Goal: Task Accomplishment & Management: Complete application form

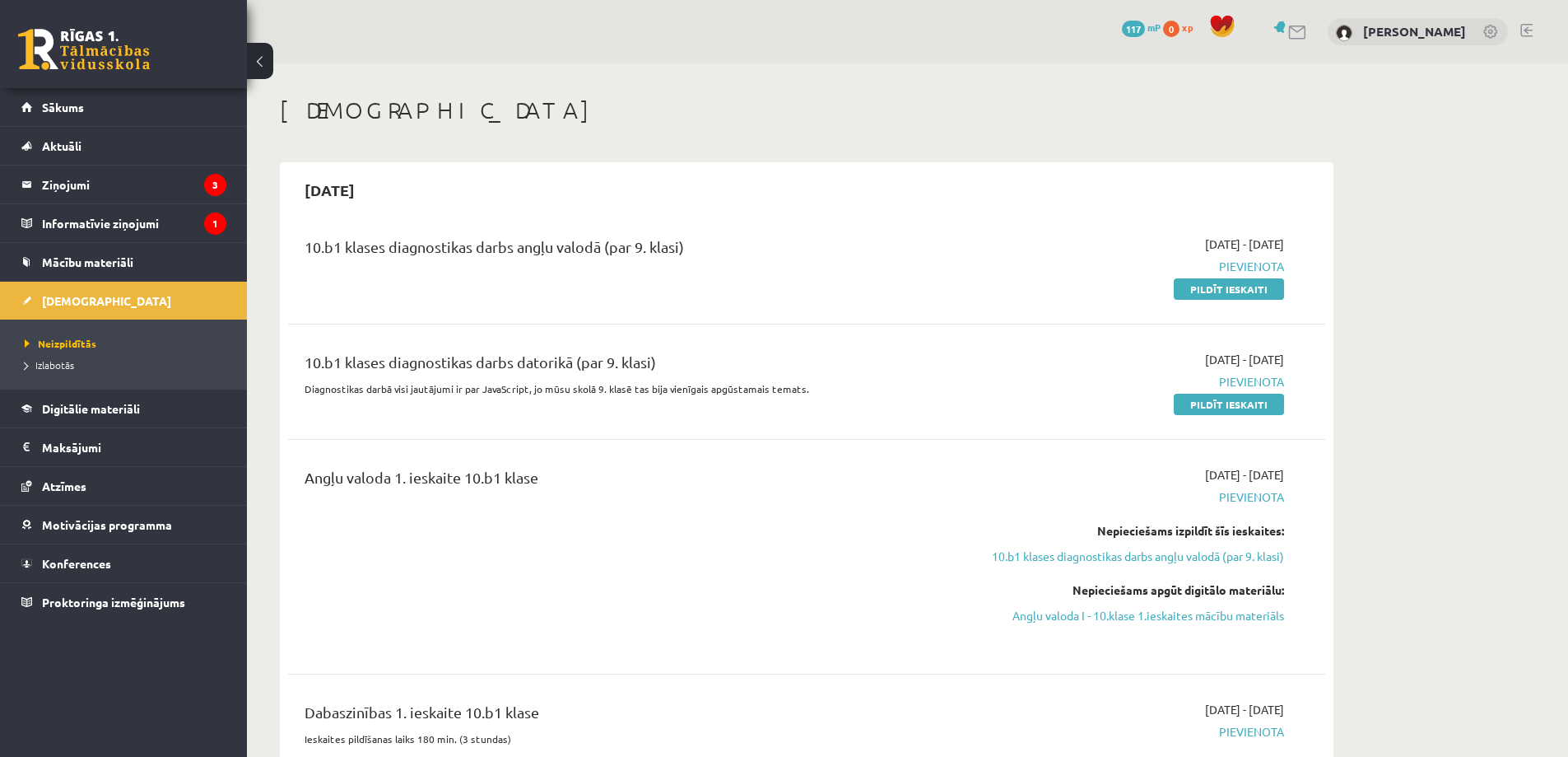
drag, startPoint x: 1239, startPoint y: 290, endPoint x: 865, endPoint y: 58, distance: 440.1
click at [1239, 290] on link "Pildīt ieskaiti" at bounding box center [1228, 288] width 110 height 21
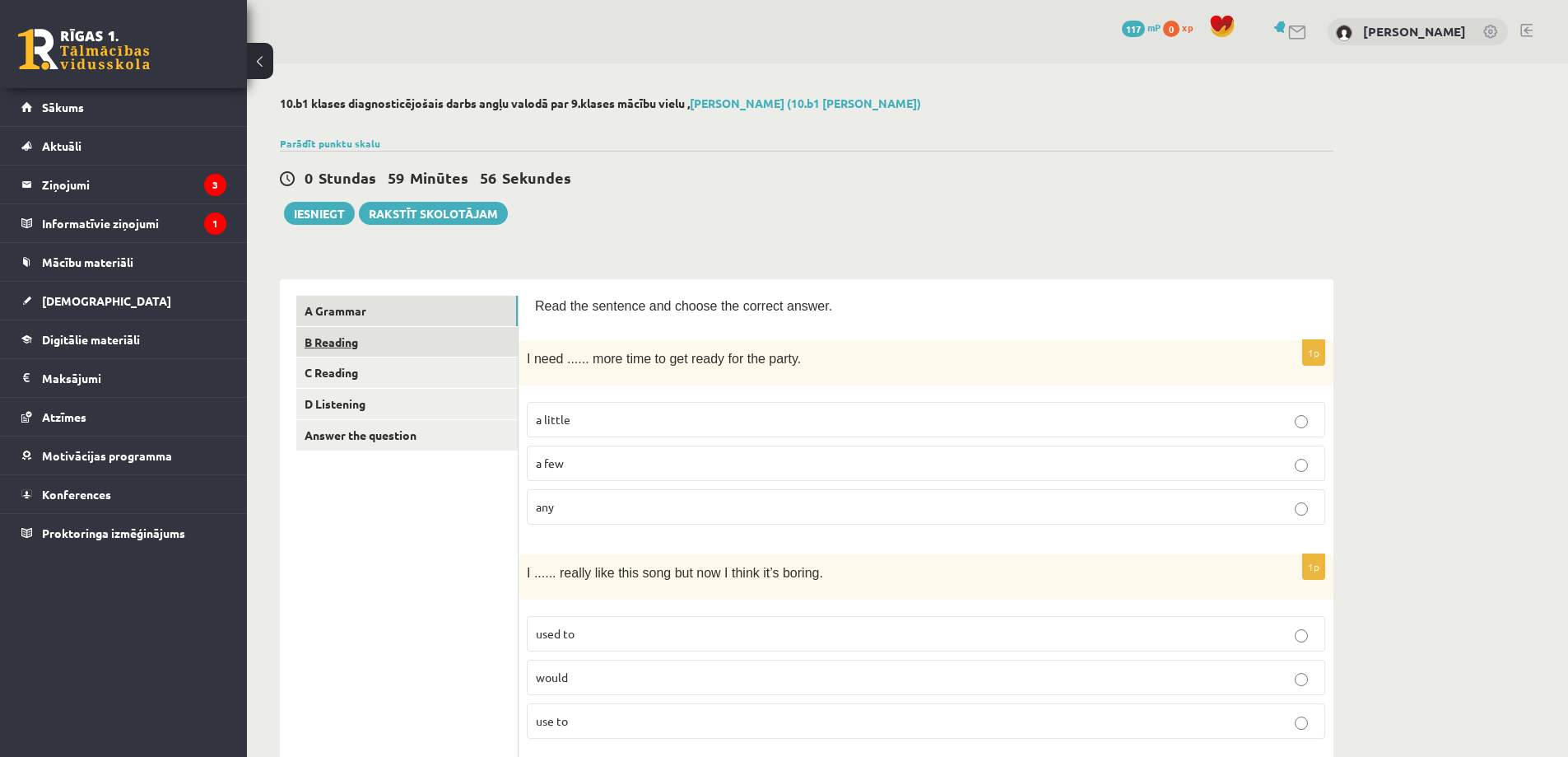
click at [357, 337] on link "B Reading" at bounding box center [407, 342] width 222 height 30
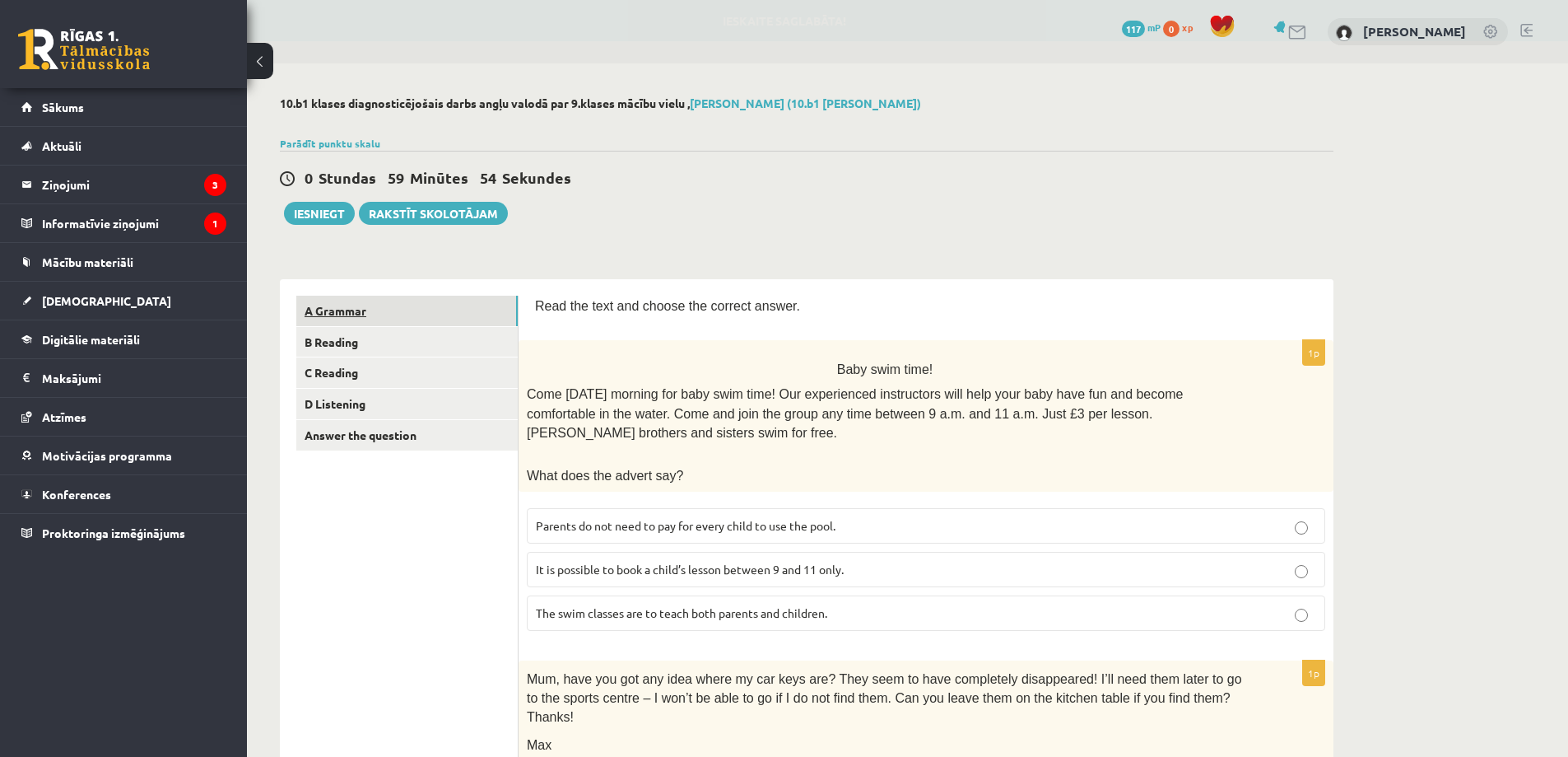
click at [359, 326] on link "A Grammar" at bounding box center [407, 311] width 222 height 30
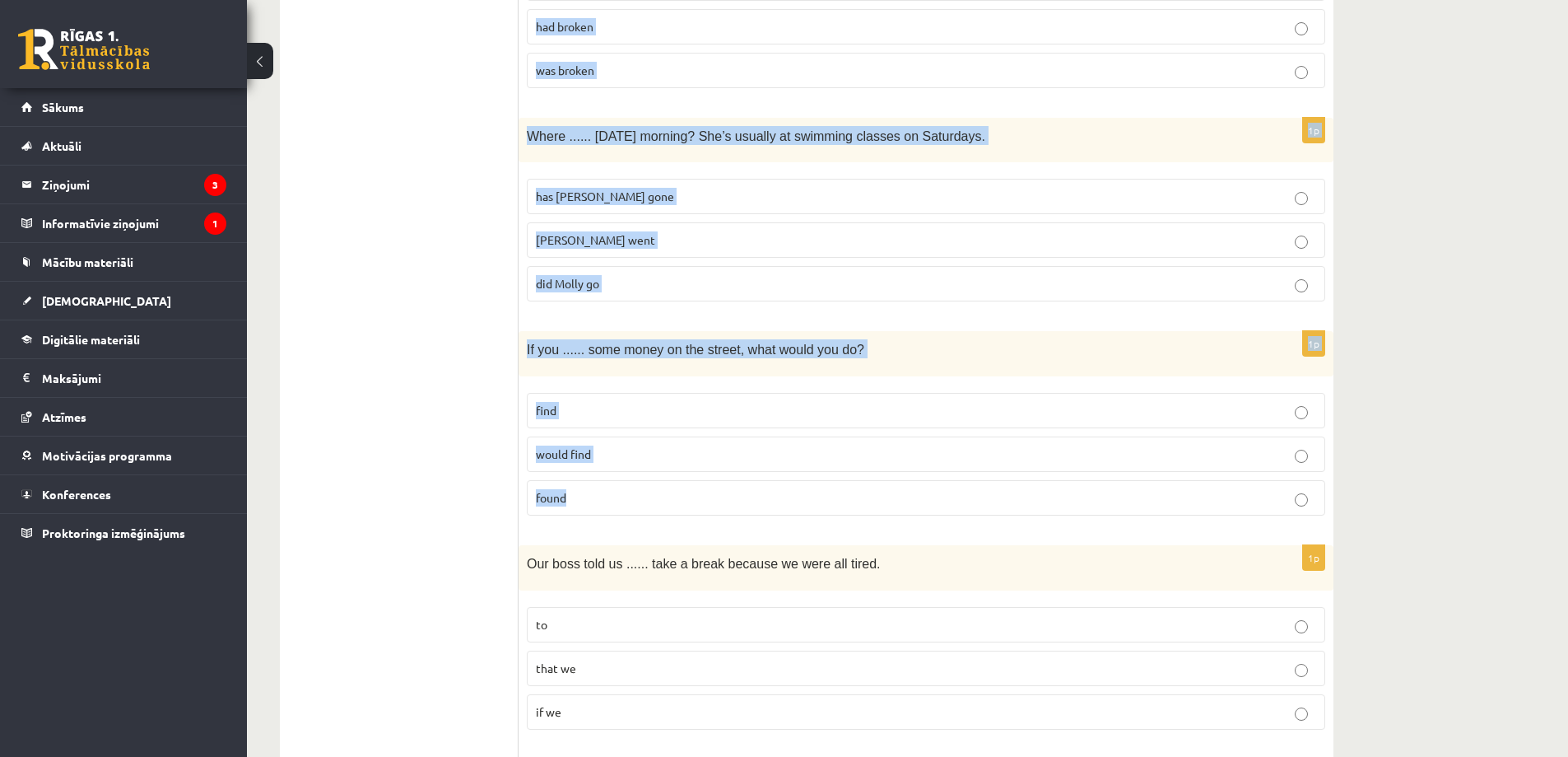
drag, startPoint x: 521, startPoint y: 360, endPoint x: 866, endPoint y: 494, distance: 370.1
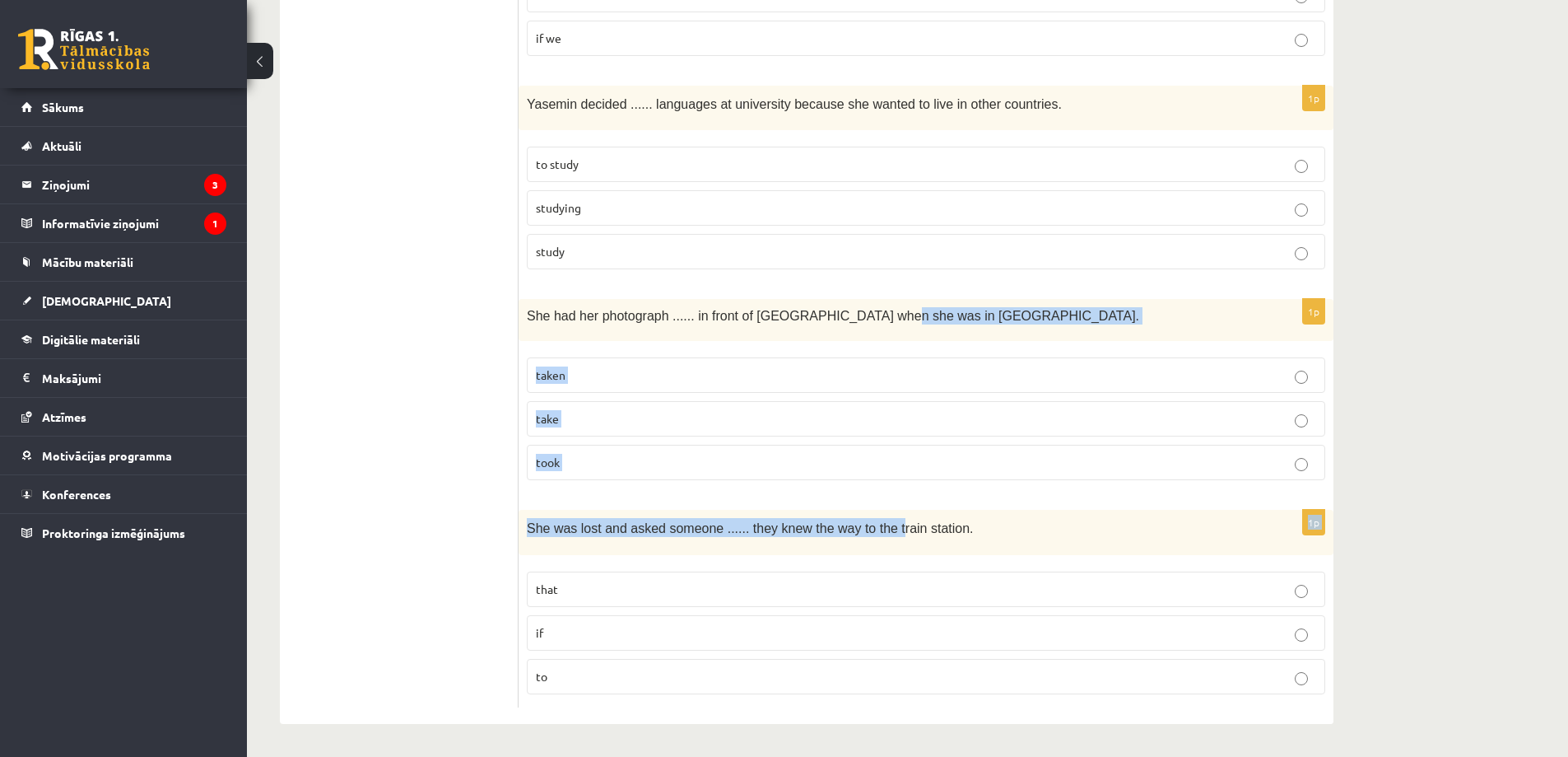
drag, startPoint x: 866, startPoint y: 494, endPoint x: 863, endPoint y: 481, distance: 13.3
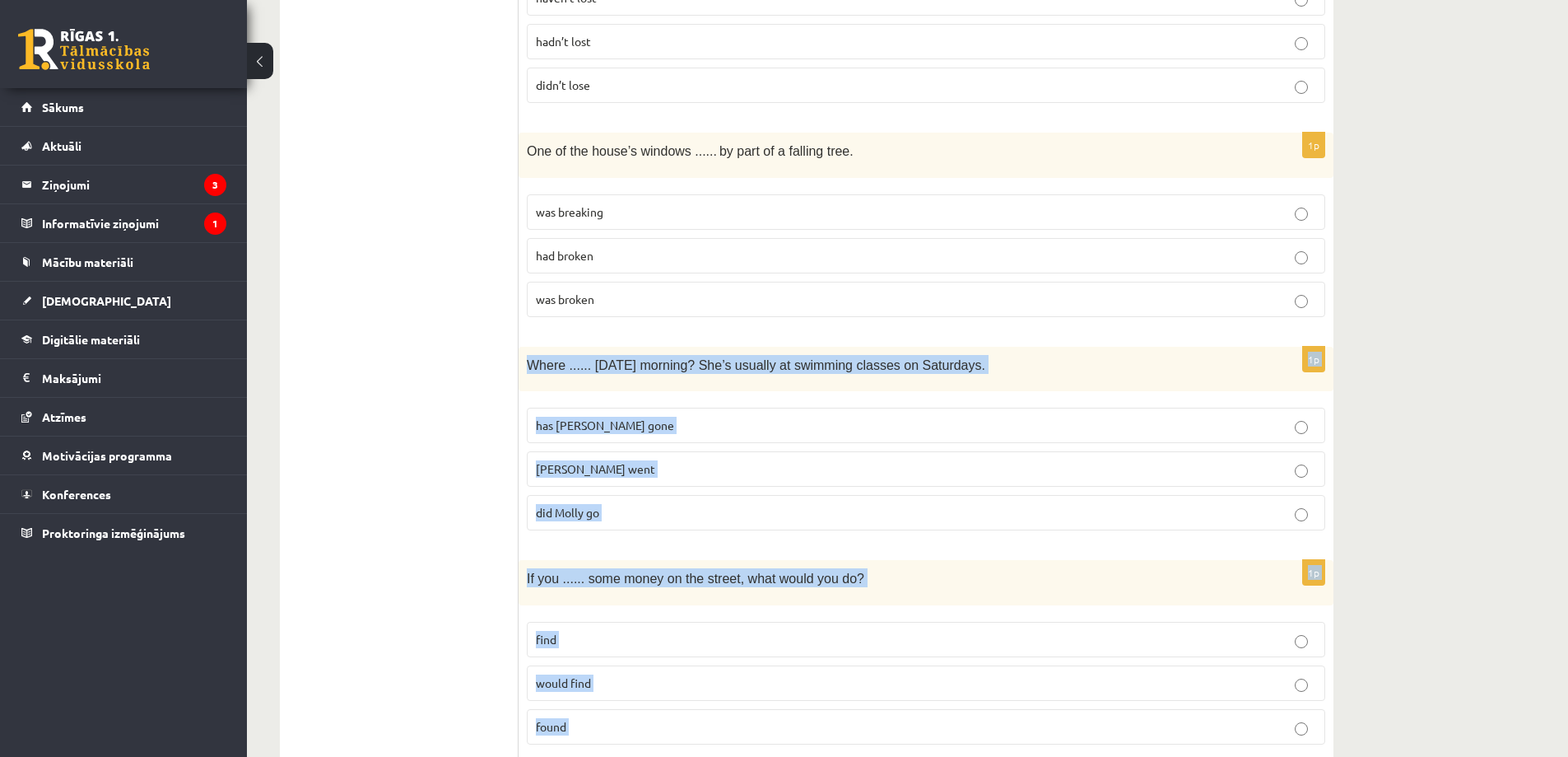
scroll to position [2980, 0]
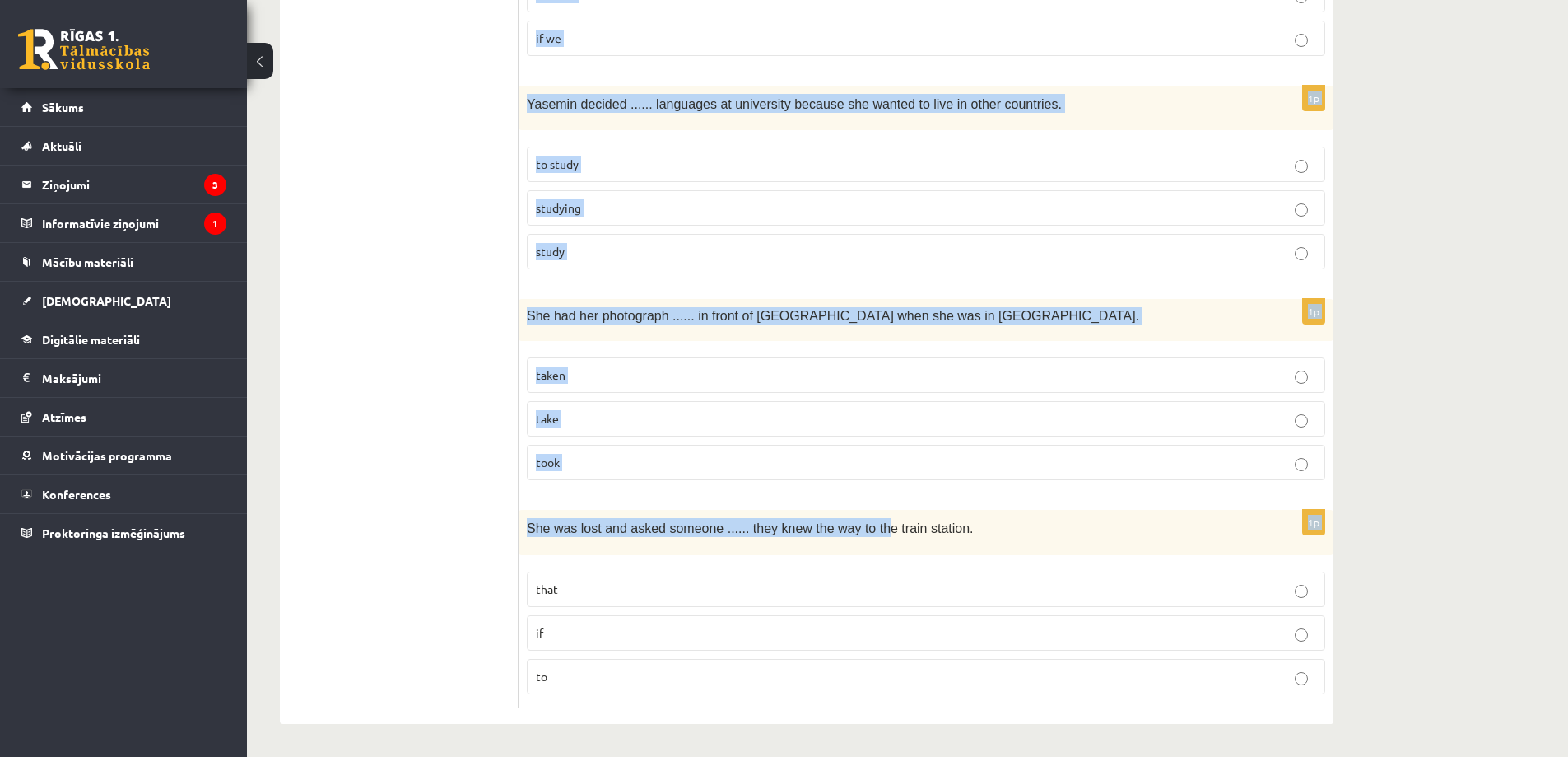
scroll to position [3885, 0]
drag, startPoint x: 524, startPoint y: 362, endPoint x: 996, endPoint y: 679, distance: 568.6
copy form "I need ...... more time to get ready for the party. a little a few any 1p I ...…"
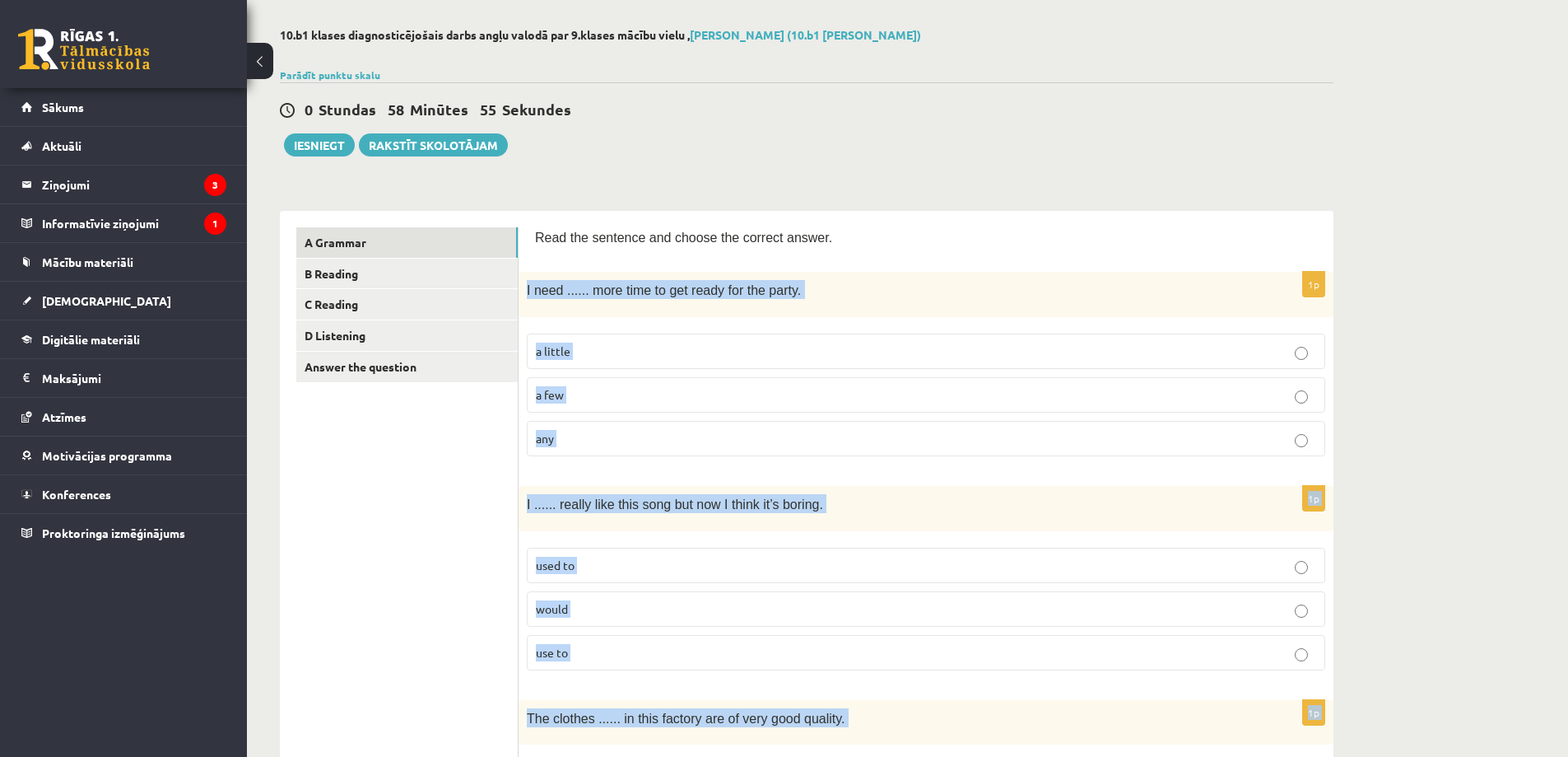
scroll to position [5, 0]
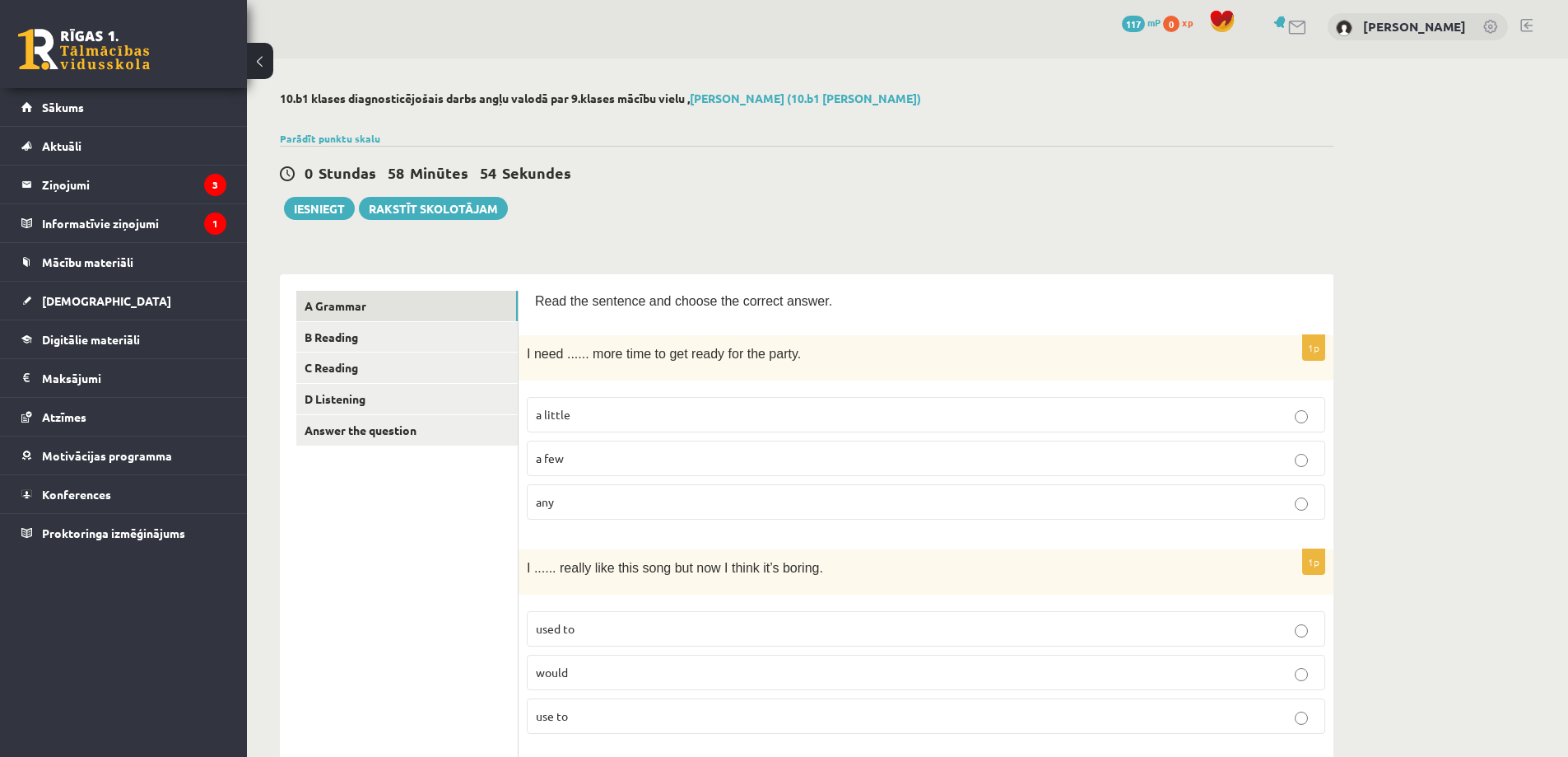
drag, startPoint x: 939, startPoint y: 185, endPoint x: 918, endPoint y: 199, distance: 25.2
click at [937, 184] on div "0 Stundas 58 Minūtes 54 Sekundes" at bounding box center [806, 173] width 1053 height 21
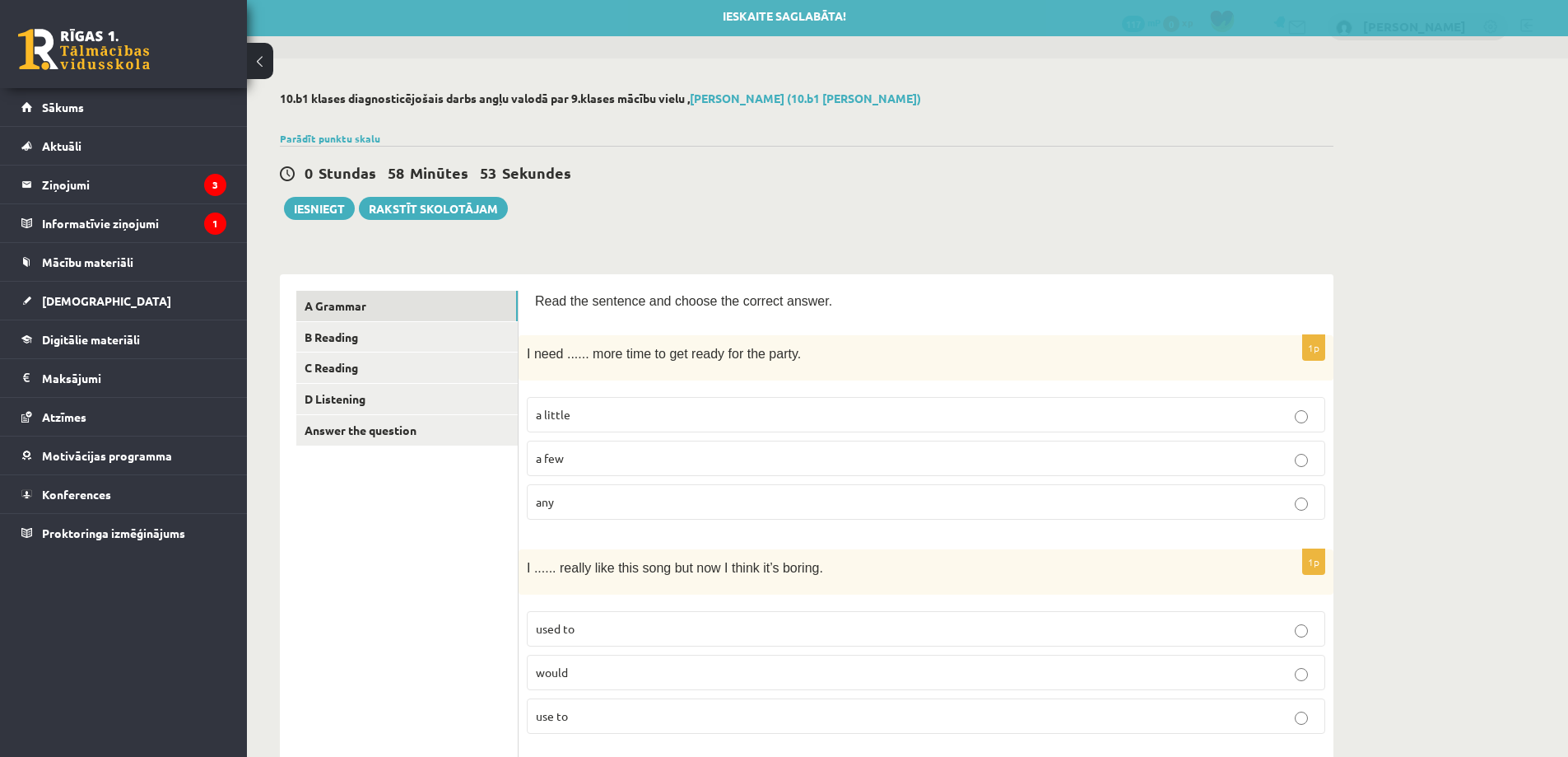
click at [591, 406] on p "a little" at bounding box center [926, 415] width 780 height 18
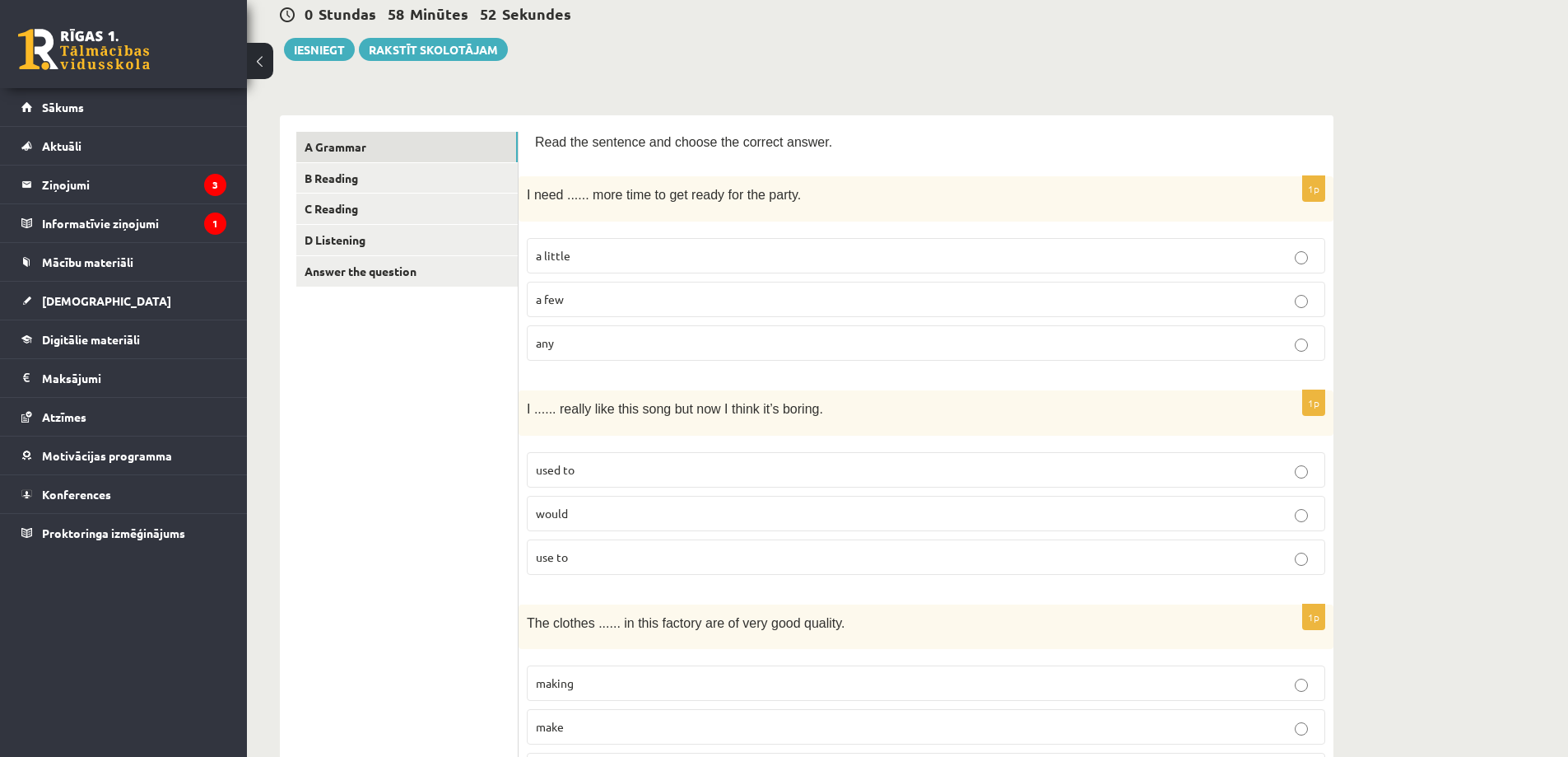
scroll to position [169, 0]
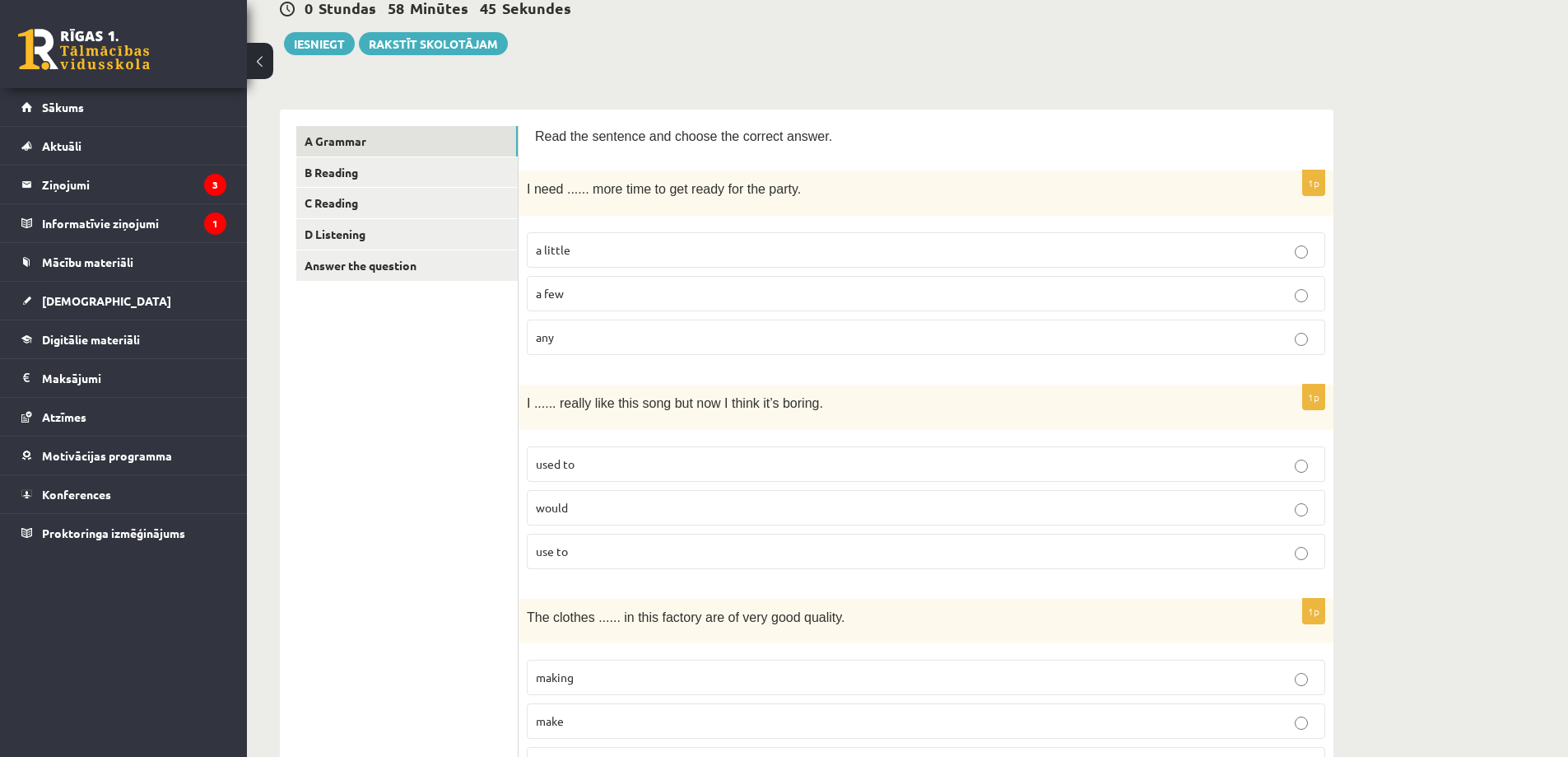
click at [578, 464] on p "used to" at bounding box center [926, 464] width 780 height 18
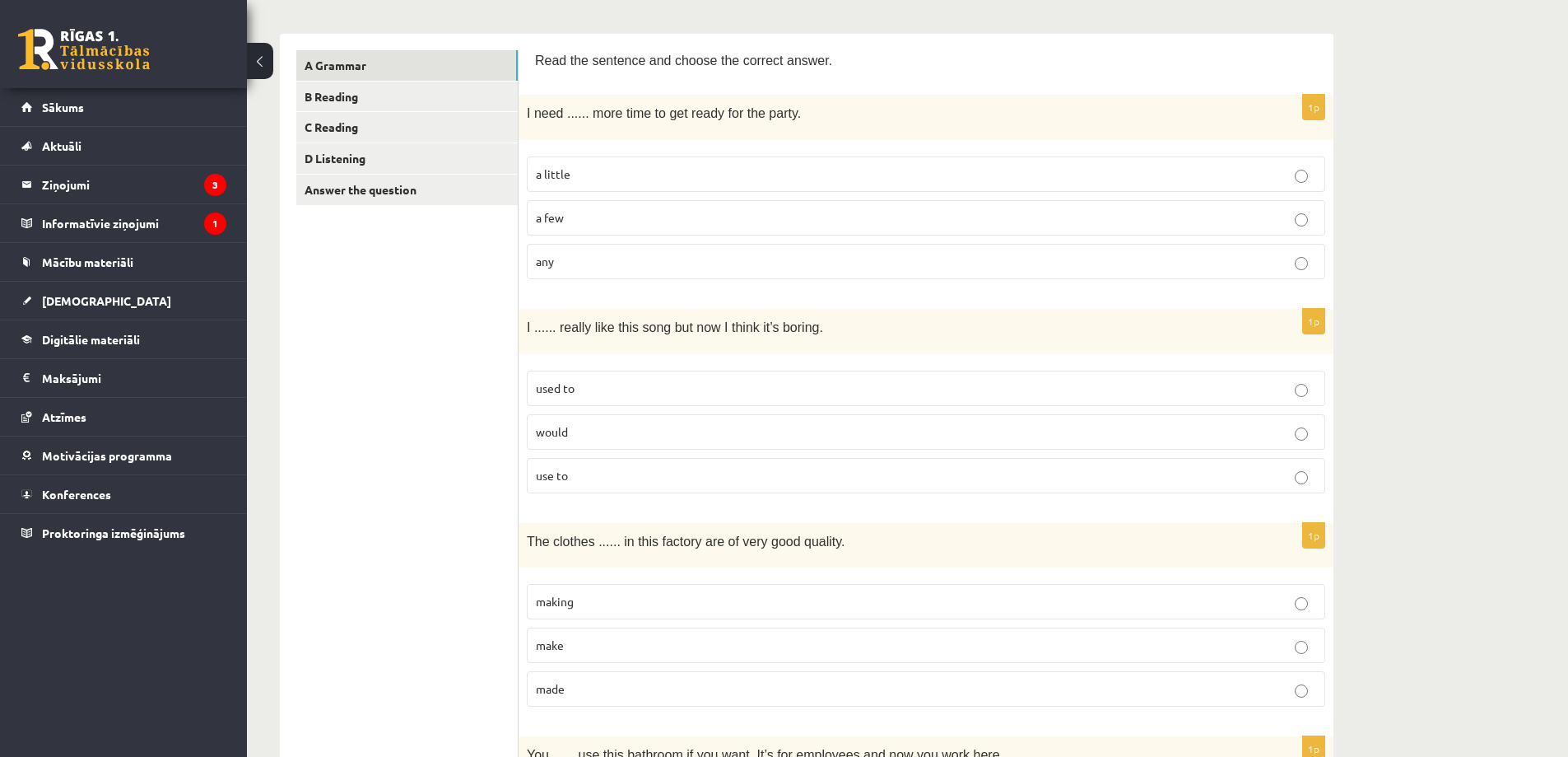
scroll to position [335, 0]
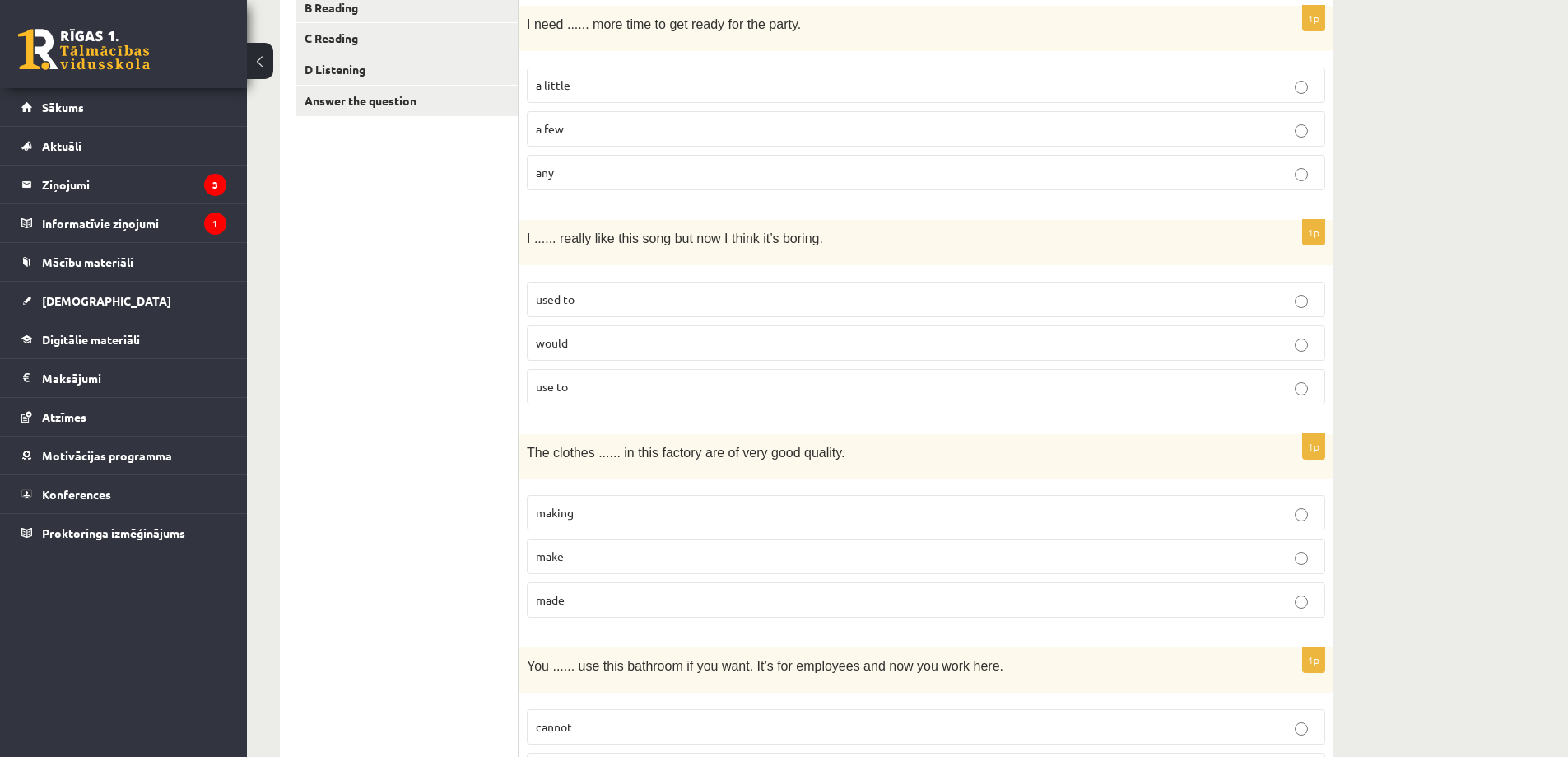
click at [579, 600] on p "made" at bounding box center [926, 599] width 780 height 18
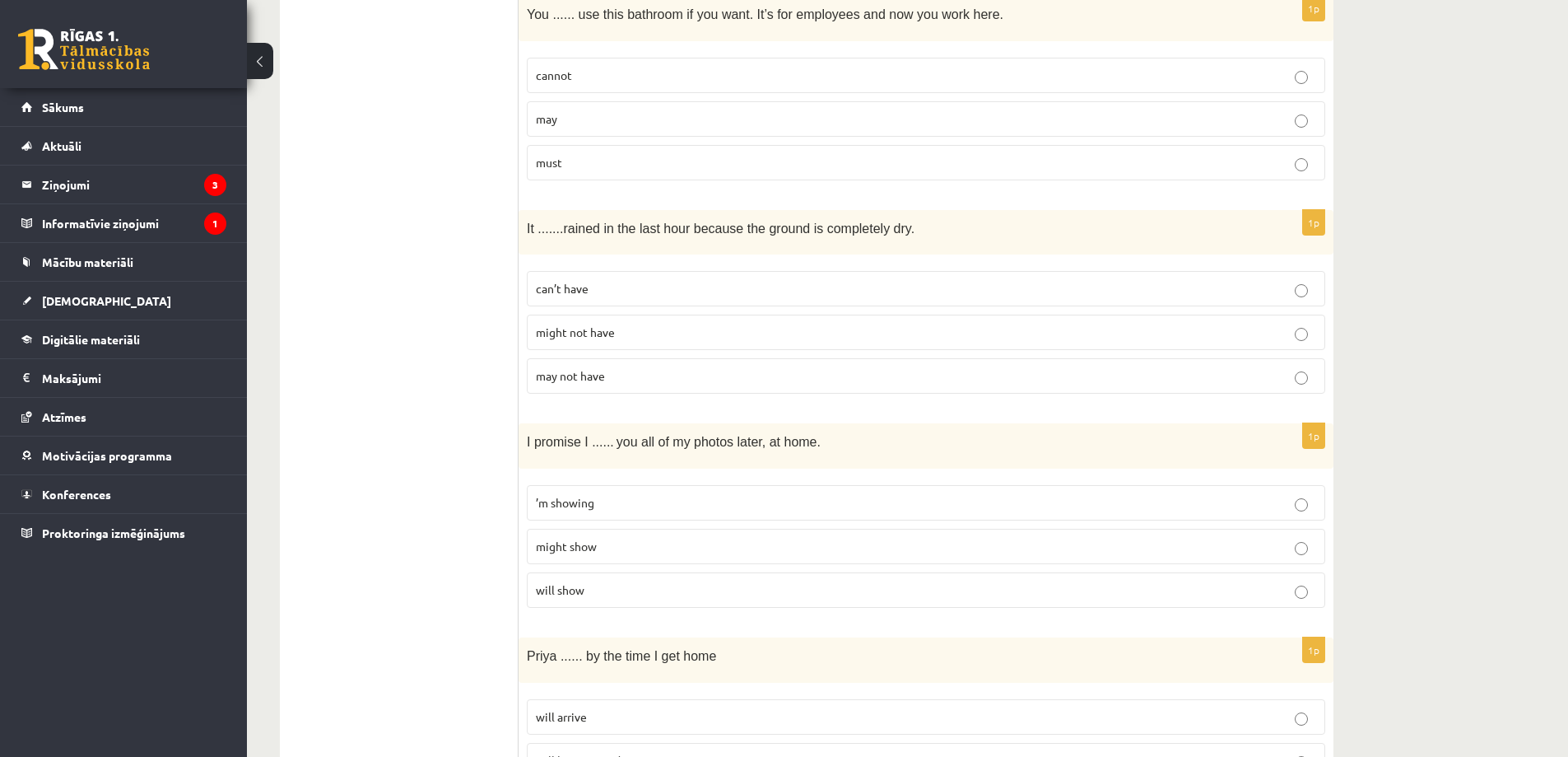
scroll to position [993, 0]
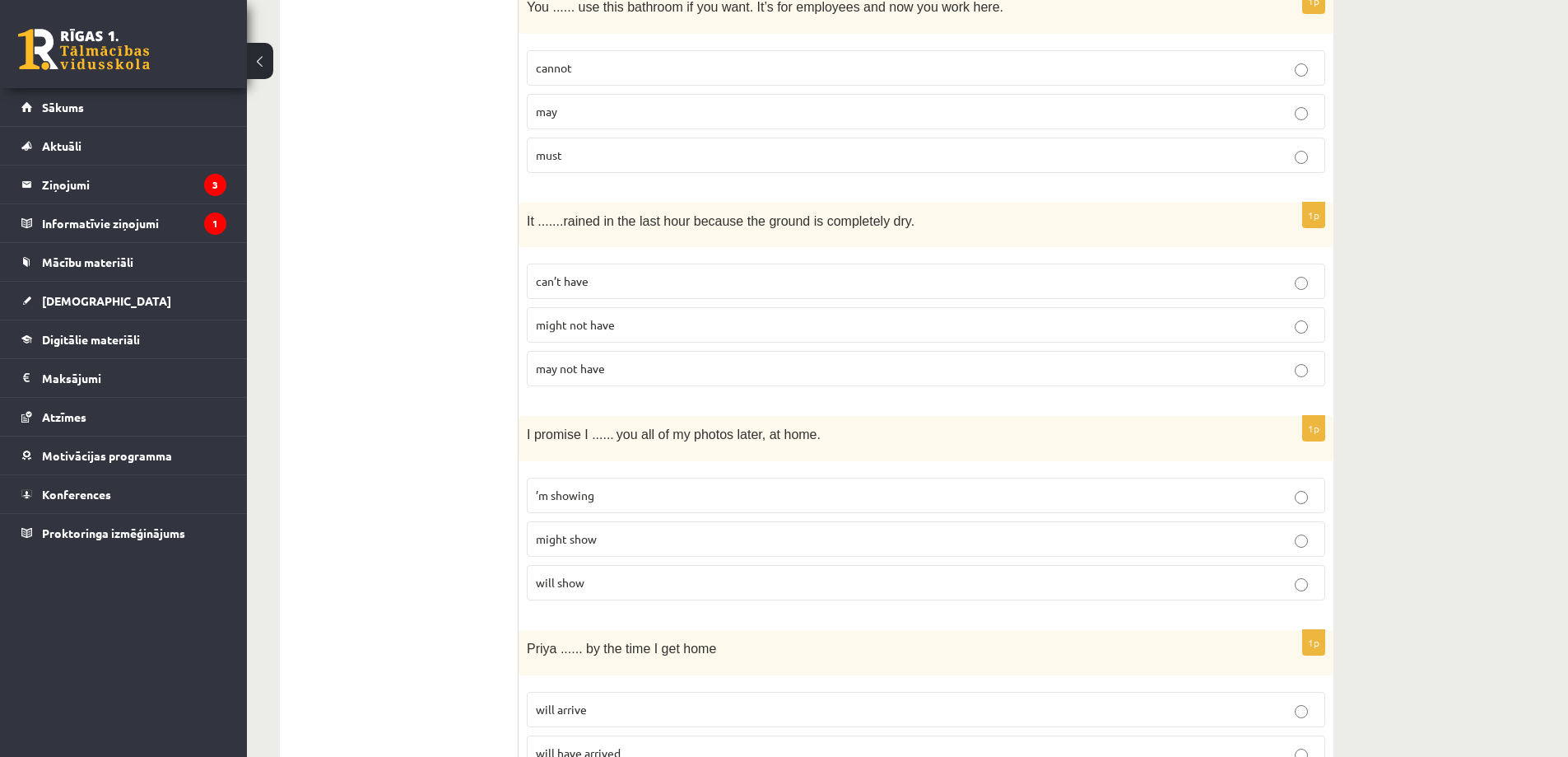
click at [560, 118] on p "may" at bounding box center [926, 111] width 780 height 18
click at [603, 286] on p "can’t have" at bounding box center [926, 281] width 780 height 18
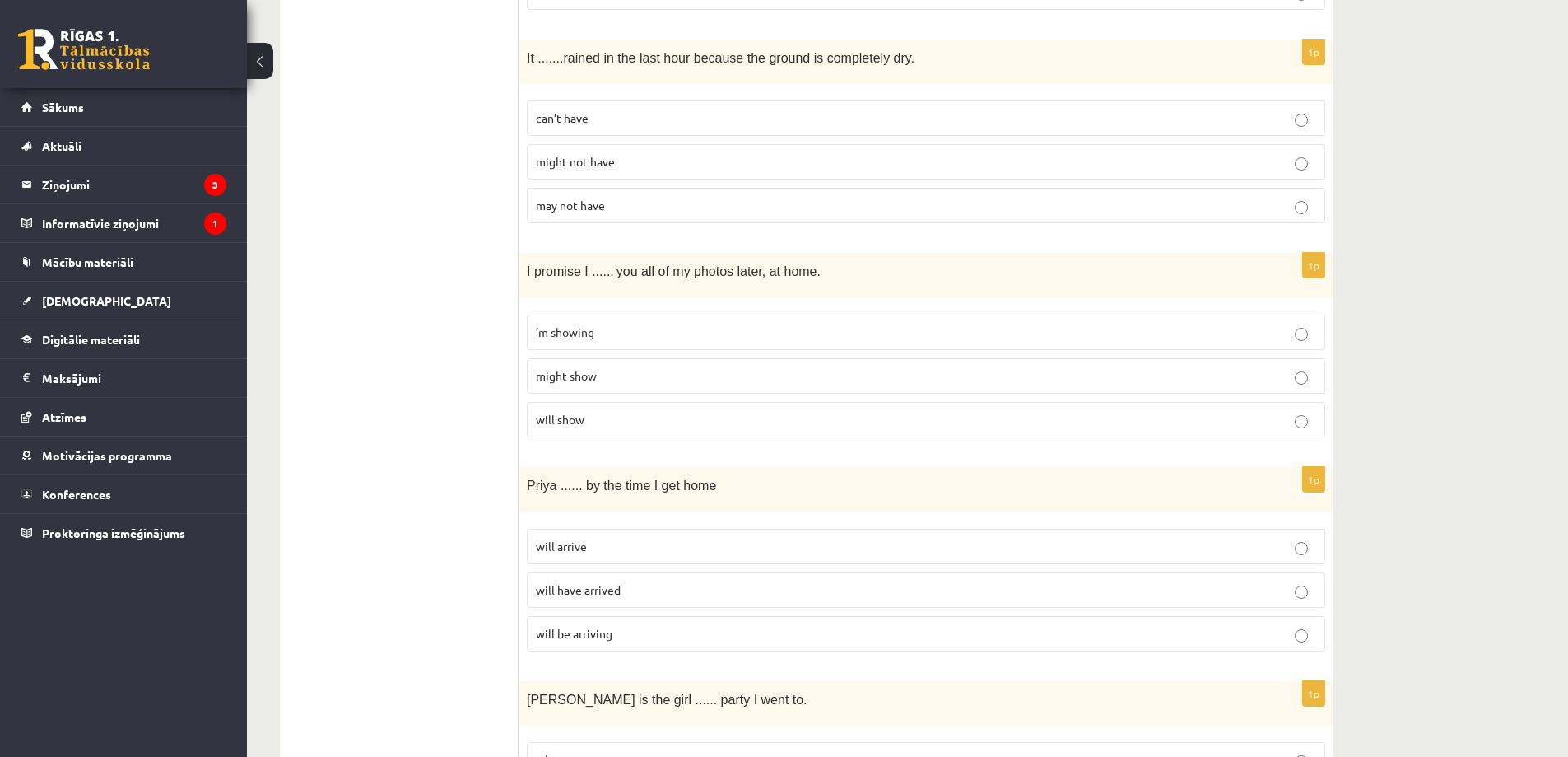
scroll to position [1157, 0]
click at [597, 420] on p "will show" at bounding box center [926, 417] width 780 height 18
click at [613, 588] on span "will have arrived" at bounding box center [578, 588] width 85 height 15
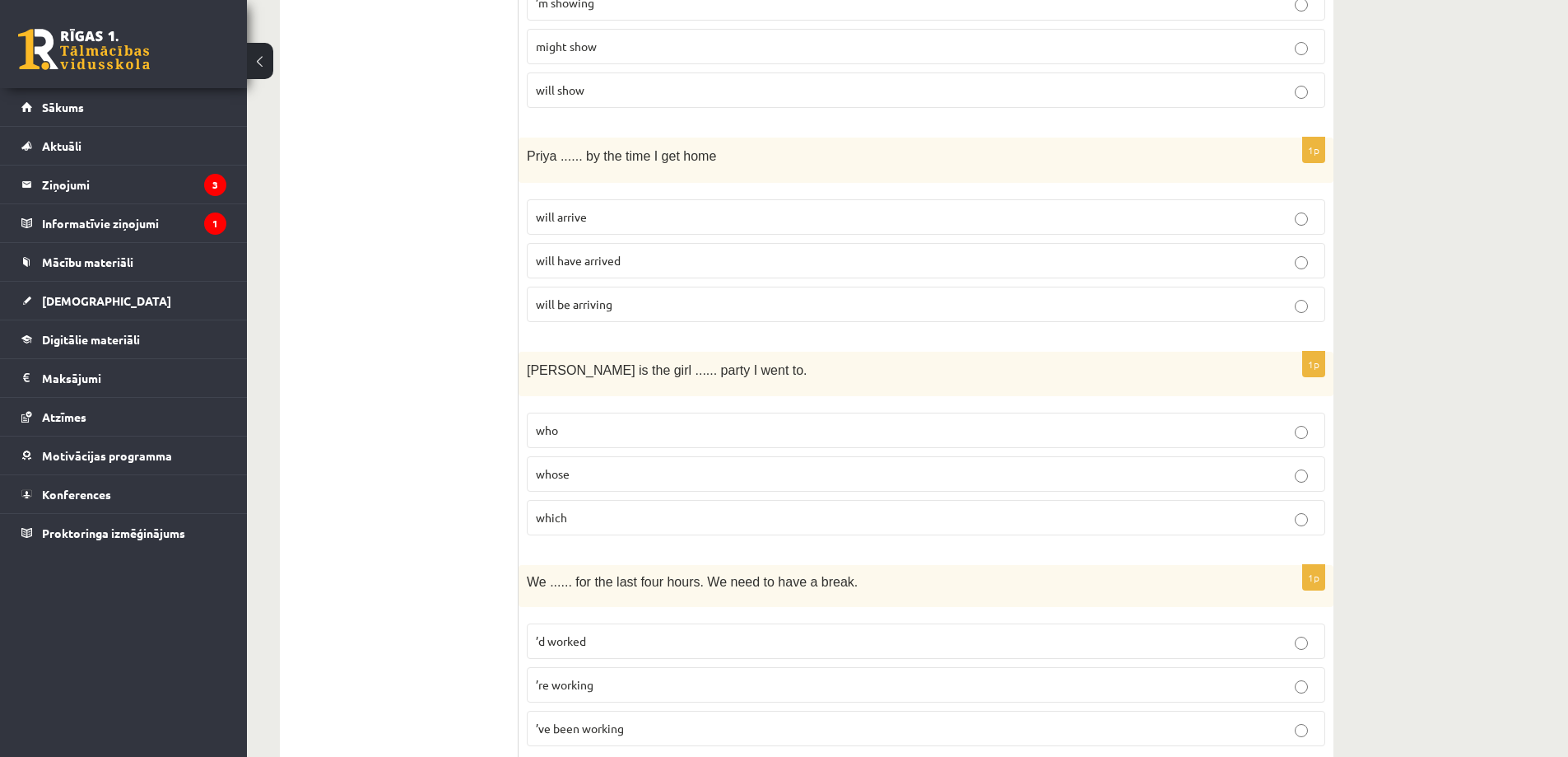
scroll to position [1487, 0]
click at [586, 484] on label "whose" at bounding box center [925, 472] width 798 height 35
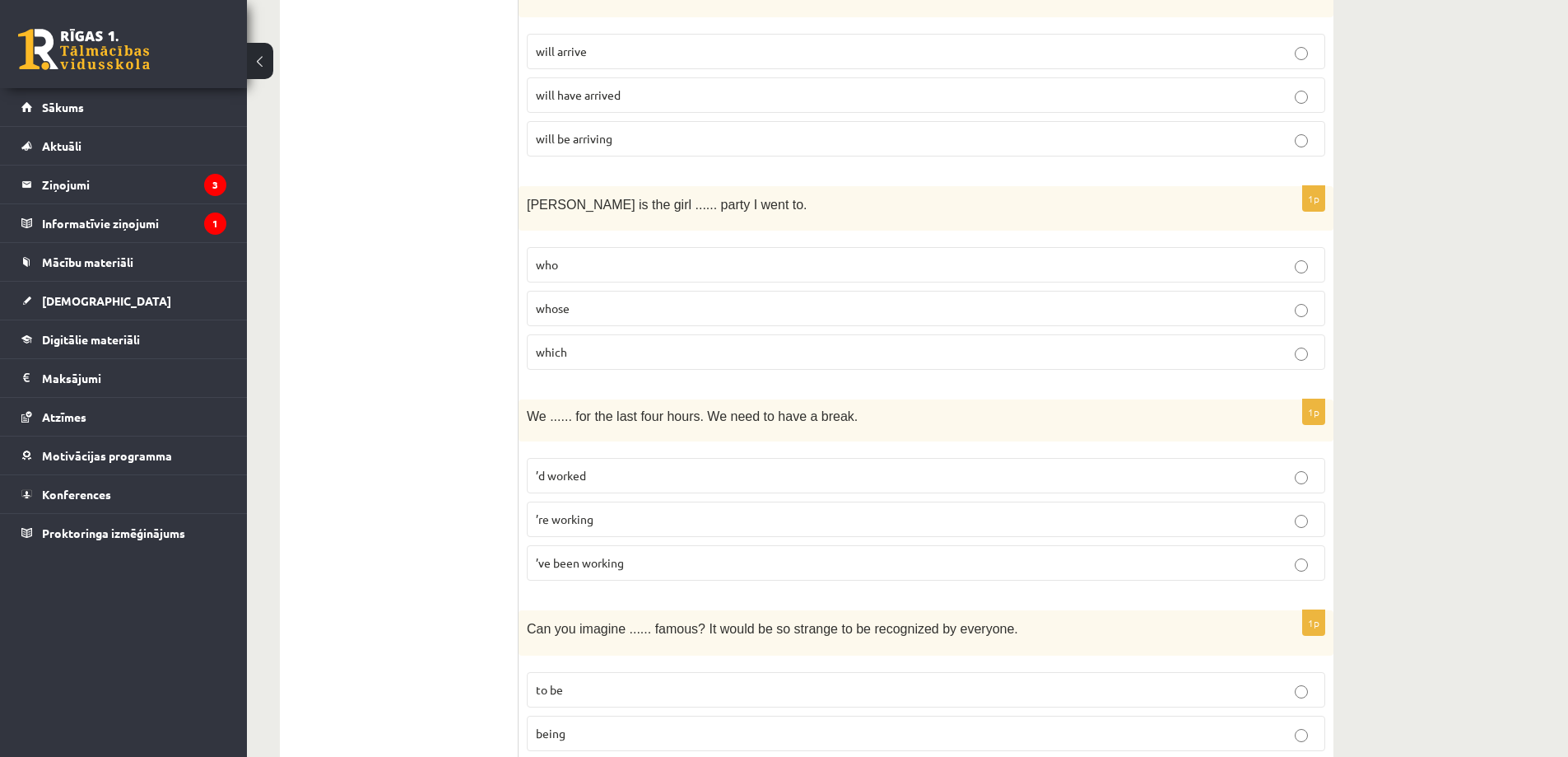
scroll to position [1651, 0]
click at [619, 529] on label "’re working" at bounding box center [925, 518] width 798 height 35
click at [614, 564] on span "’ve been working" at bounding box center [580, 561] width 88 height 15
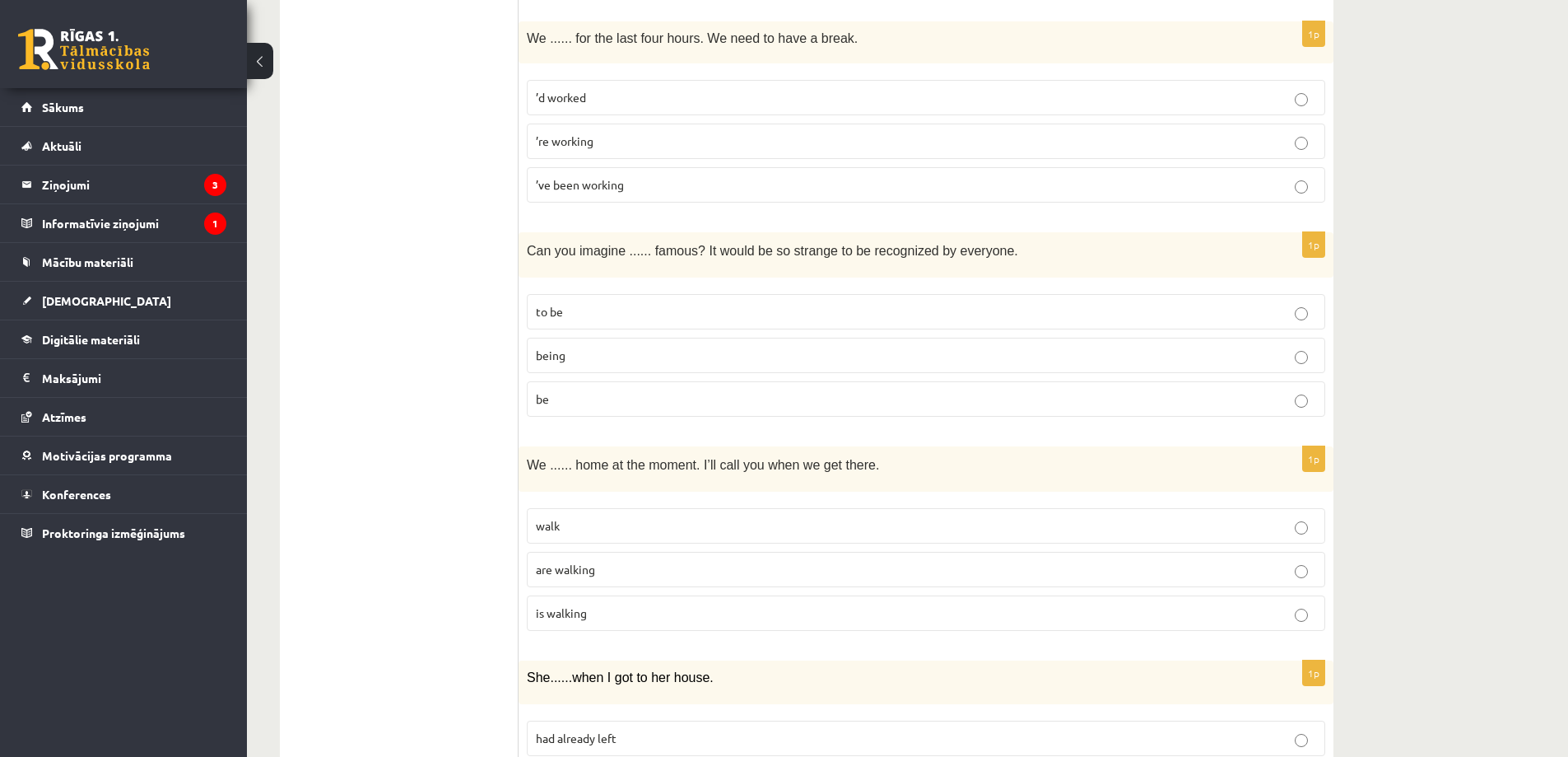
scroll to position [2228, 0]
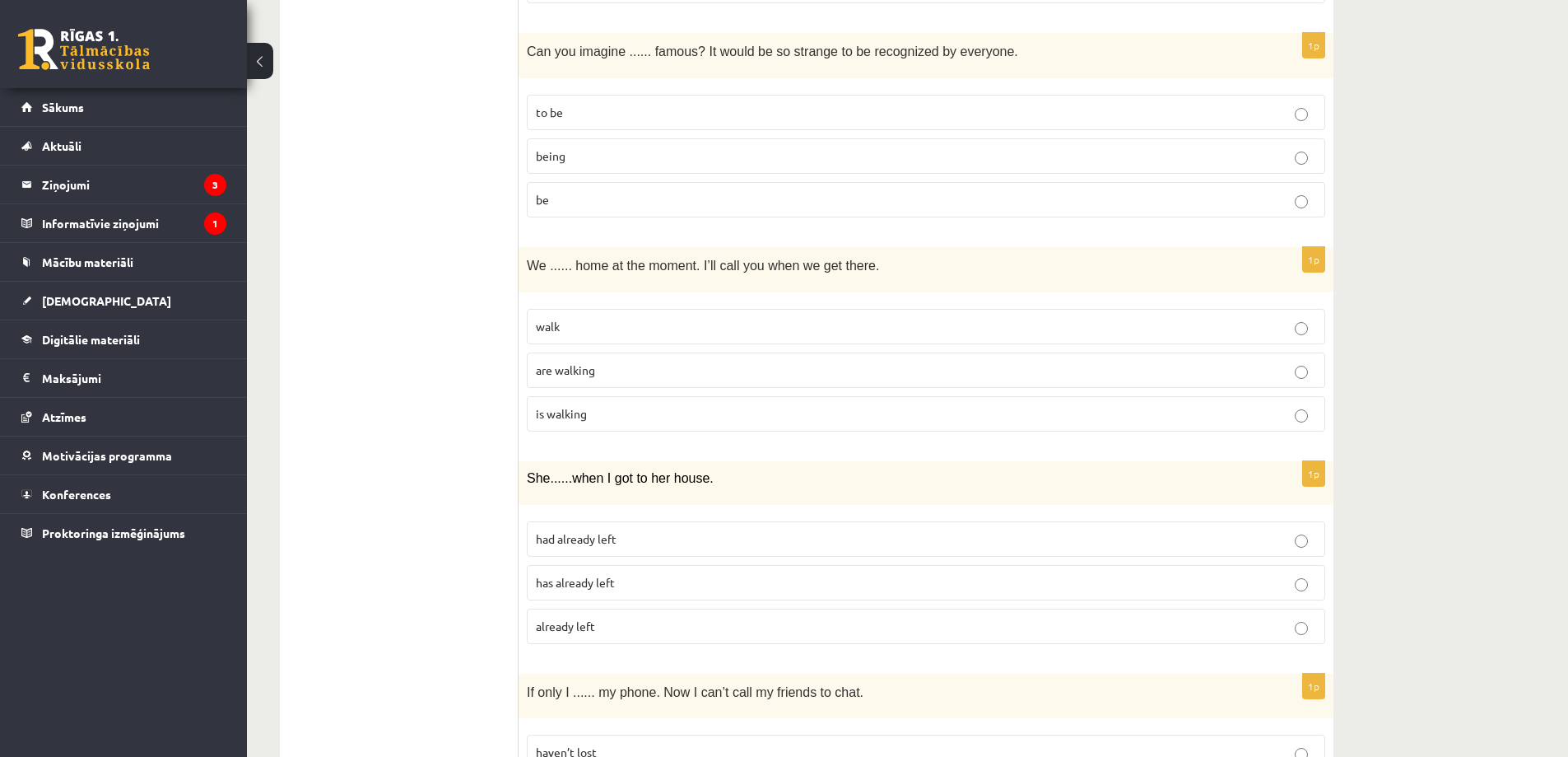
click at [566, 151] on p "being" at bounding box center [926, 156] width 780 height 18
click at [589, 368] on span "are walking" at bounding box center [565, 370] width 59 height 15
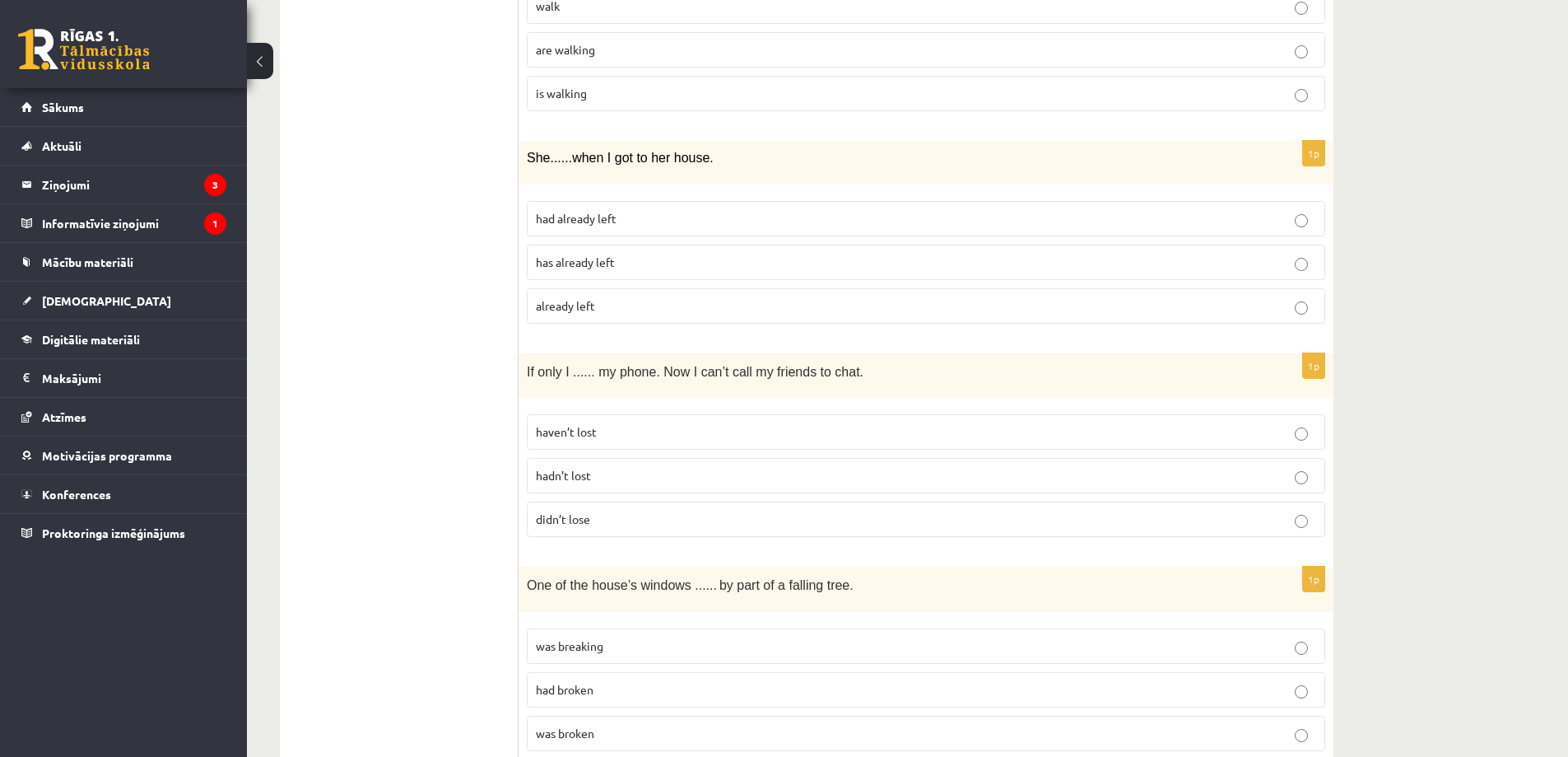
scroll to position [2558, 0]
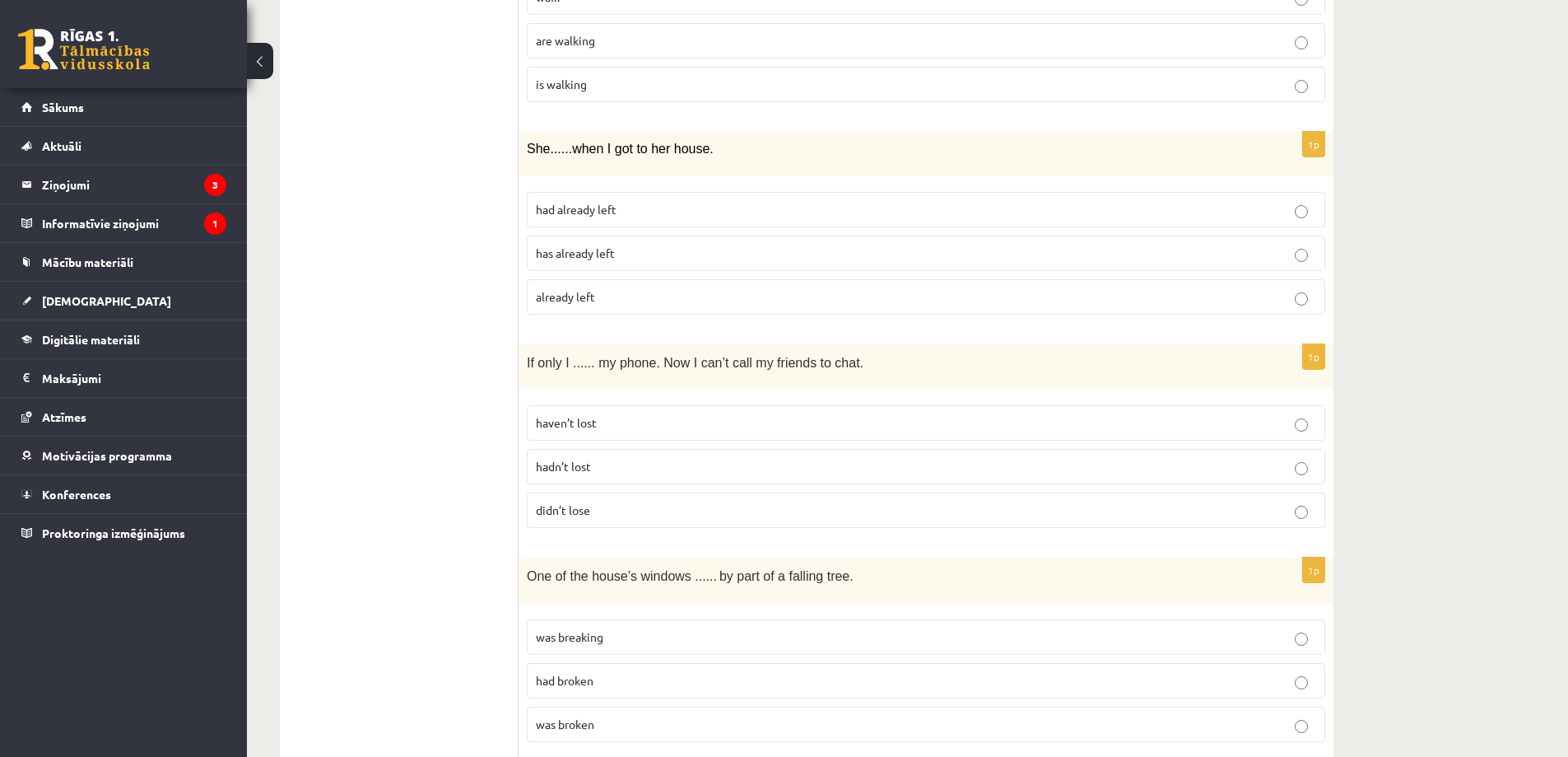
click at [622, 298] on p "already left" at bounding box center [926, 297] width 780 height 18
click at [611, 215] on span "had already left" at bounding box center [576, 209] width 81 height 15
click at [578, 422] on span "haven’t lost" at bounding box center [566, 422] width 61 height 15
drag, startPoint x: 555, startPoint y: 470, endPoint x: 514, endPoint y: 432, distance: 55.9
click at [549, 464] on span "hadn’t lost" at bounding box center [563, 466] width 55 height 15
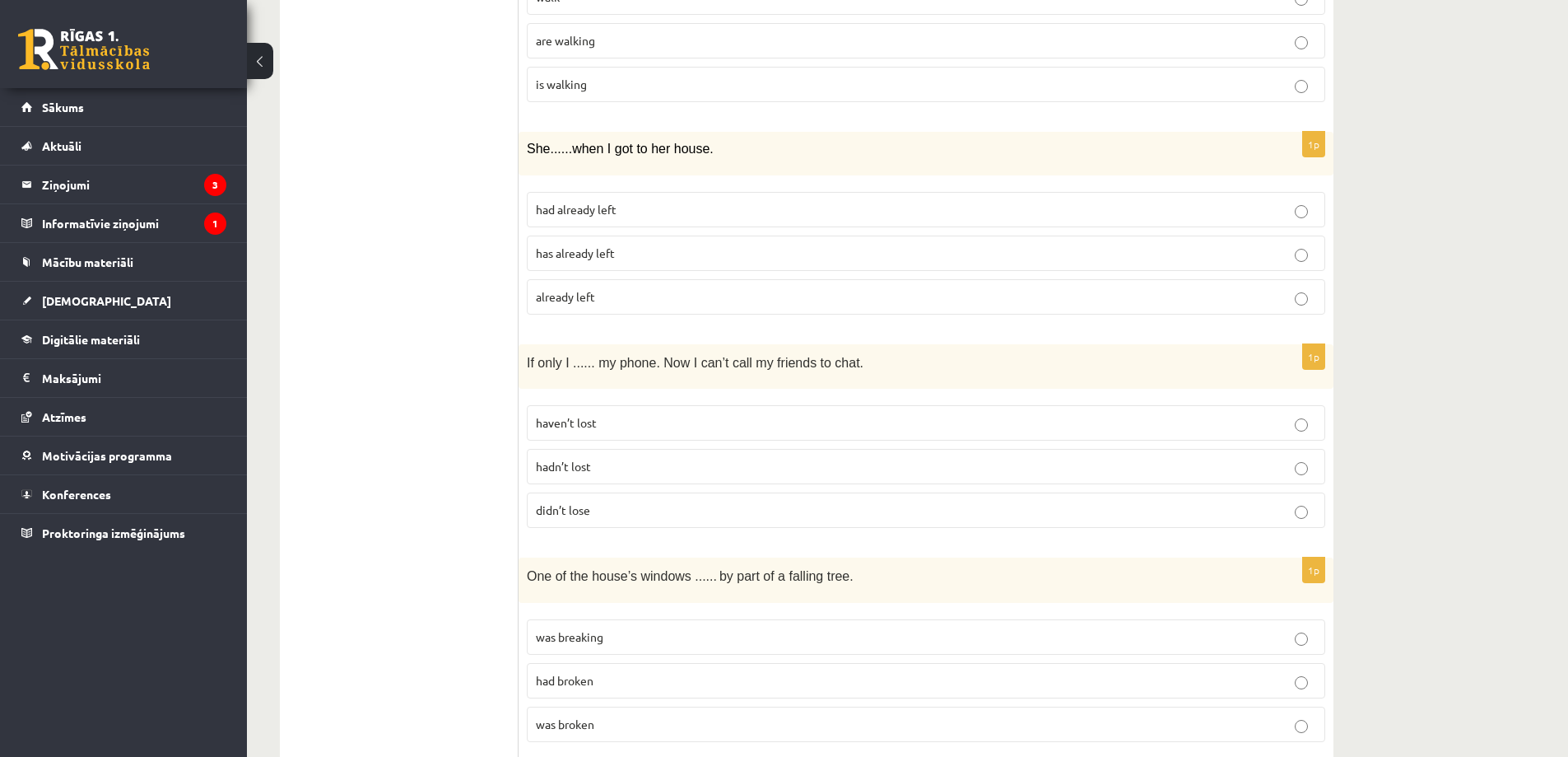
click at [734, 483] on label "hadn’t lost" at bounding box center [925, 466] width 798 height 35
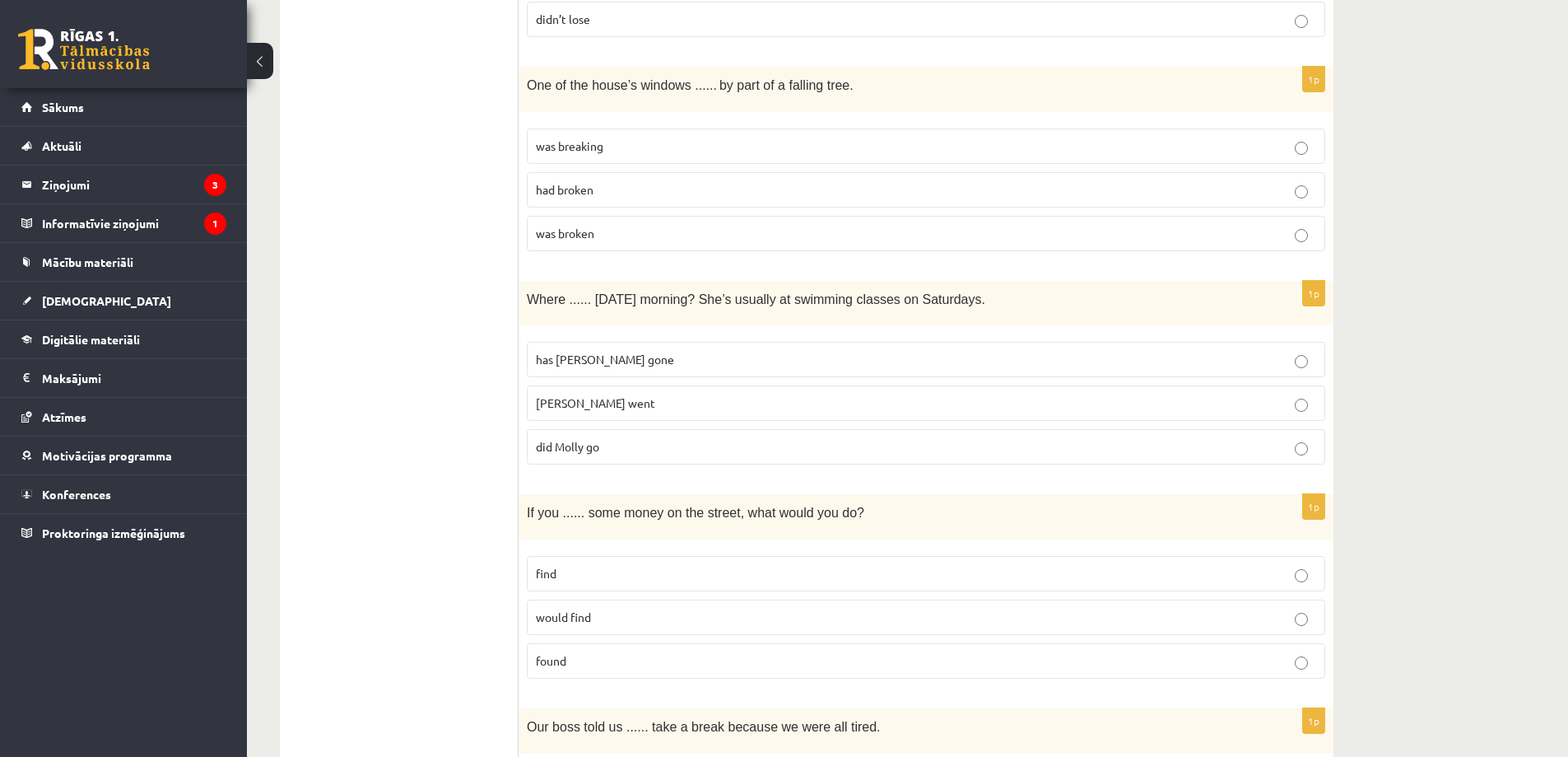
scroll to position [3052, 0]
click at [566, 228] on span "was broken" at bounding box center [565, 230] width 58 height 15
click at [594, 442] on span "did Molly go" at bounding box center [567, 443] width 63 height 15
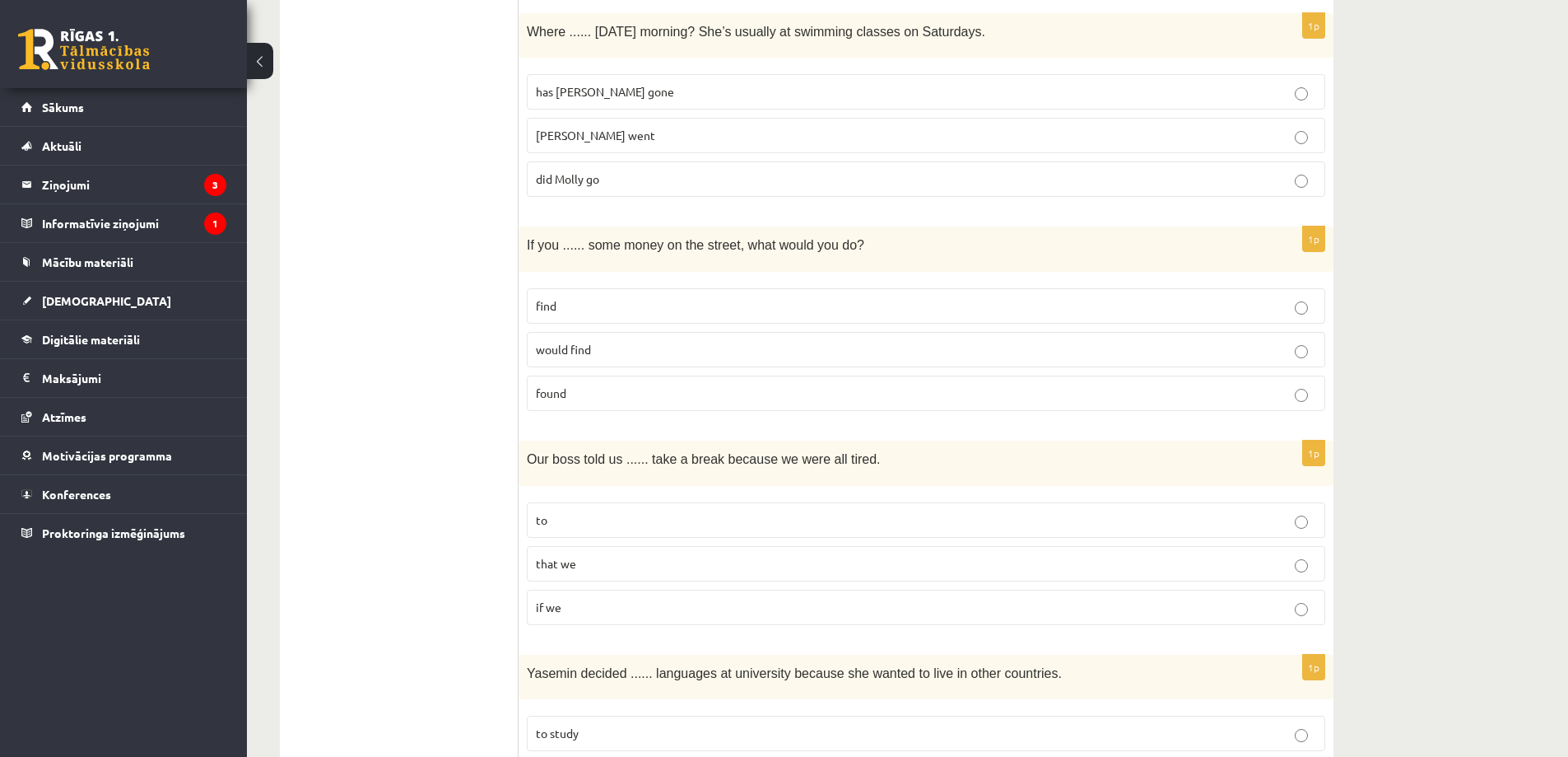
scroll to position [3310, 0]
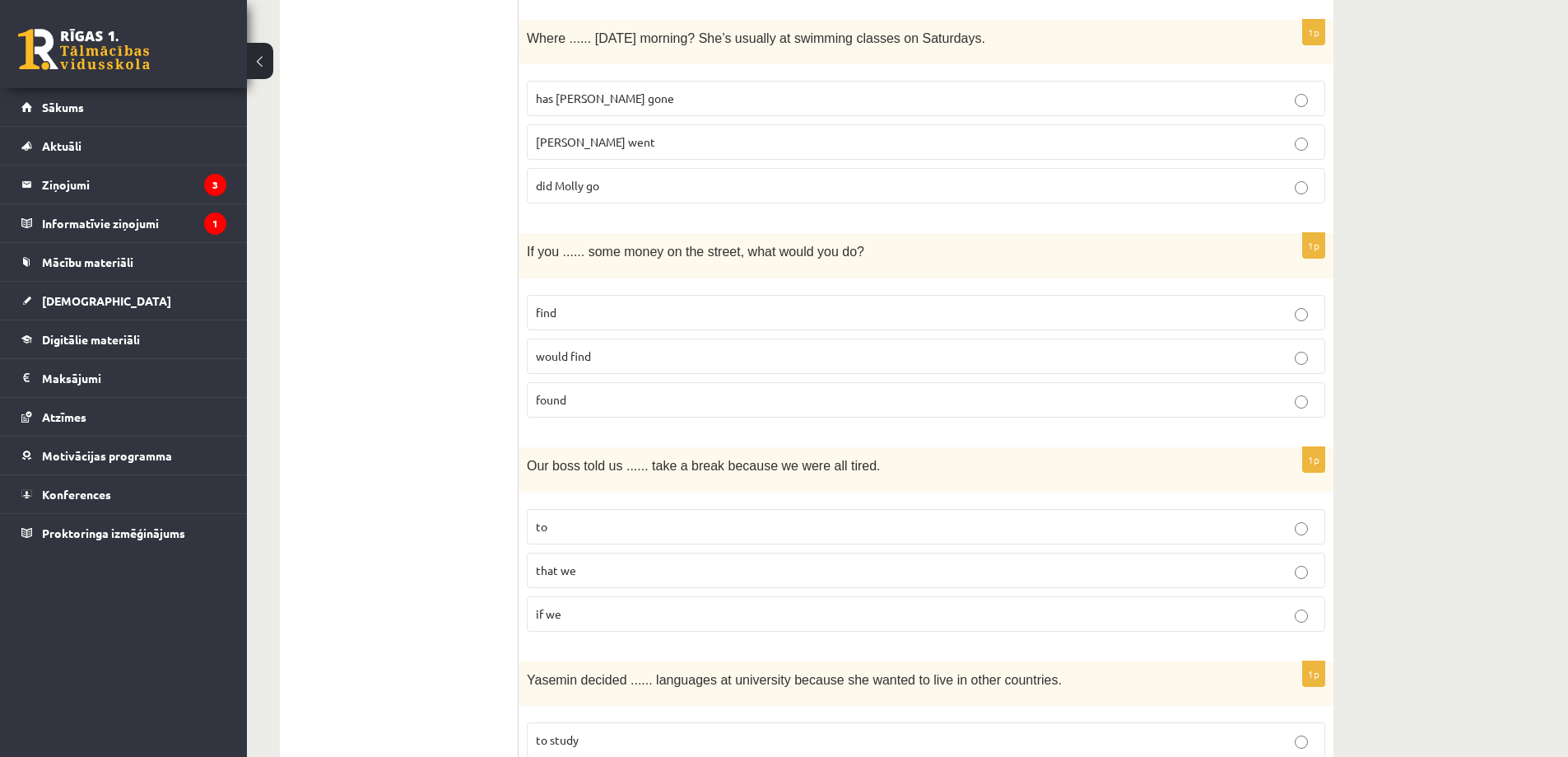
click at [570, 403] on p "found" at bounding box center [926, 400] width 780 height 18
click at [684, 516] on label "to" at bounding box center [925, 527] width 798 height 35
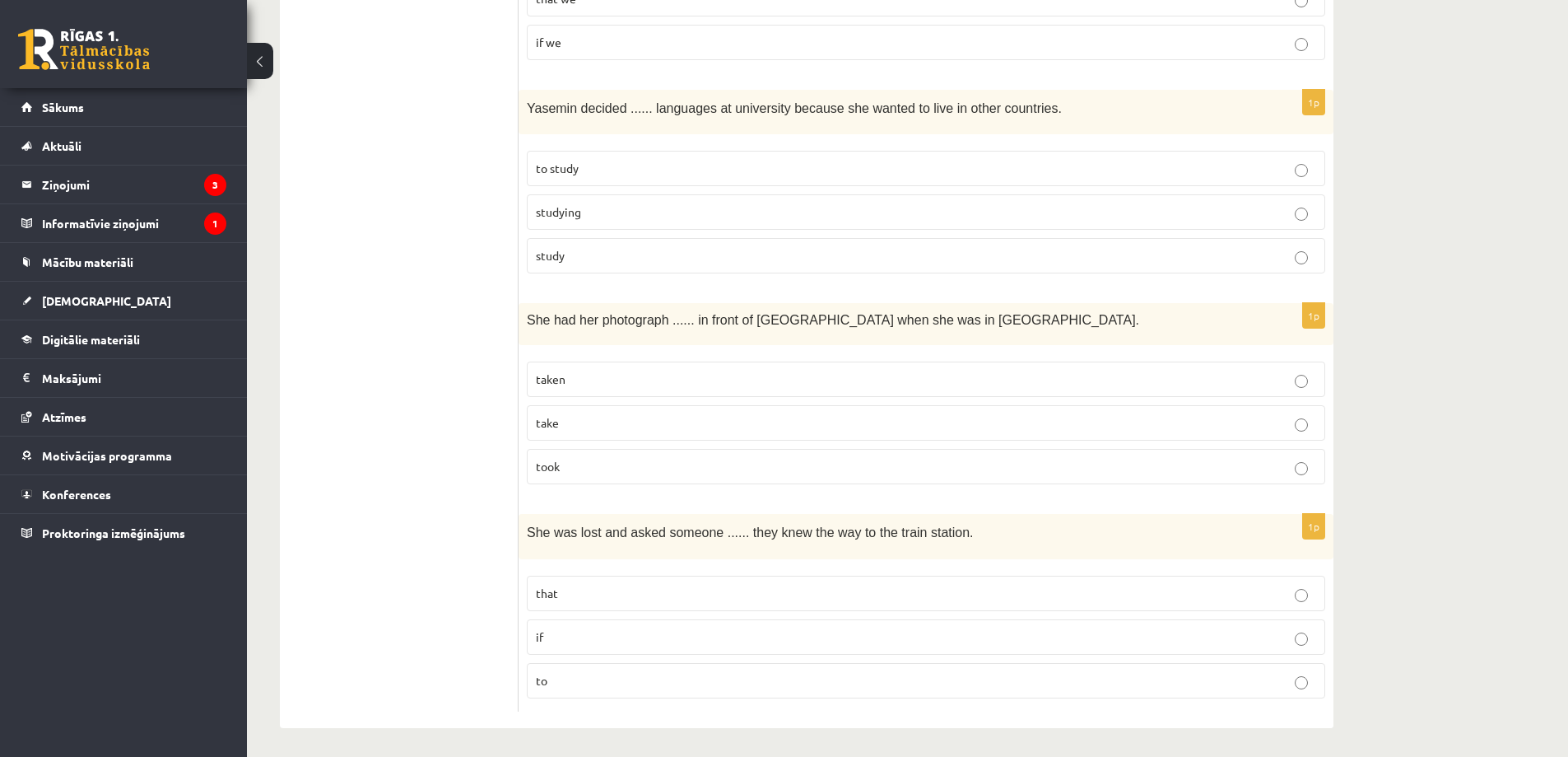
scroll to position [3885, 0]
click at [565, 379] on p "taken" at bounding box center [926, 375] width 780 height 18
click at [575, 253] on p "study" at bounding box center [926, 251] width 780 height 18
click at [558, 629] on p "if" at bounding box center [926, 632] width 780 height 18
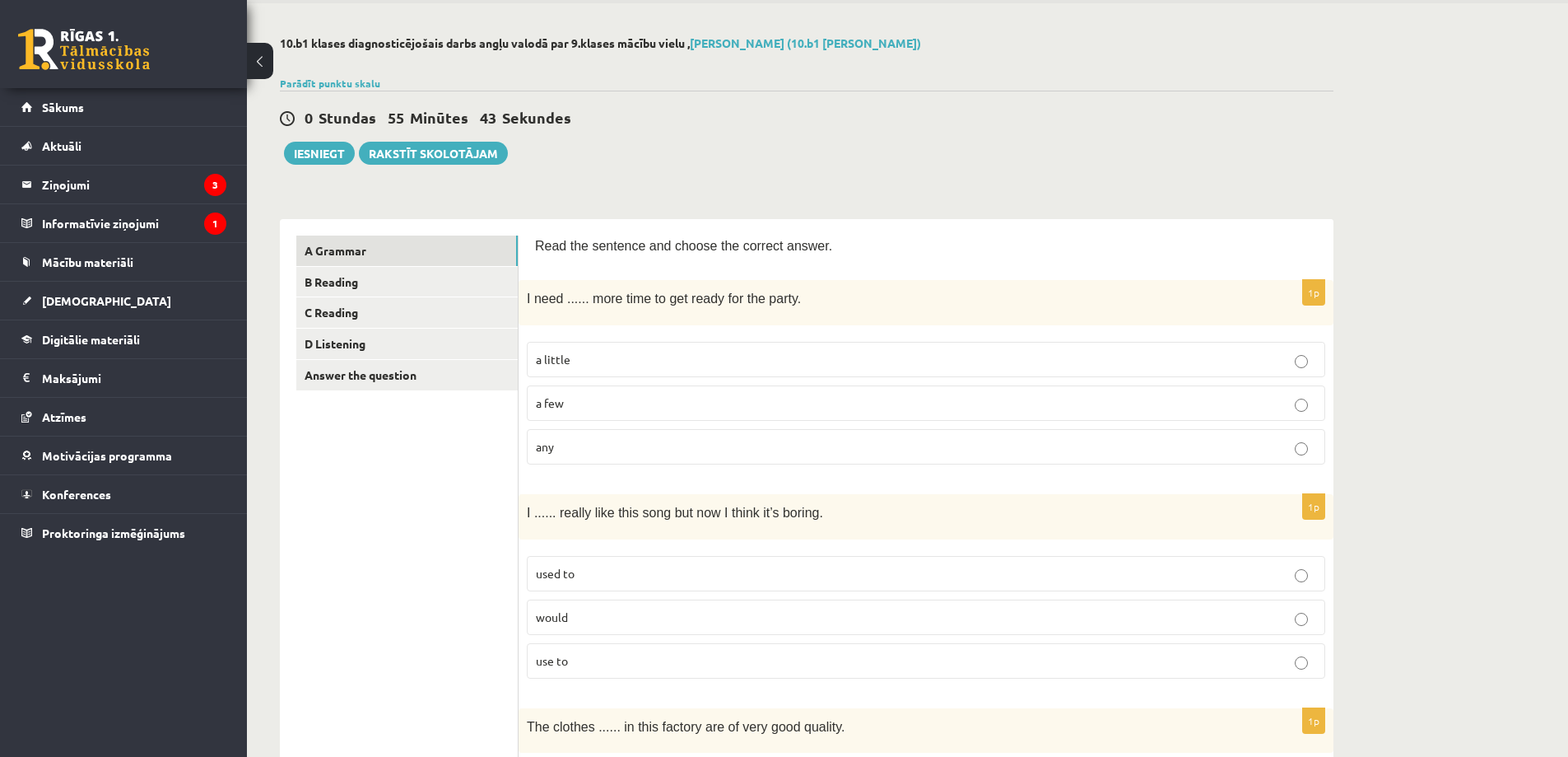
scroll to position [18, 0]
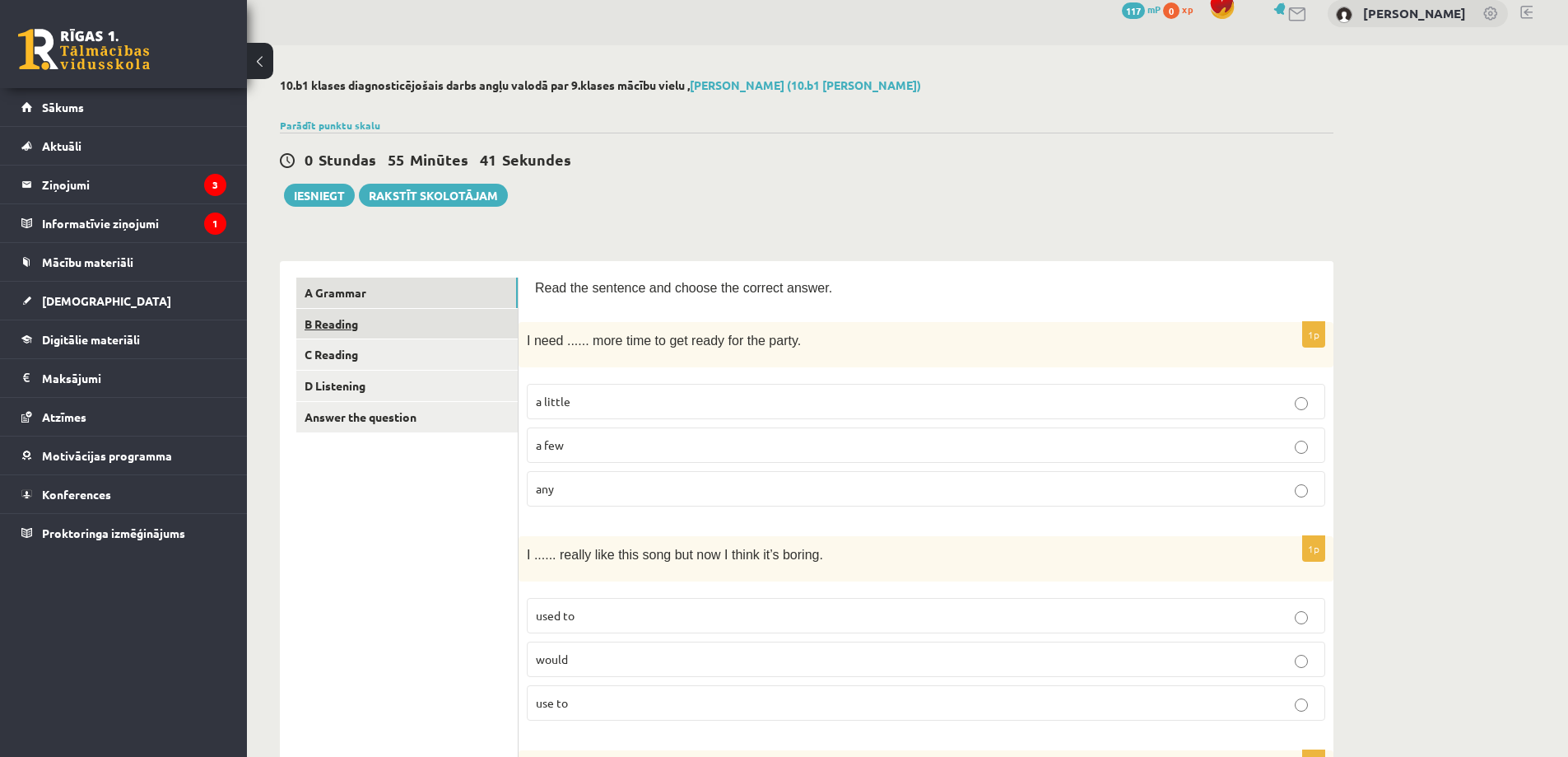
click at [305, 329] on link "B Reading" at bounding box center [407, 324] width 222 height 30
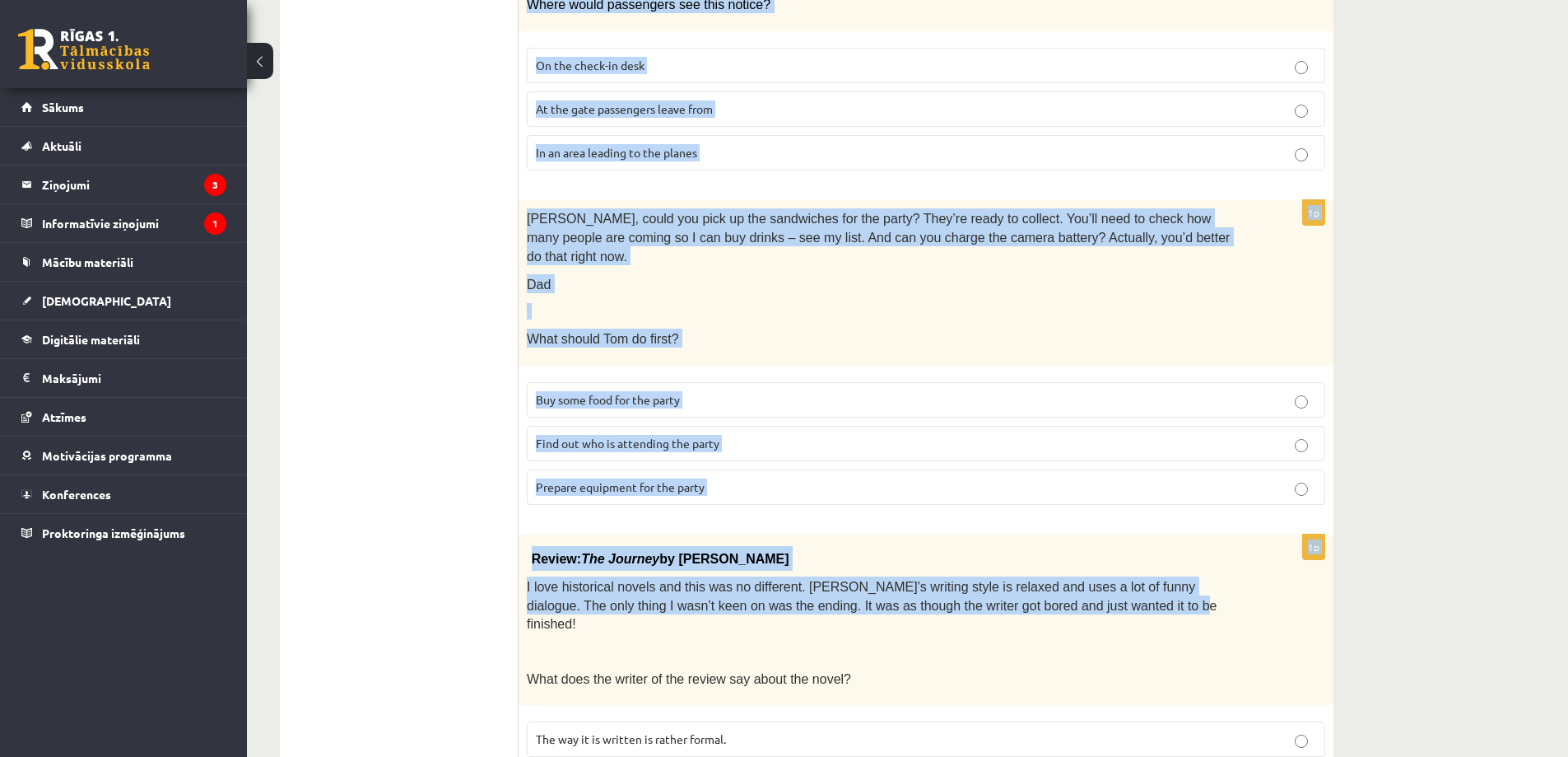
scroll to position [1553, 0]
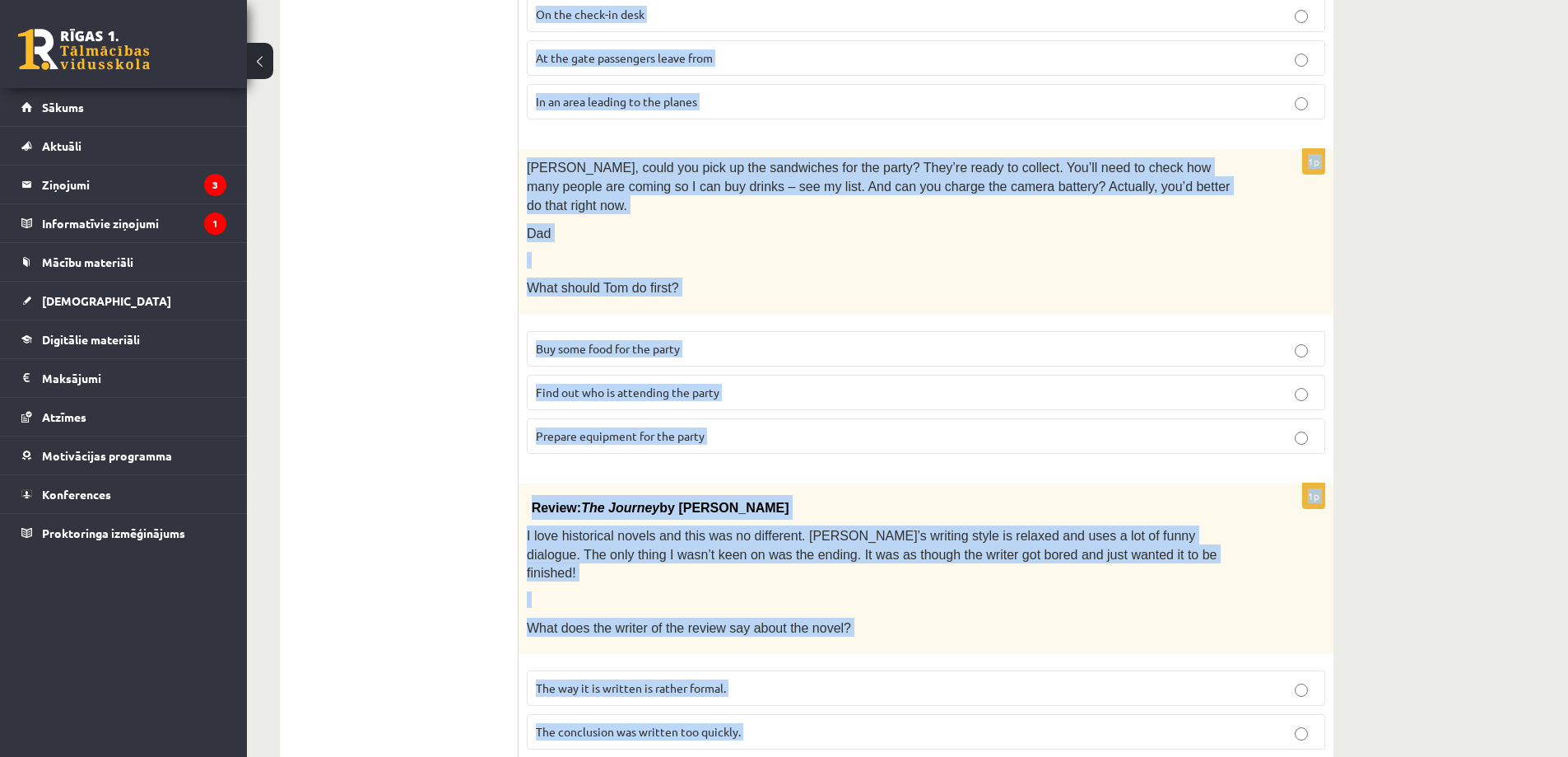
drag, startPoint x: 822, startPoint y: 347, endPoint x: 1096, endPoint y: 741, distance: 479.9
copy form "Baby swim time! Come on Sunday morning for baby swim time! Our experienced inst…"
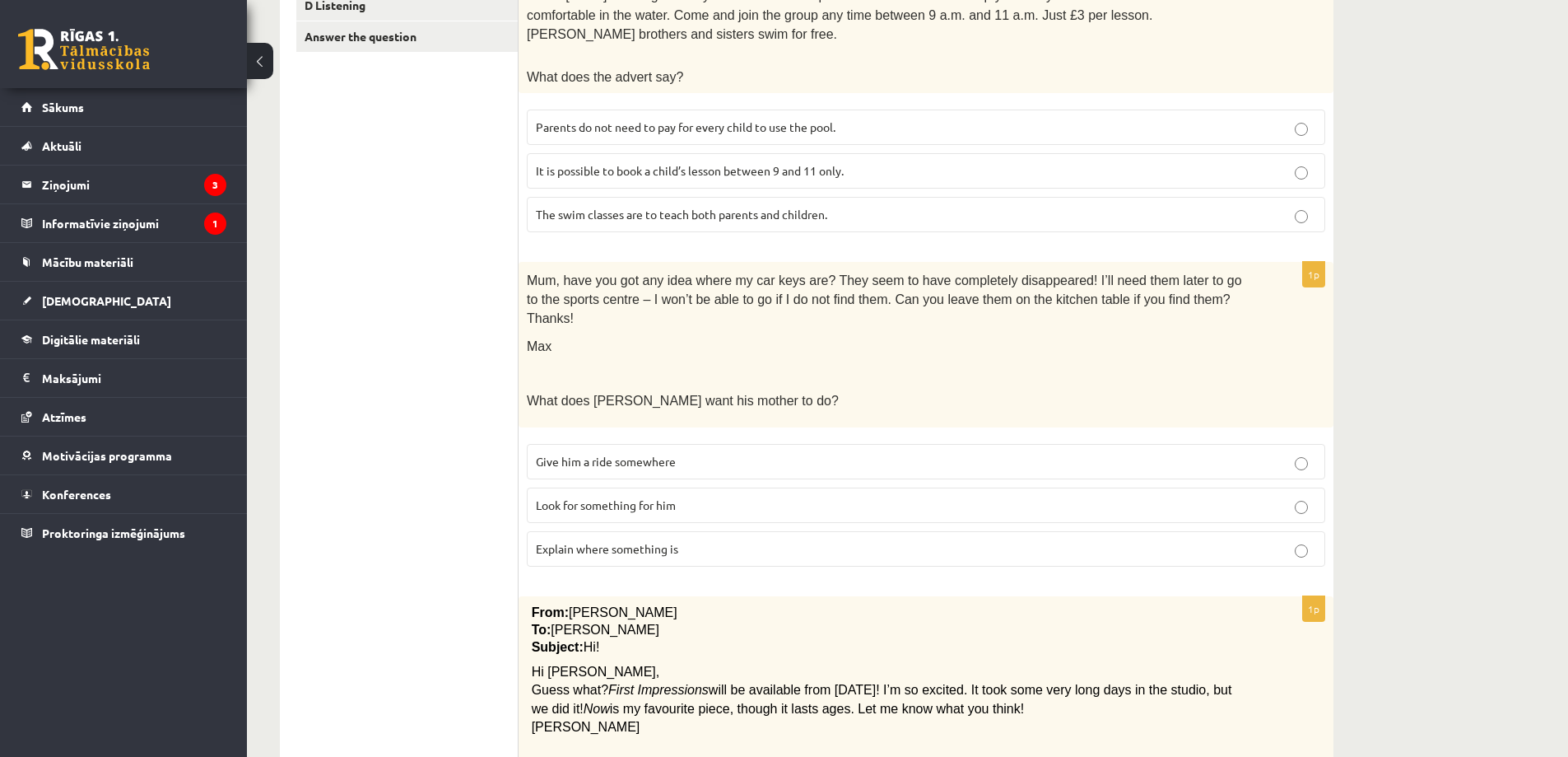
scroll to position [0, 0]
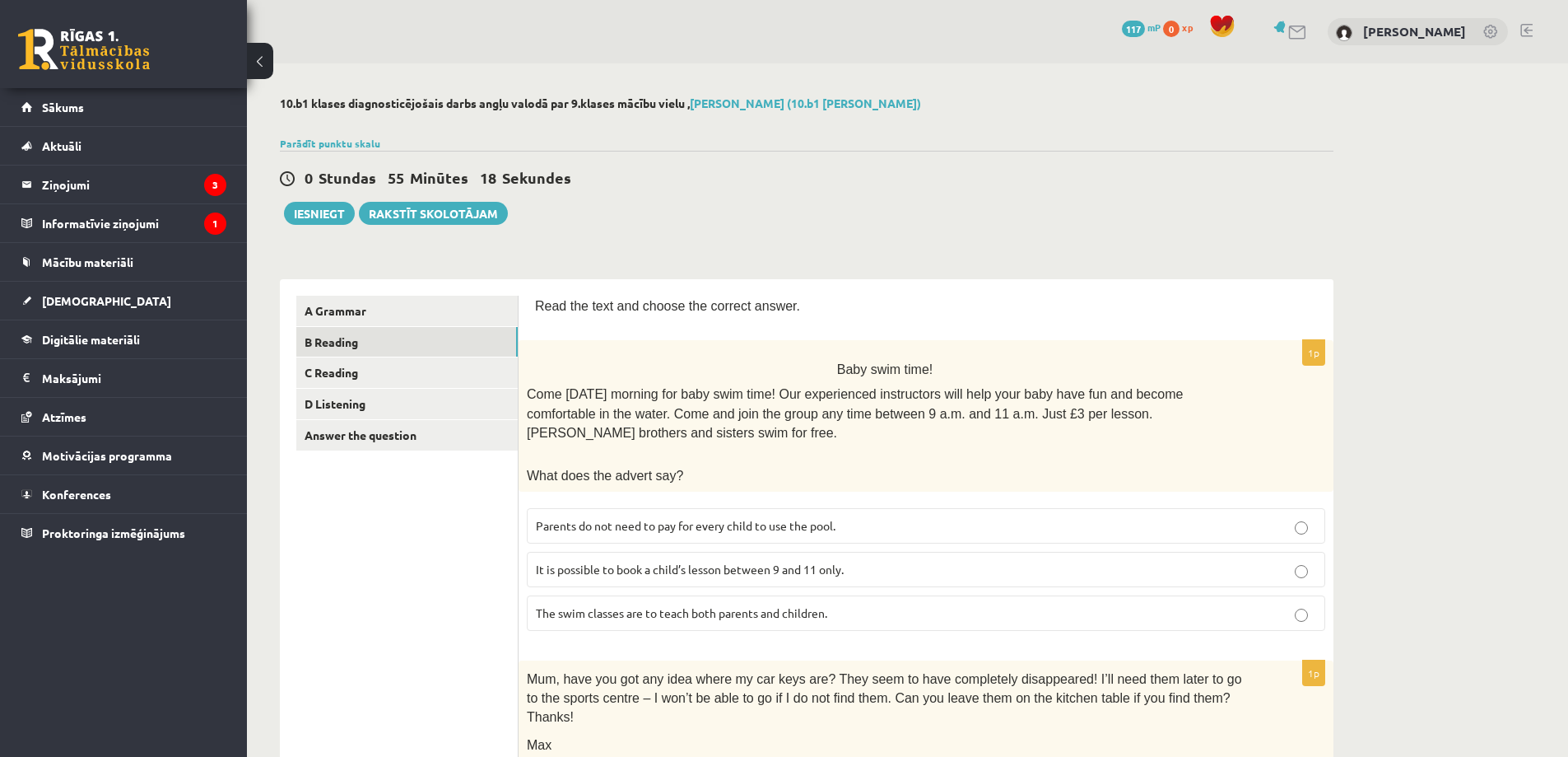
click at [553, 517] on p "Parents do not need to pay for every child to use the pool." at bounding box center [926, 525] width 780 height 18
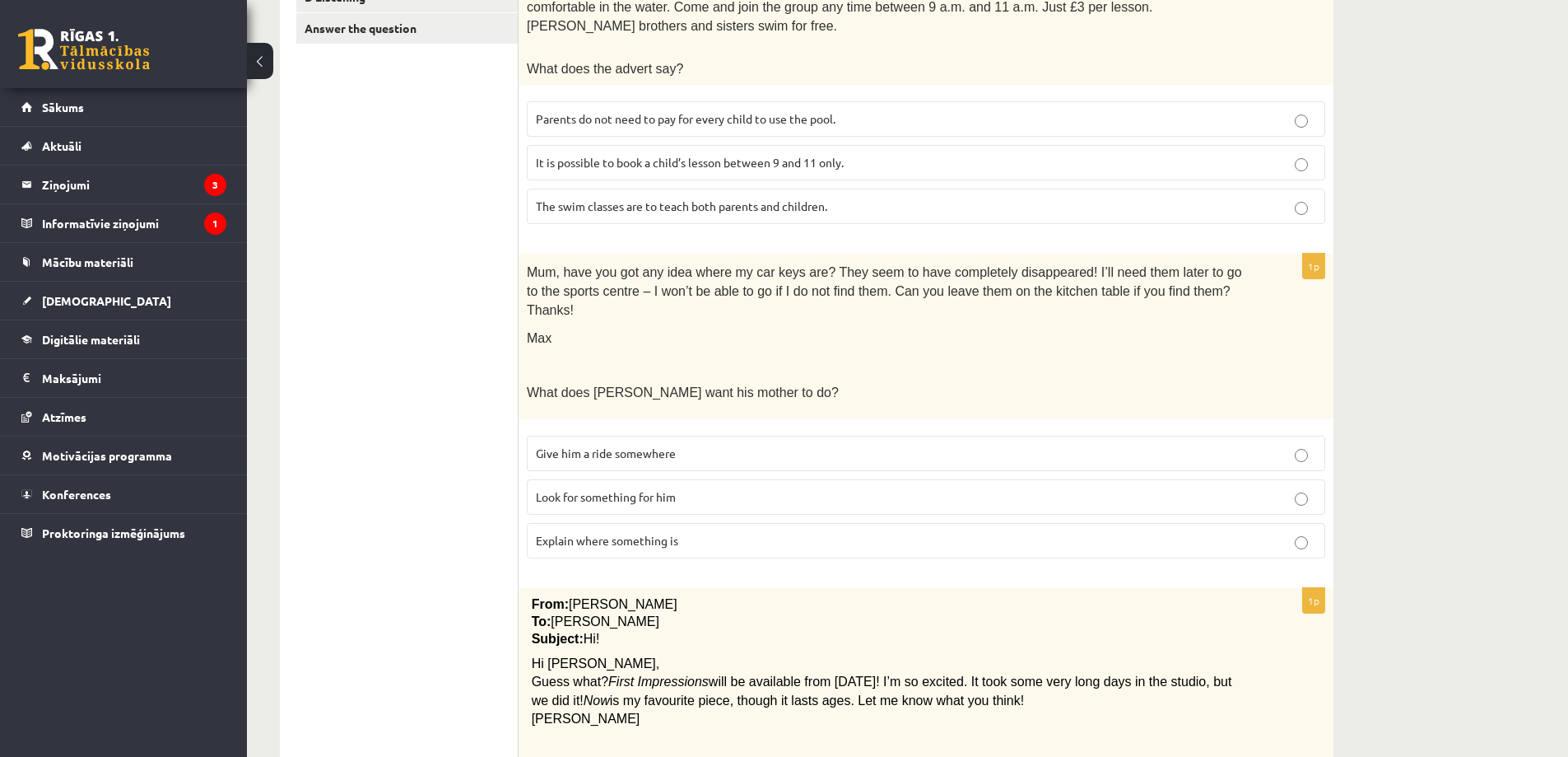
scroll to position [411, 0]
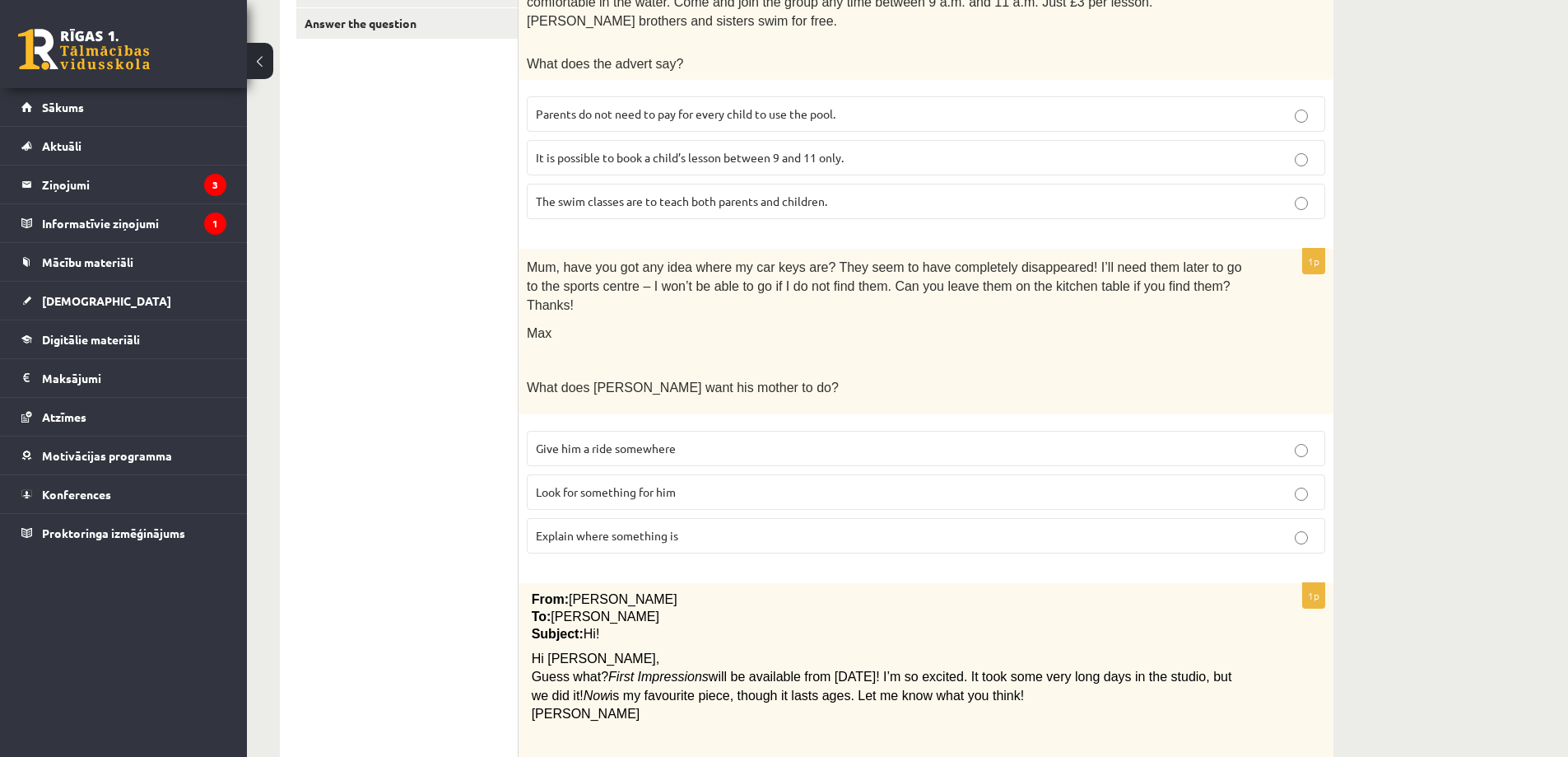
click at [583, 475] on label "Look for something for him" at bounding box center [925, 492] width 798 height 35
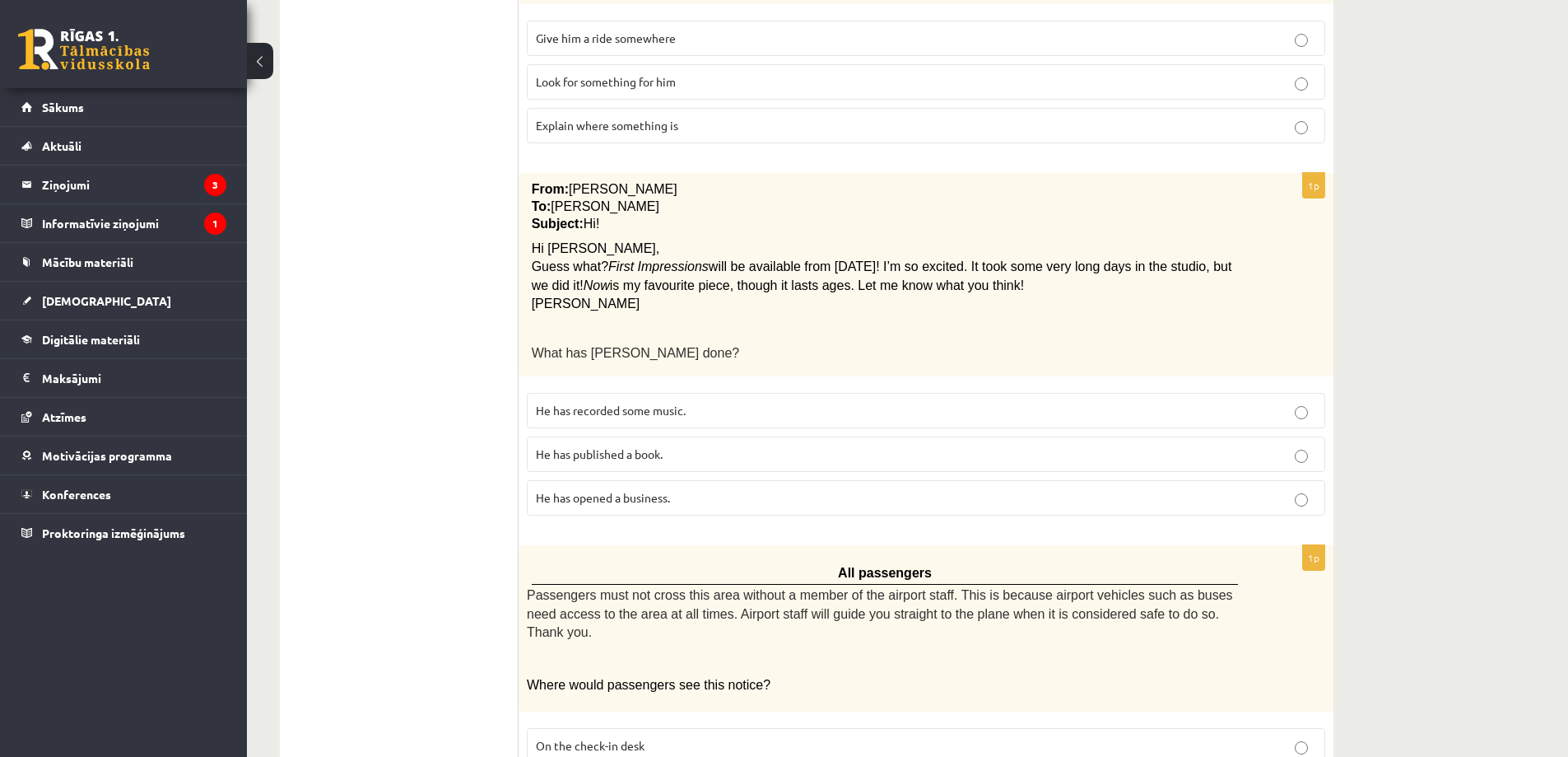
scroll to position [824, 0]
click at [573, 400] on p "He has recorded some music." at bounding box center [926, 409] width 780 height 18
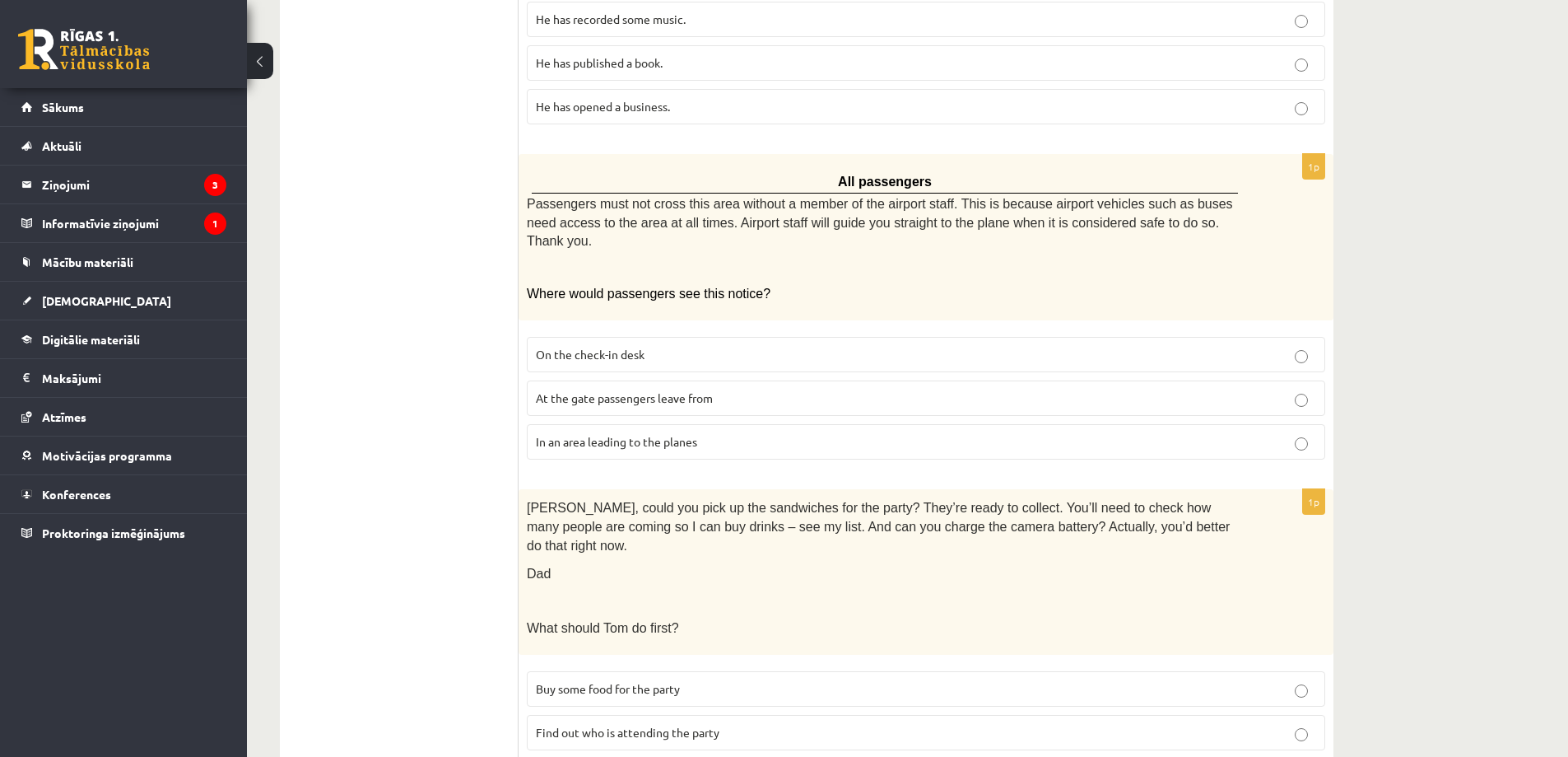
scroll to position [1235, 0]
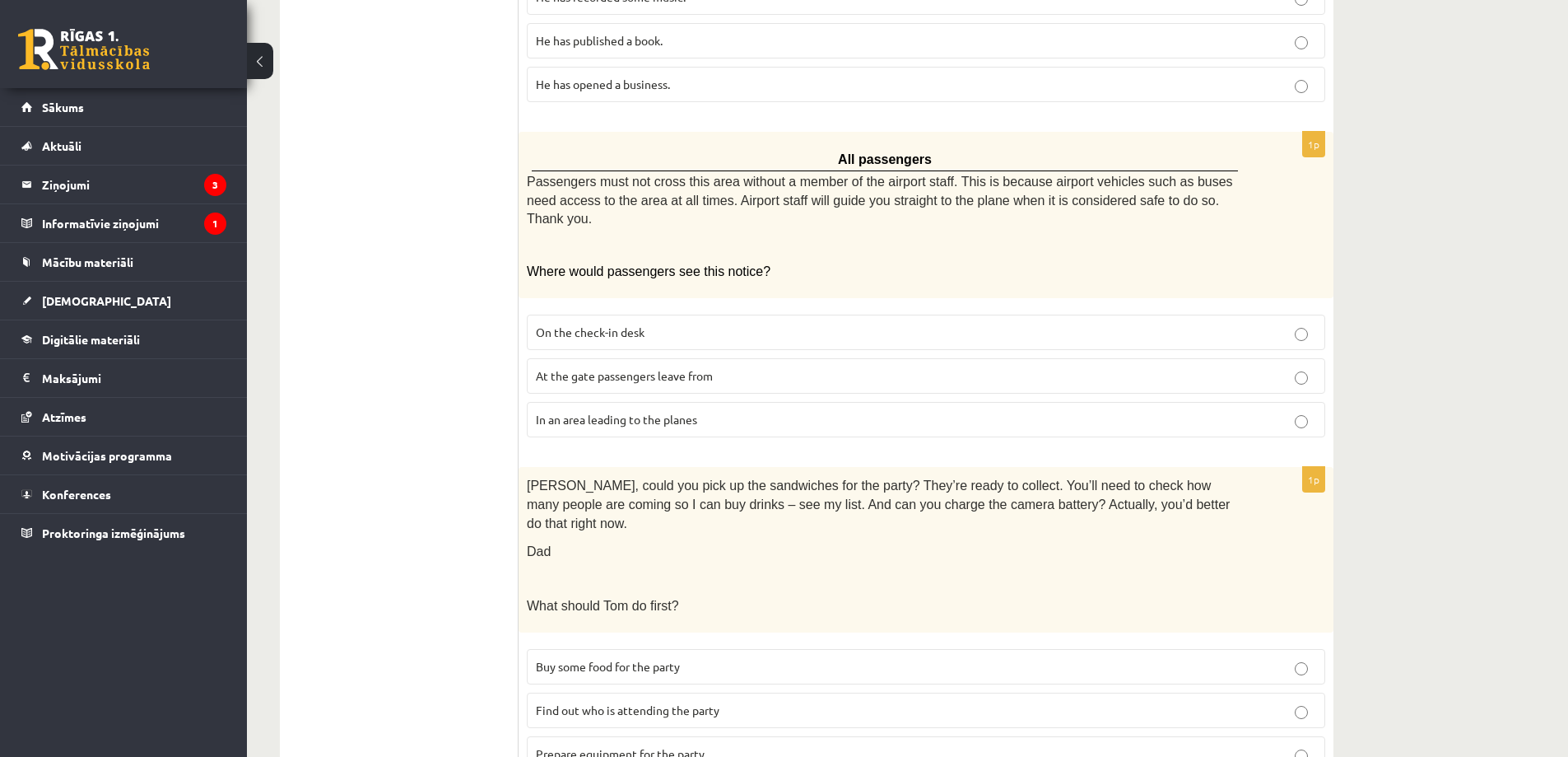
click at [613, 411] on span "In an area leading to the planes" at bounding box center [616, 419] width 161 height 15
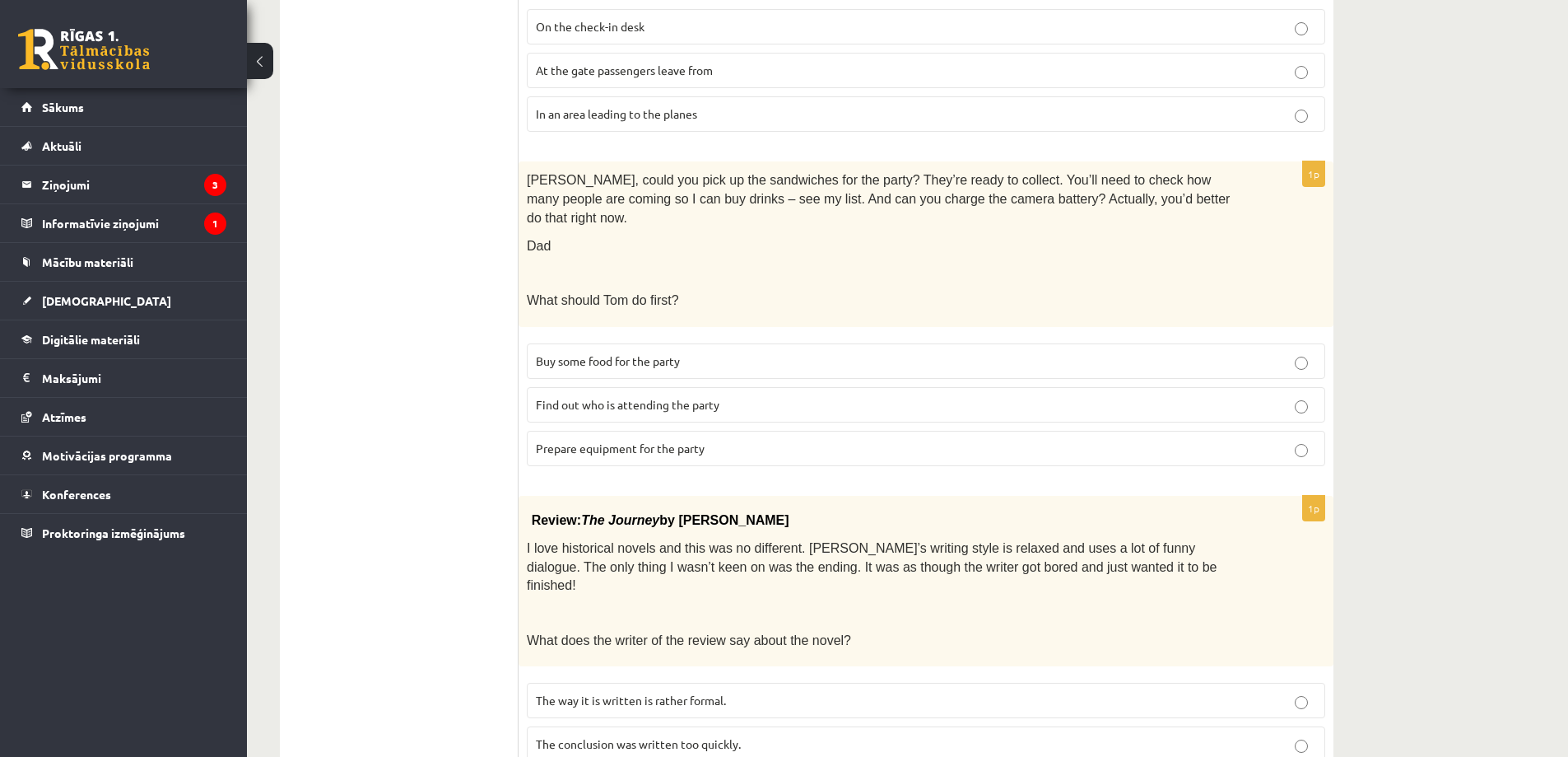
scroll to position [1553, 0]
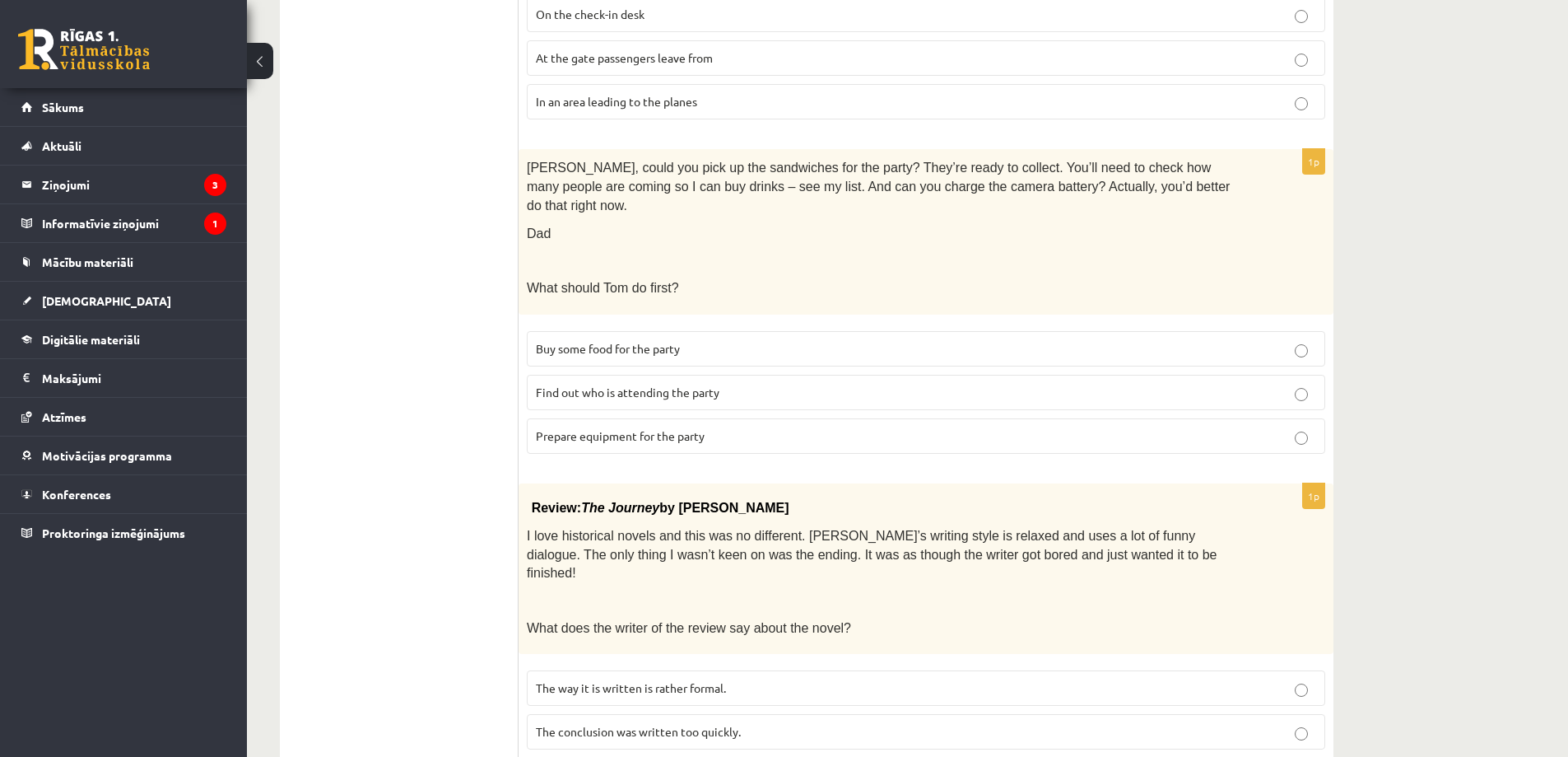
click at [717, 724] on span "The conclusion was written too quickly." at bounding box center [638, 732] width 205 height 15
click at [635, 418] on label "Prepare equipment for the party" at bounding box center [925, 436] width 798 height 35
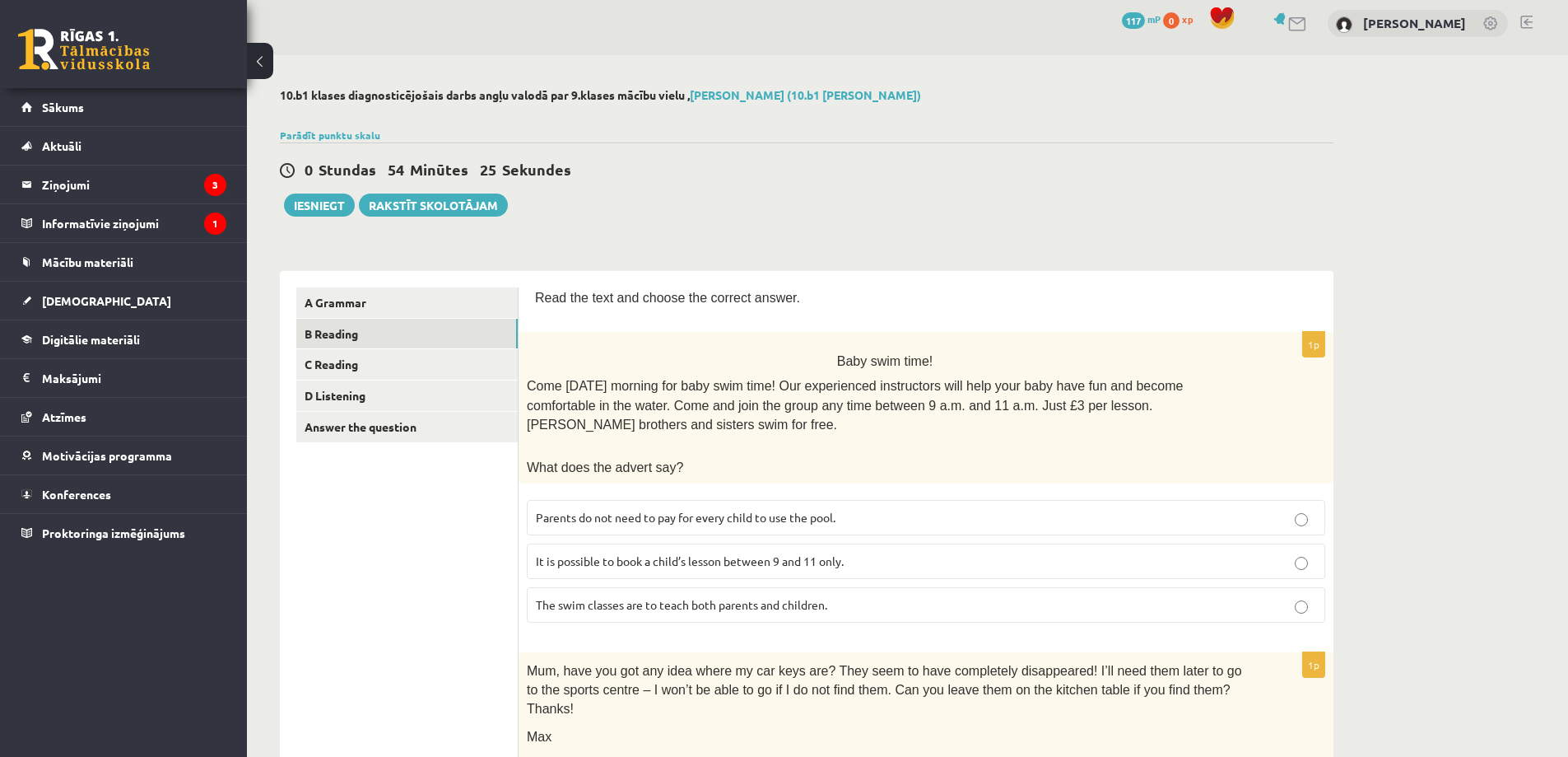
scroll to position [0, 0]
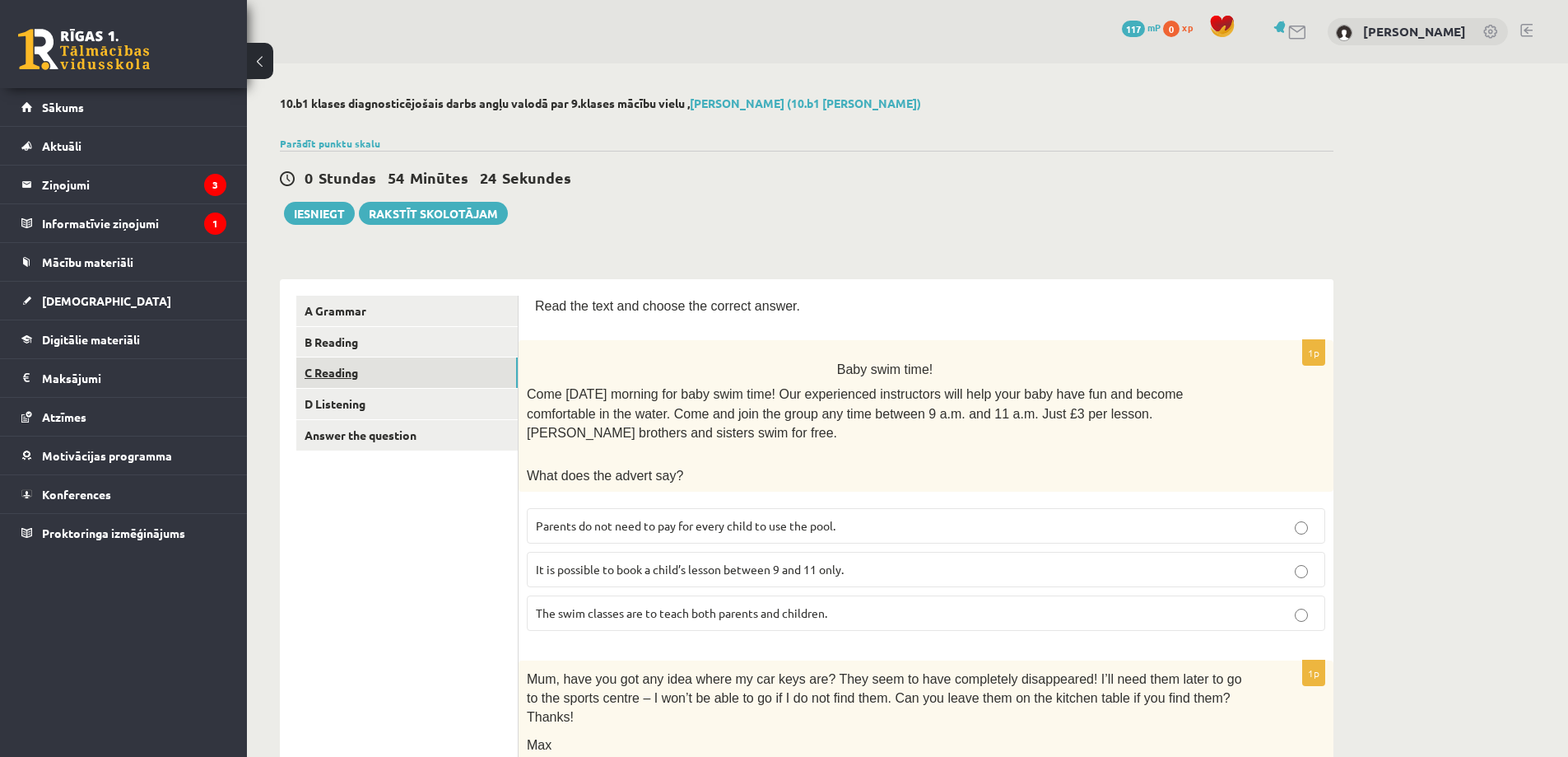
click at [329, 381] on link "C Reading" at bounding box center [407, 373] width 222 height 30
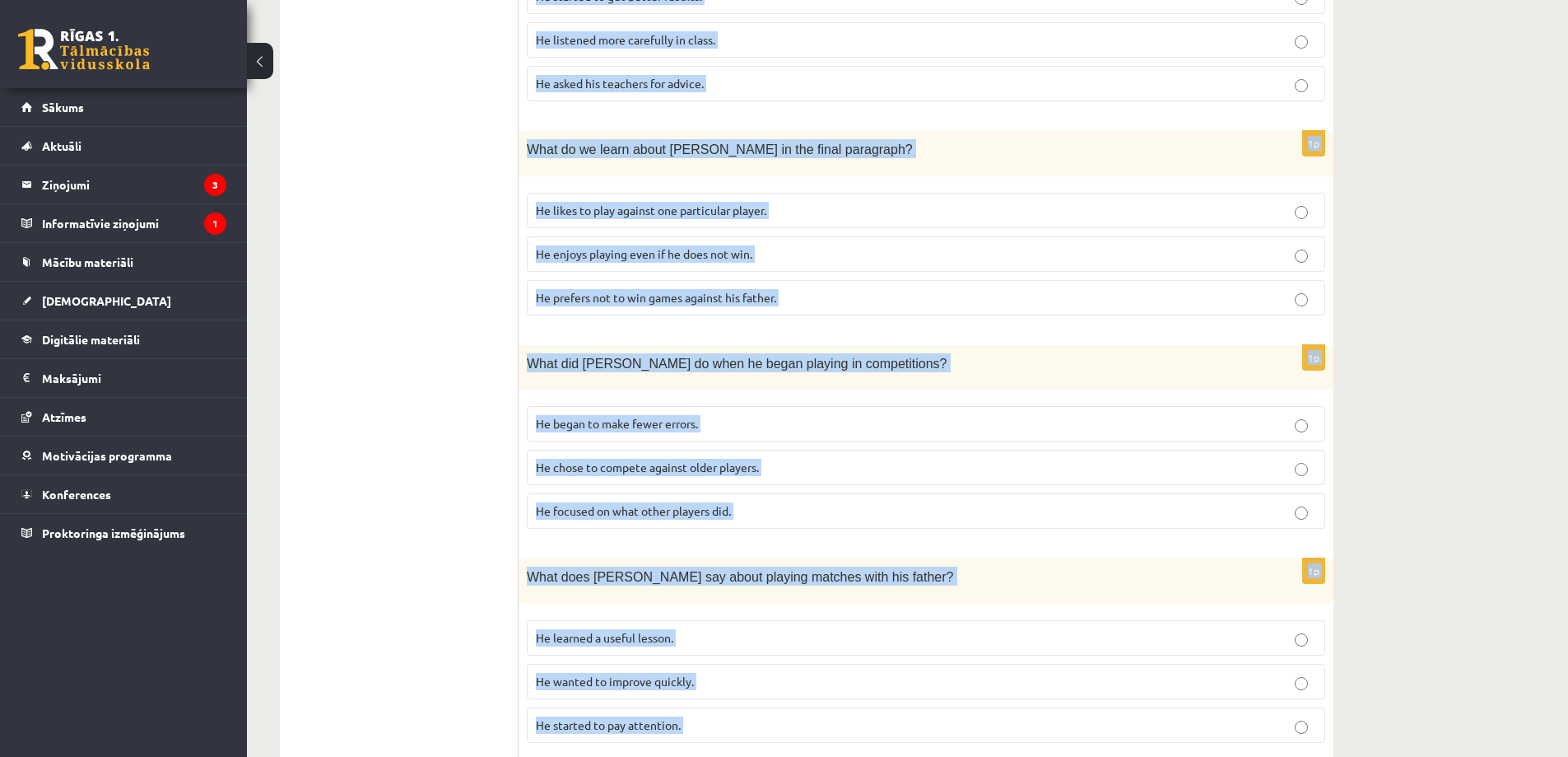
scroll to position [1310, 0]
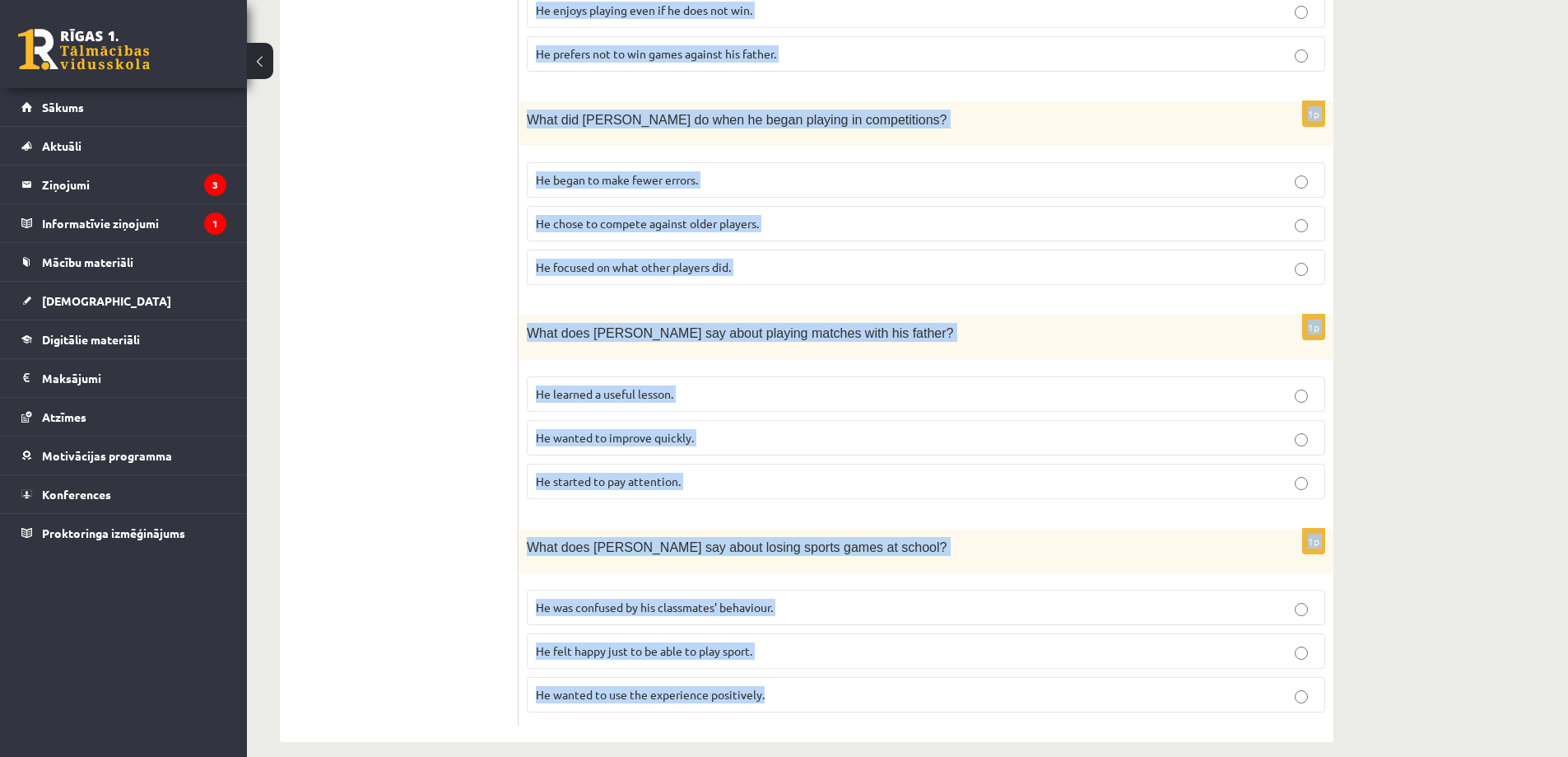
drag, startPoint x: 530, startPoint y: 62, endPoint x: 1309, endPoint y: 693, distance: 1002.5
copy form "Read the article about chess and choose the correct answer for each question. P…"
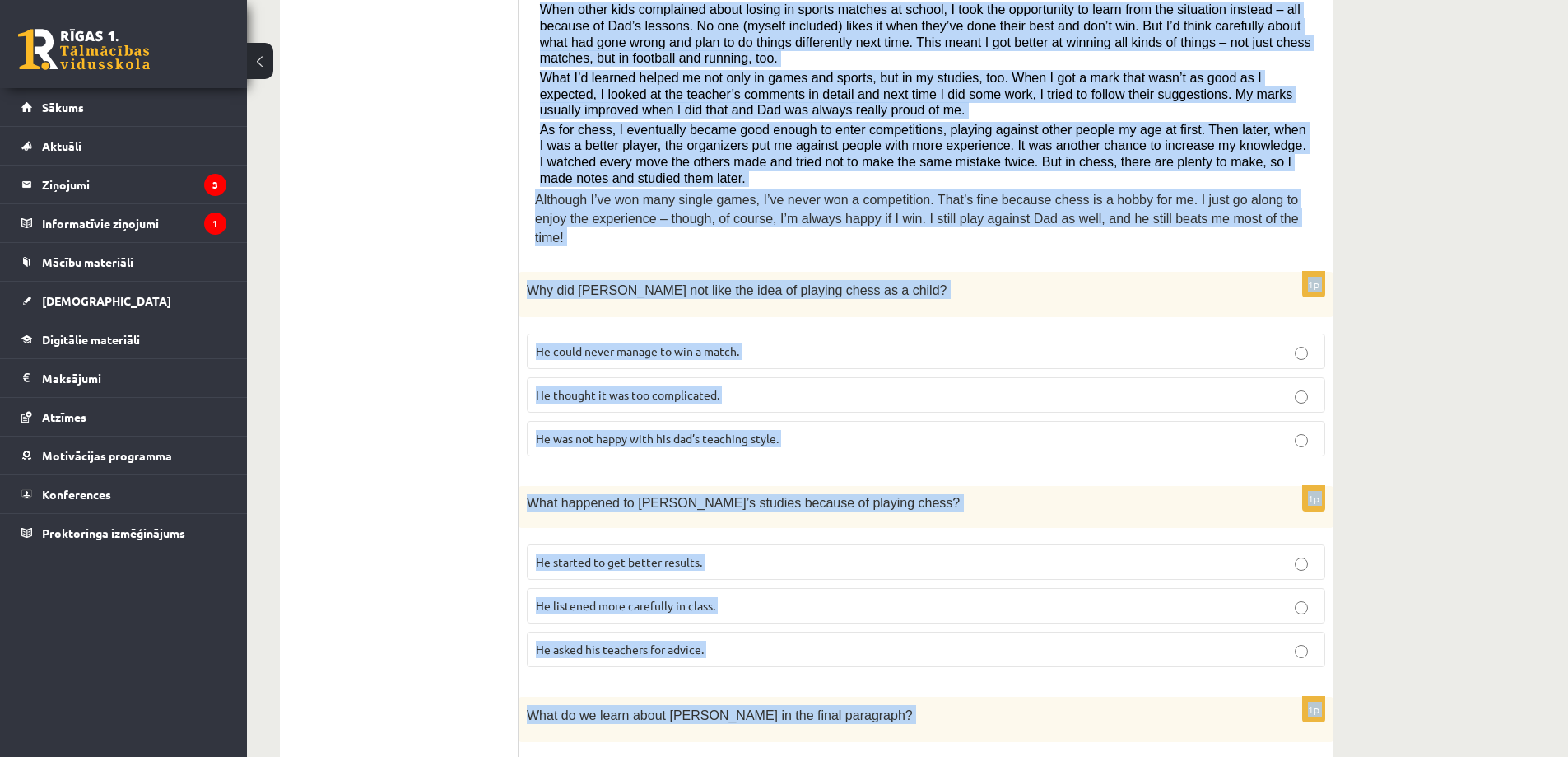
scroll to position [486, 0]
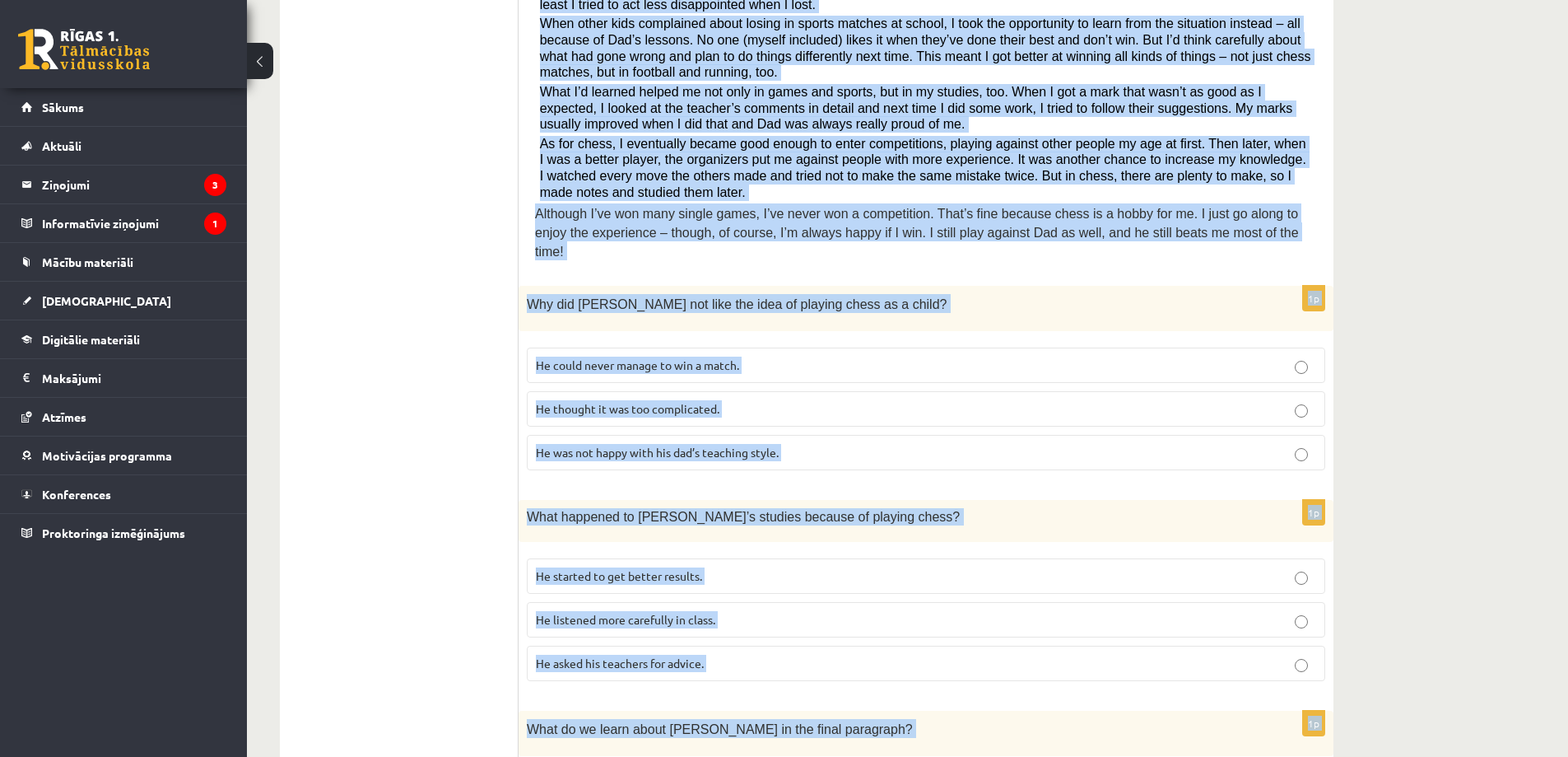
click at [880, 391] on label "He thought it was too complicated." at bounding box center [925, 409] width 798 height 35
click at [791, 443] on p "He was not happy with his dad’s teaching style." at bounding box center [926, 452] width 780 height 18
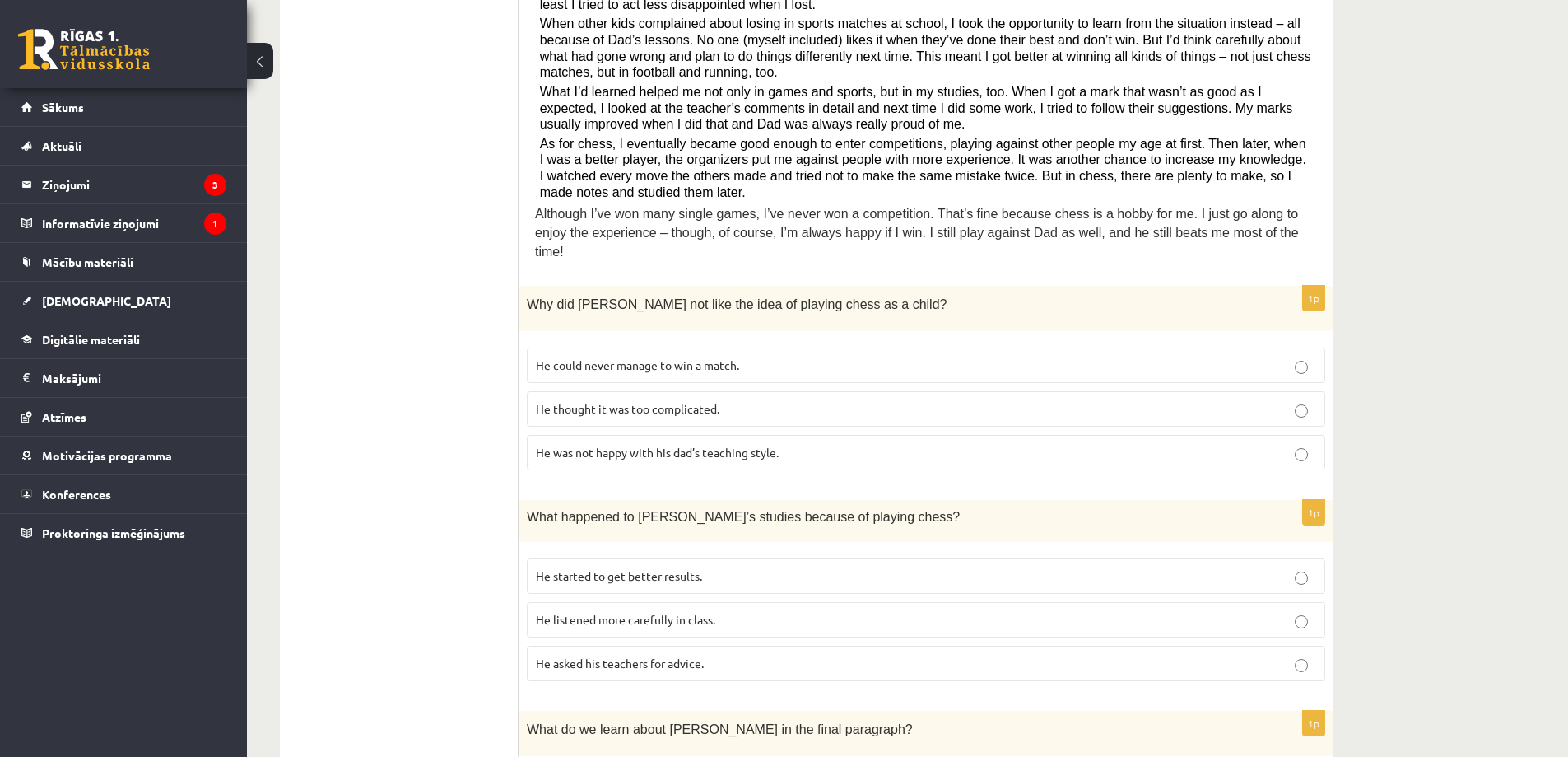
drag, startPoint x: 792, startPoint y: 383, endPoint x: 763, endPoint y: 381, distance: 29.1
click at [791, 400] on p "He thought it was too complicated." at bounding box center [926, 409] width 780 height 18
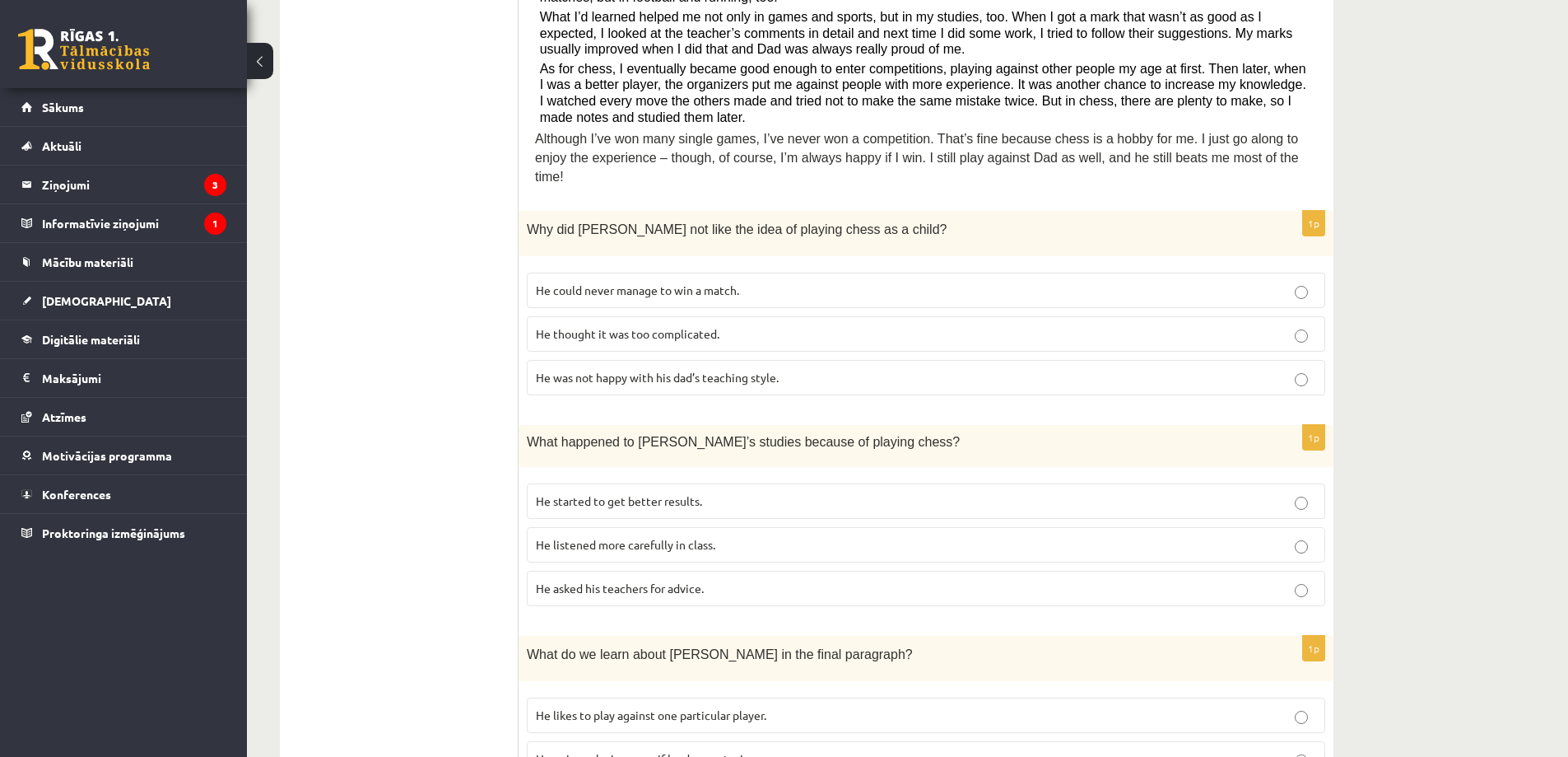
scroll to position [569, 0]
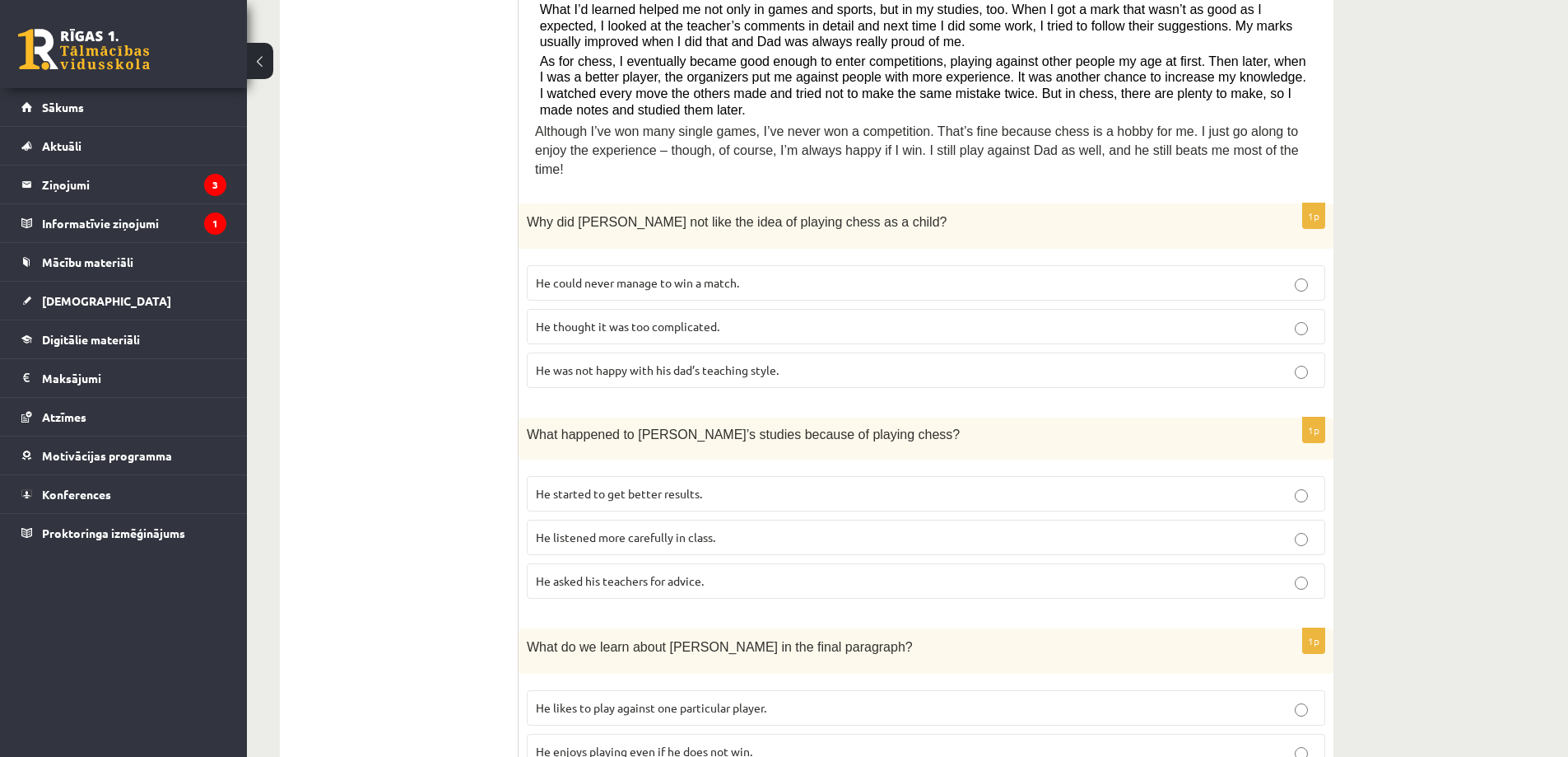
drag, startPoint x: 620, startPoint y: 481, endPoint x: 600, endPoint y: 443, distance: 42.9
click at [620, 485] on p "He started to get better results." at bounding box center [926, 493] width 780 height 18
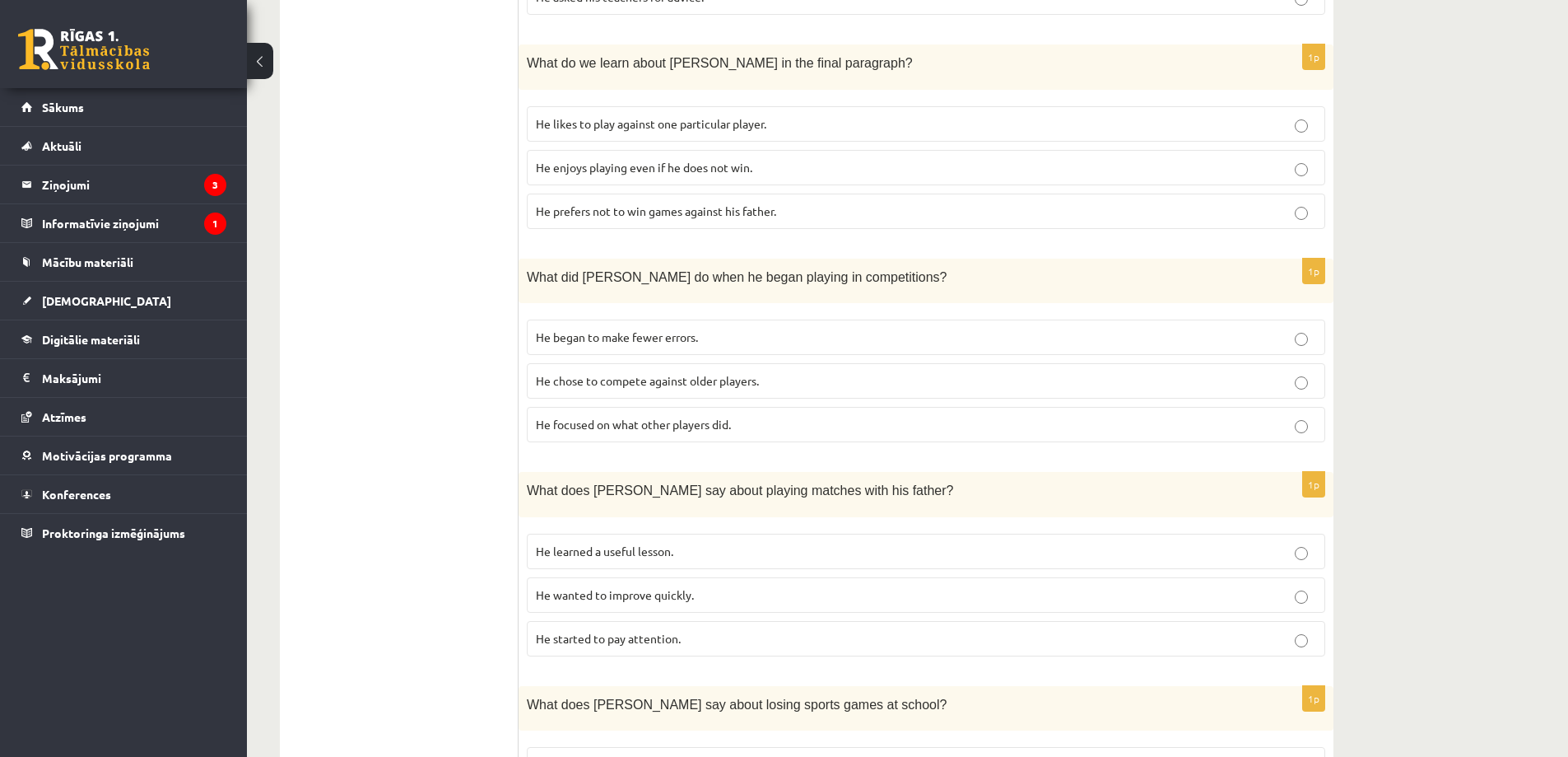
scroll to position [1146, 0]
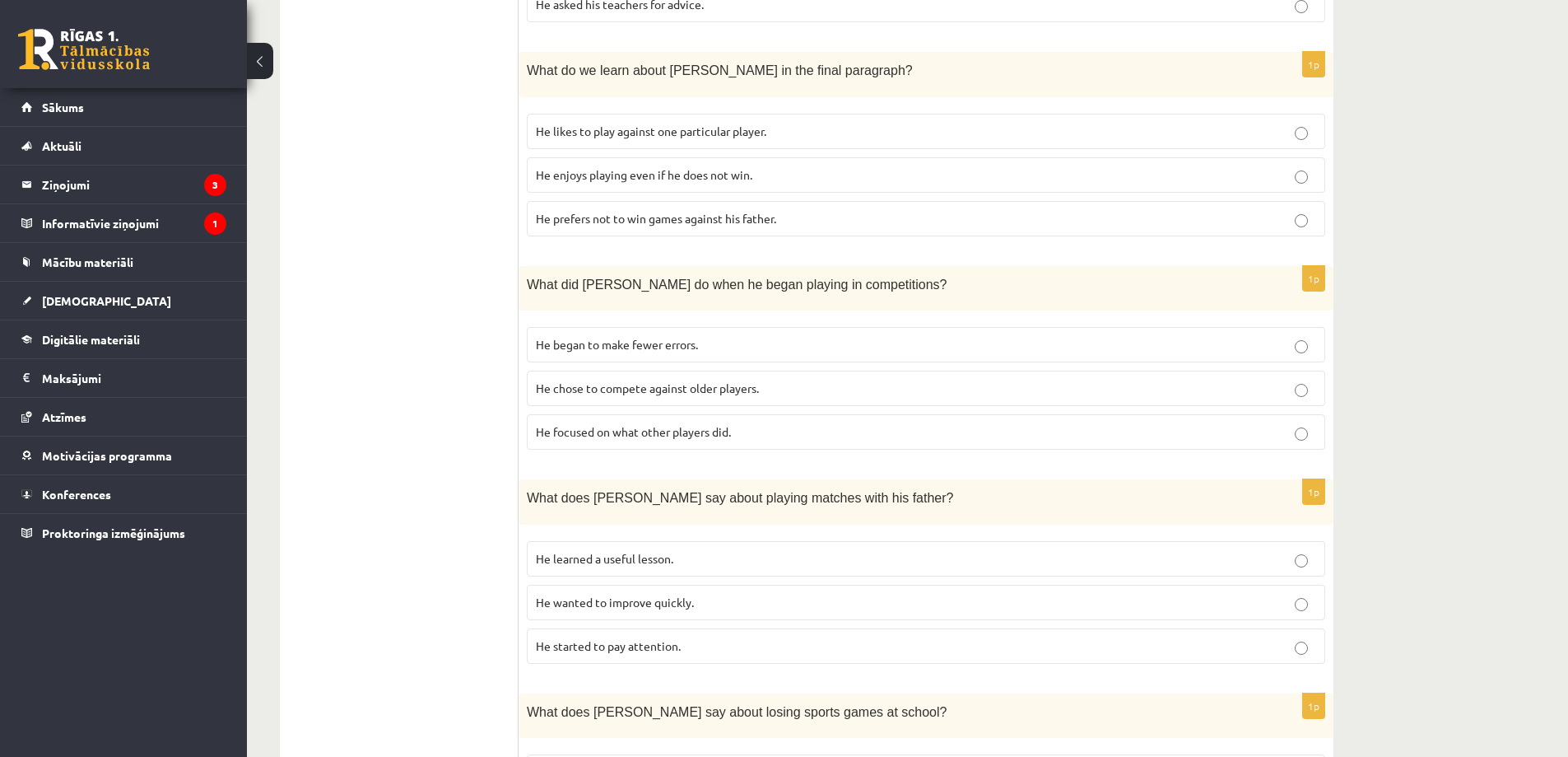
click at [670, 167] on span "He enjoys playing even if he does not win." at bounding box center [644, 174] width 217 height 15
click at [727, 424] on span "He focused on what other players did." at bounding box center [633, 432] width 195 height 15
click at [650, 550] on span "He learned a useful lesson." at bounding box center [604, 558] width 137 height 15
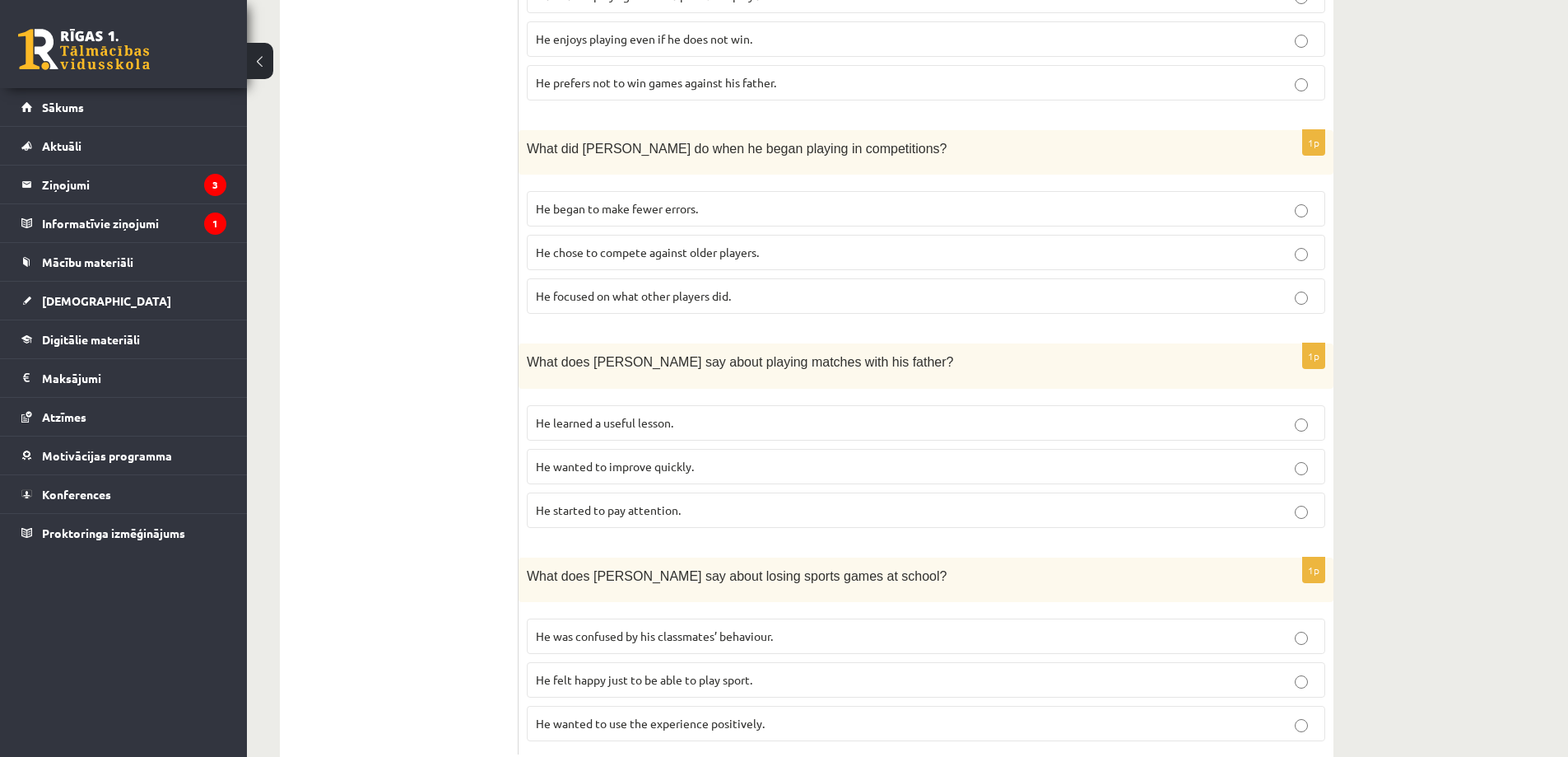
scroll to position [1310, 0]
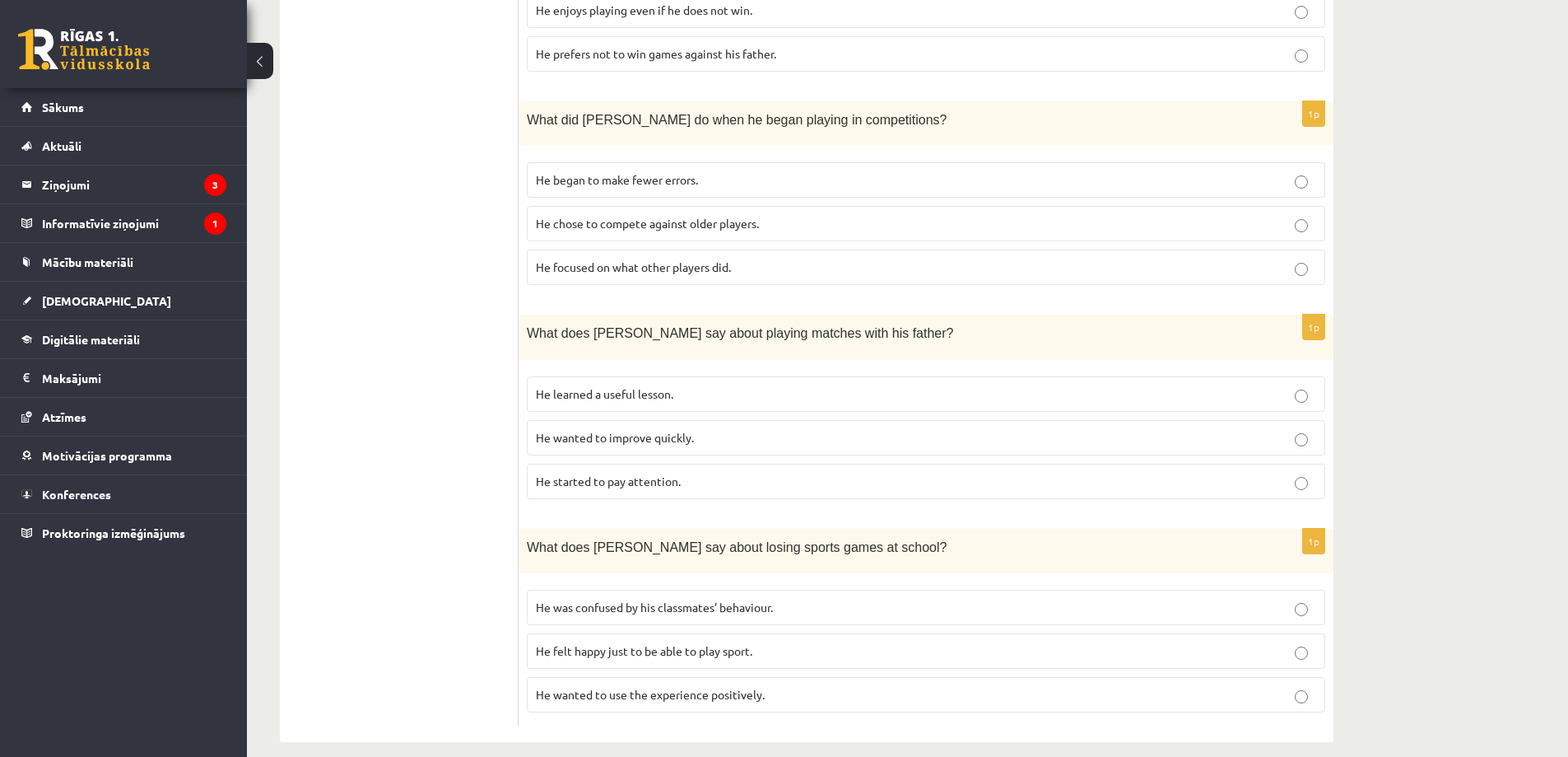
click at [701, 687] on span "He wanted to use the experience positively." at bounding box center [650, 695] width 229 height 15
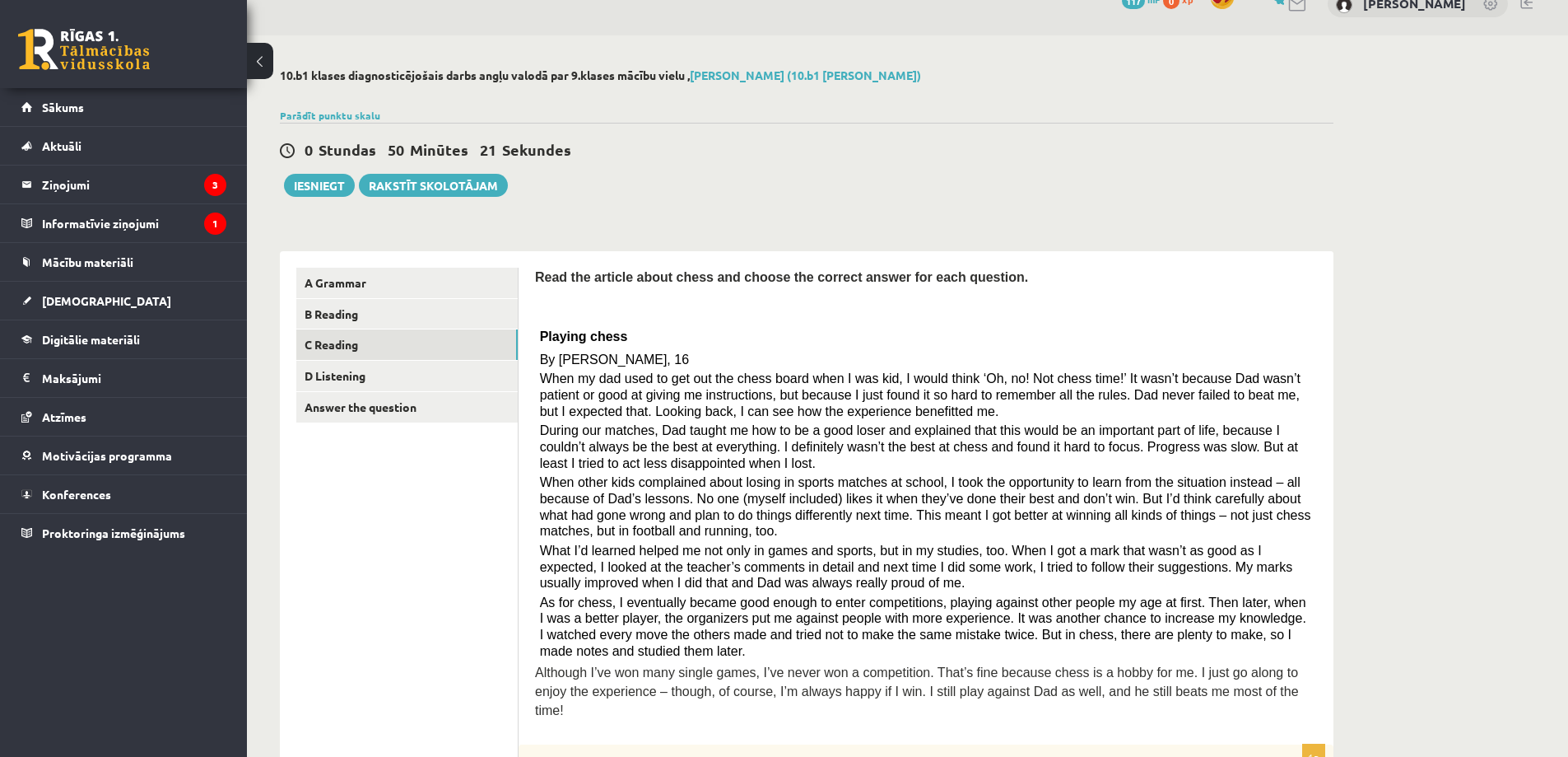
scroll to position [0, 0]
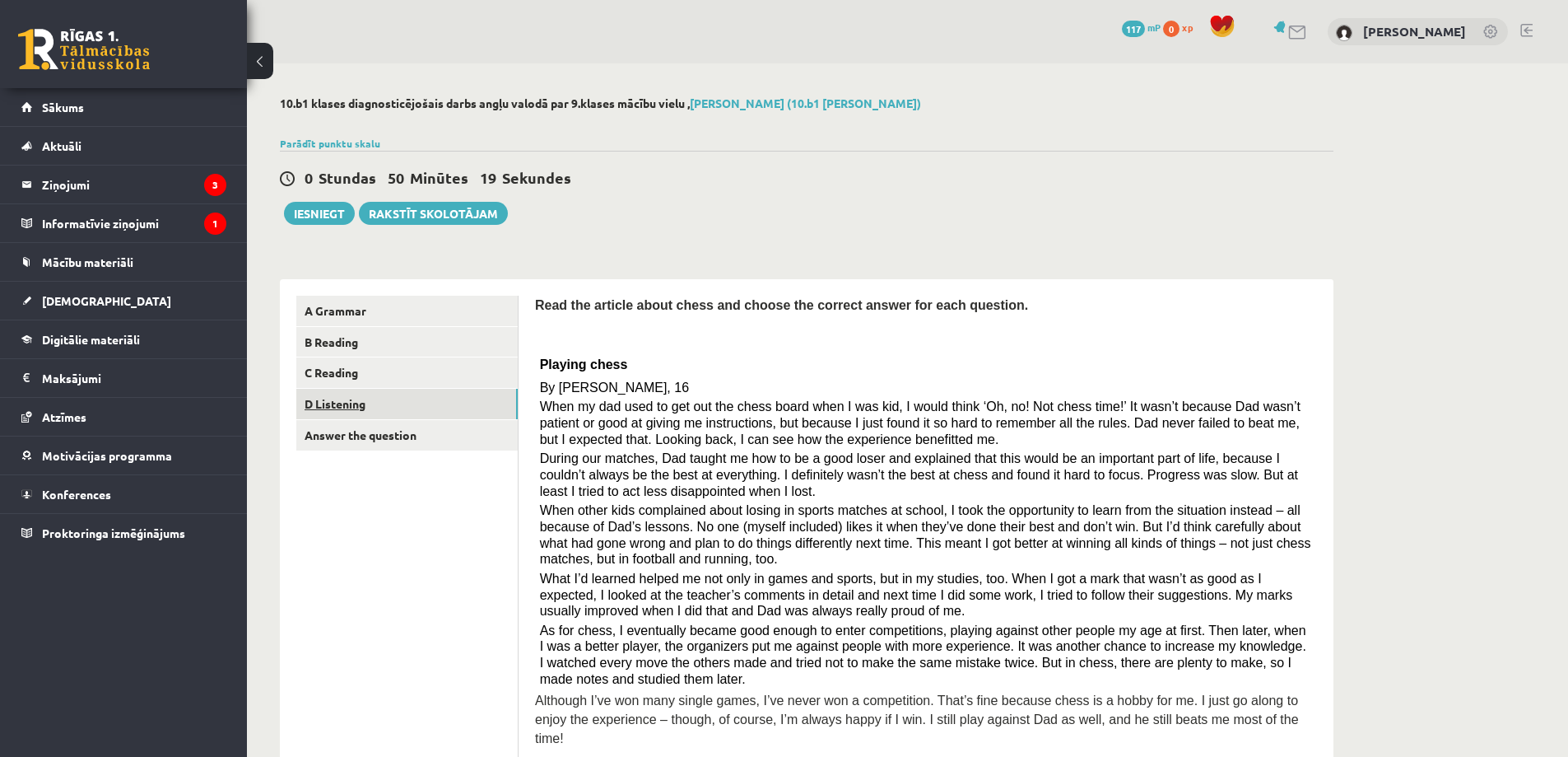
click at [367, 403] on link "D Listening" at bounding box center [407, 404] width 222 height 30
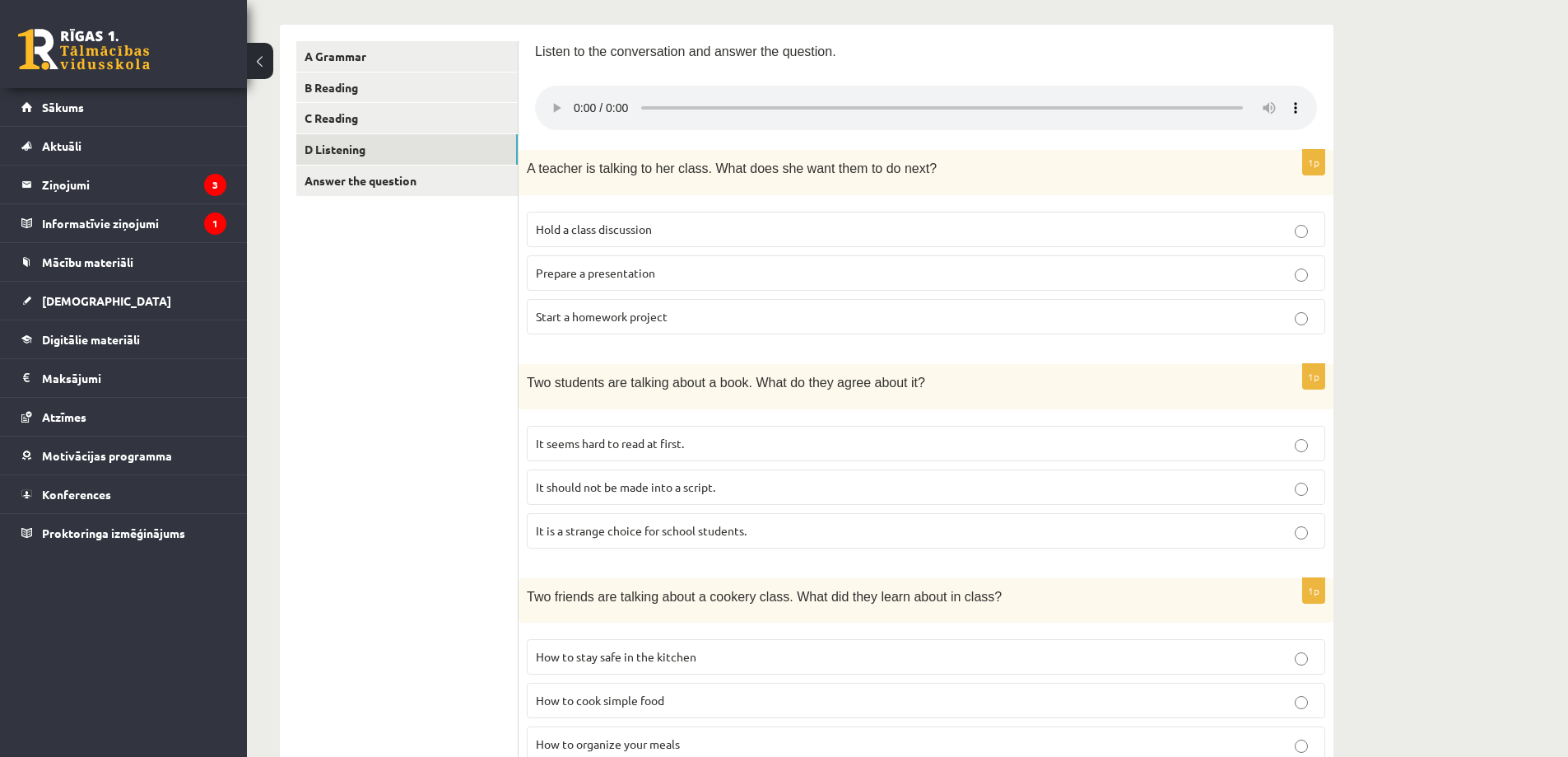
scroll to position [247, 0]
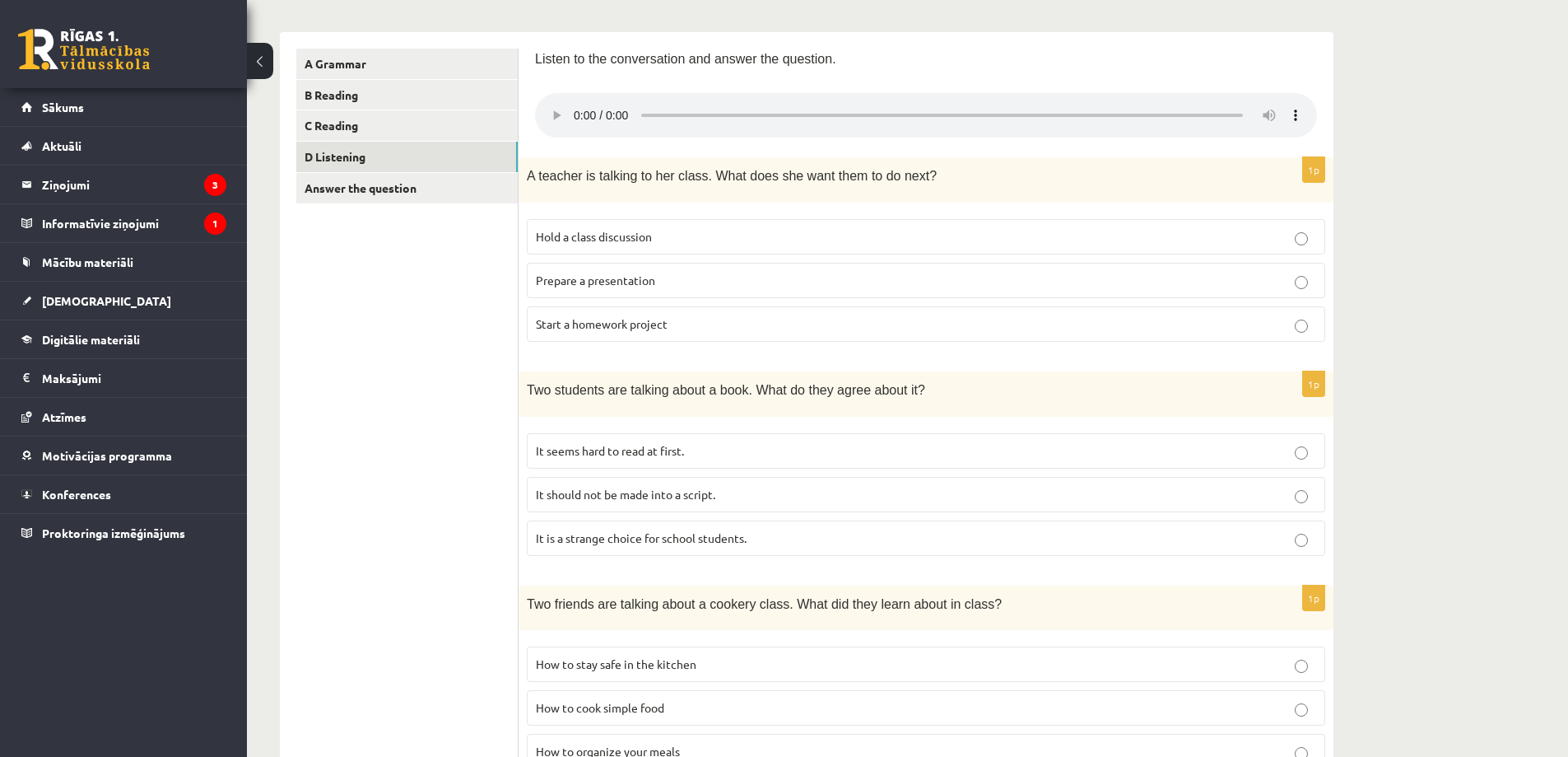
click at [623, 238] on span "Hold a class discussion" at bounding box center [594, 237] width 116 height 15
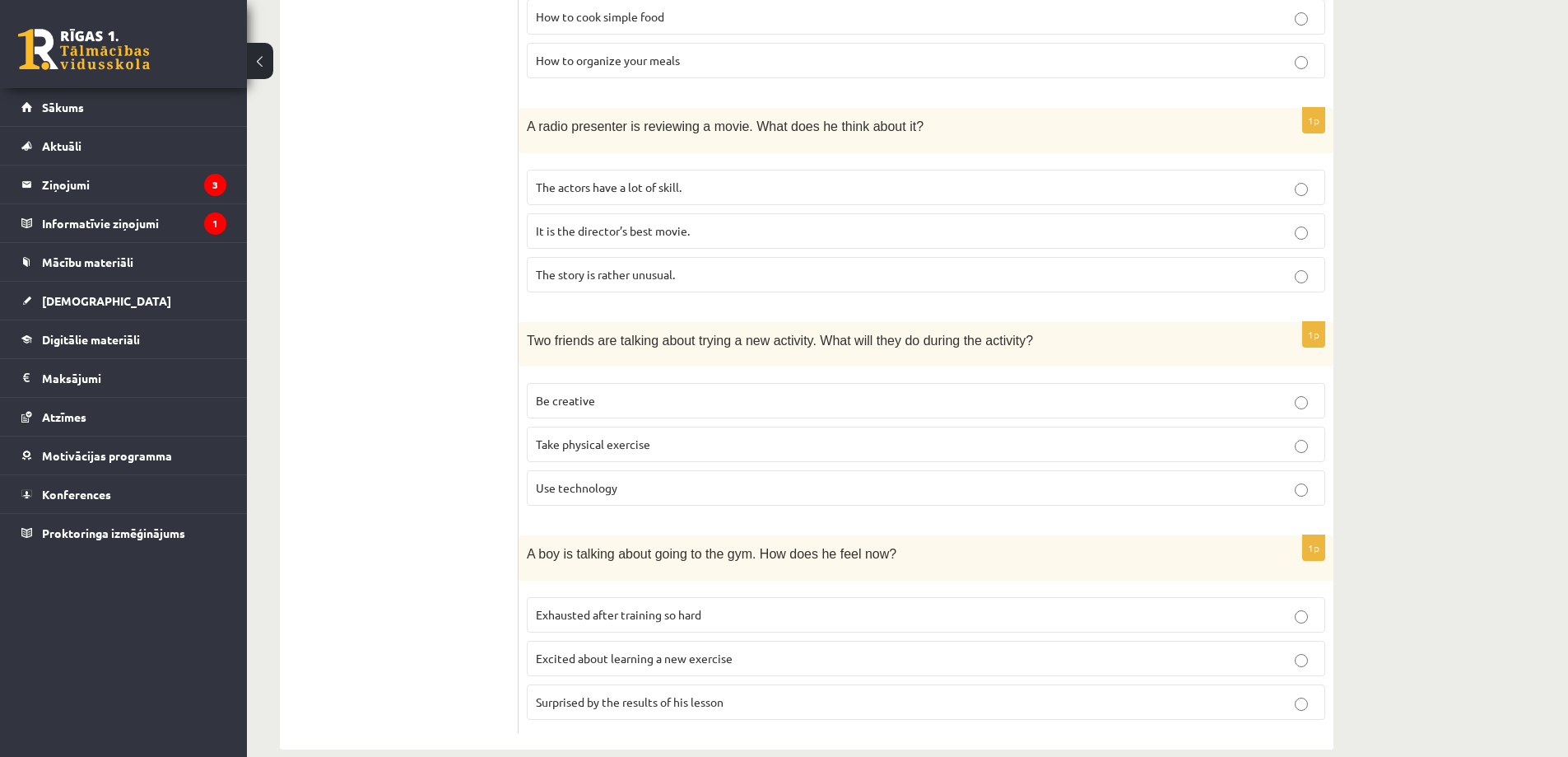
scroll to position [965, 0]
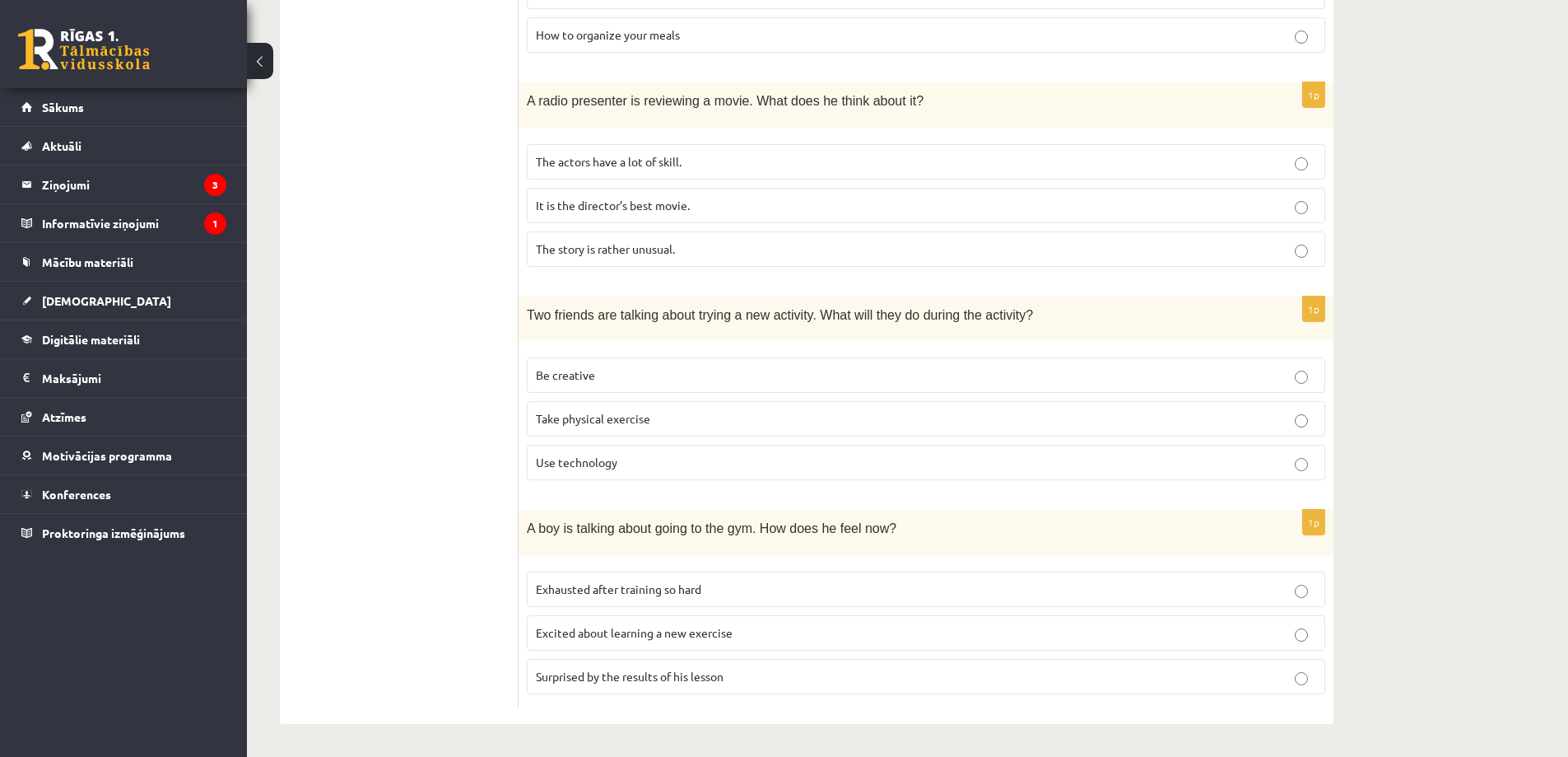
click at [724, 672] on span "Surprised by the results of his lesson" at bounding box center [629, 676] width 188 height 15
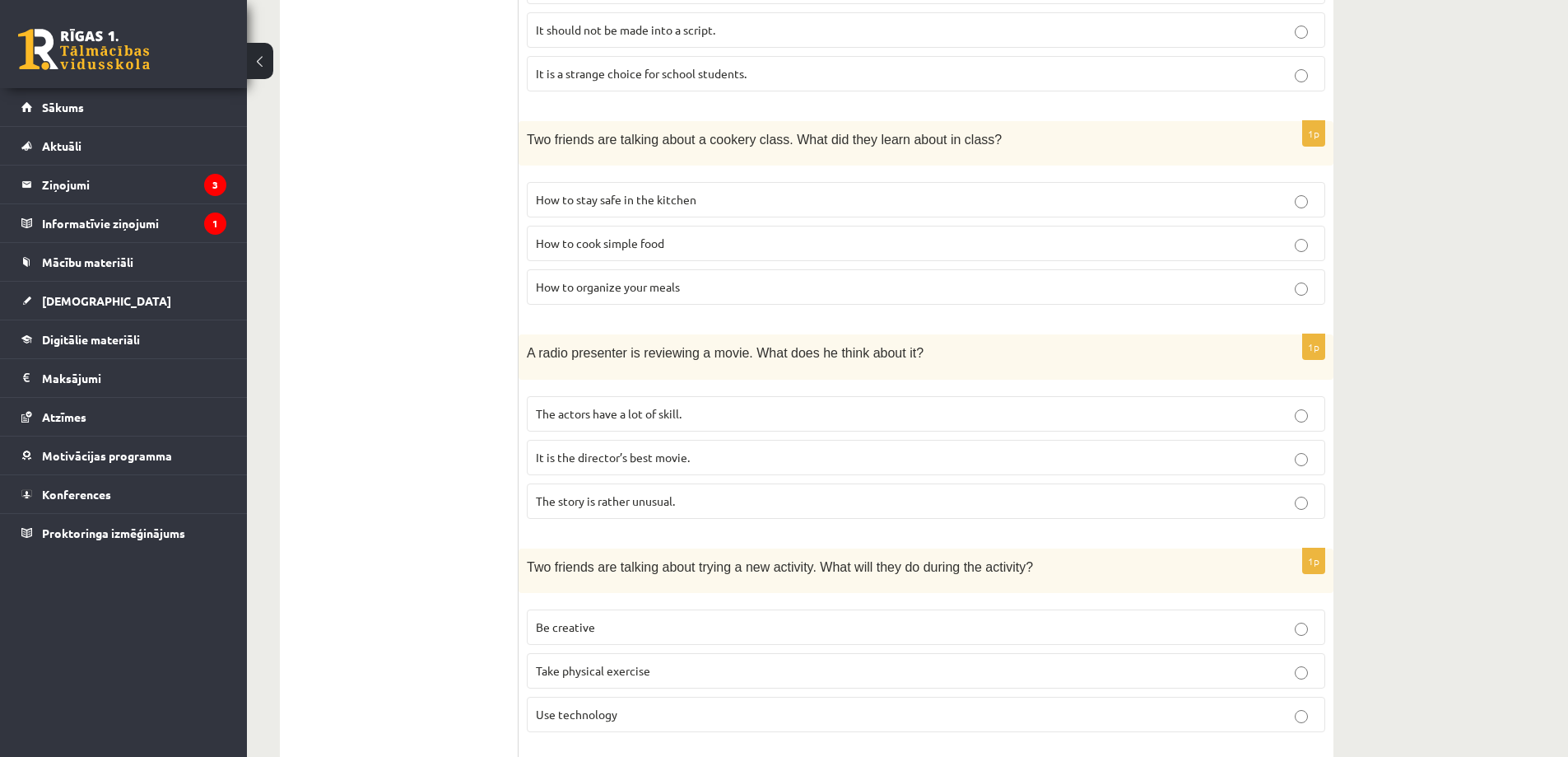
scroll to position [718, 0]
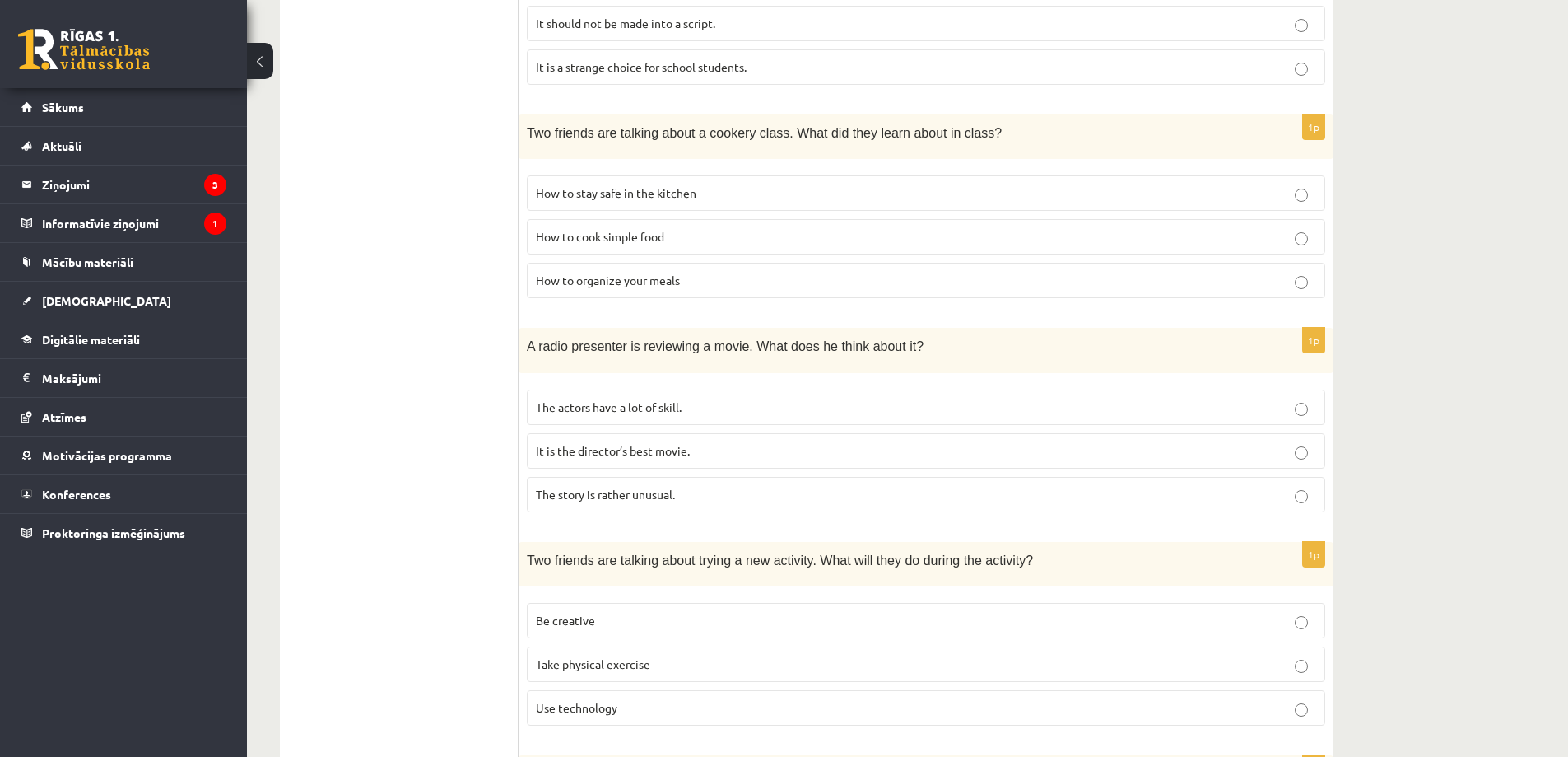
click at [600, 499] on span "The story is rather unusual." at bounding box center [605, 494] width 139 height 15
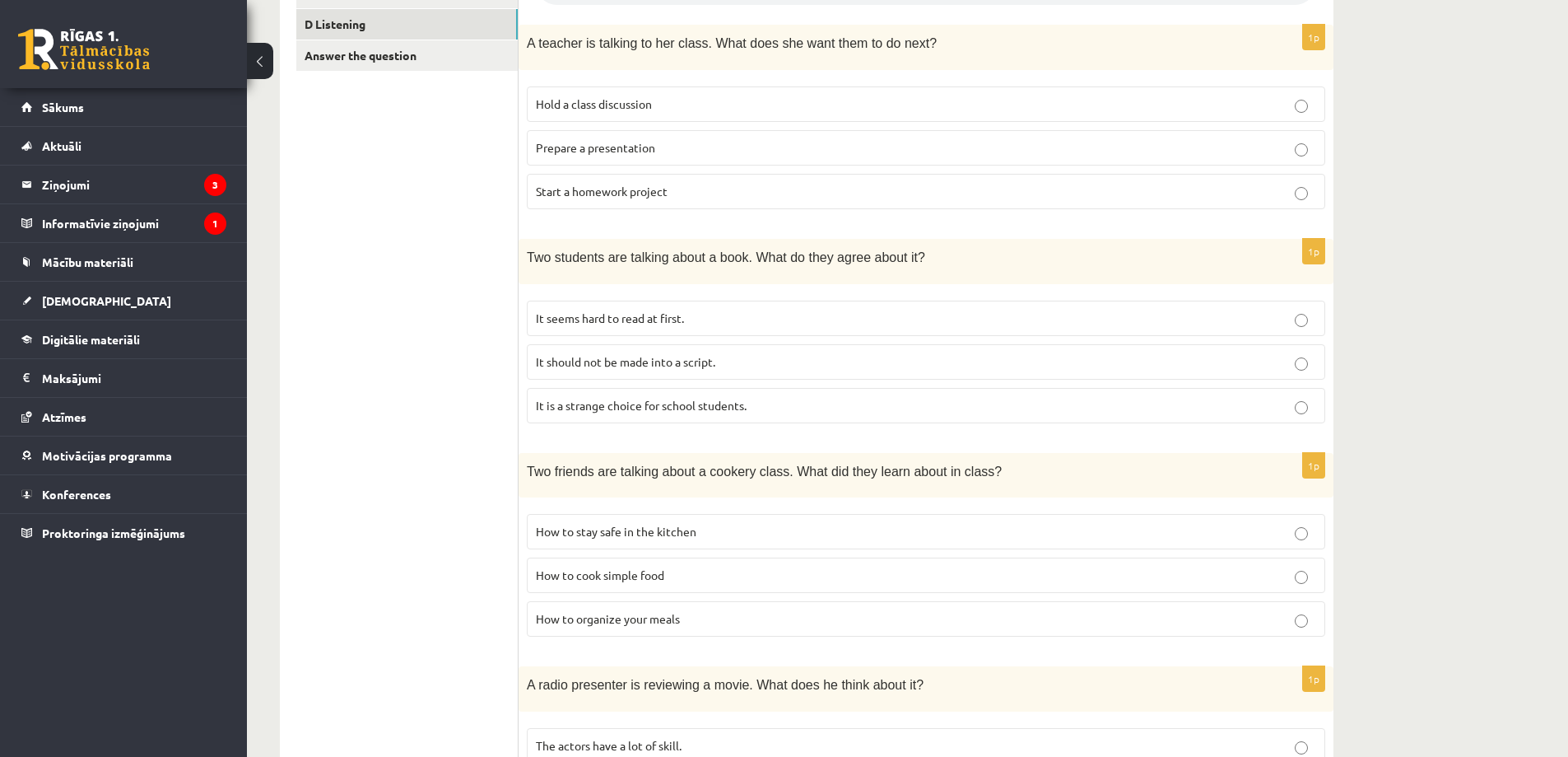
scroll to position [389, 0]
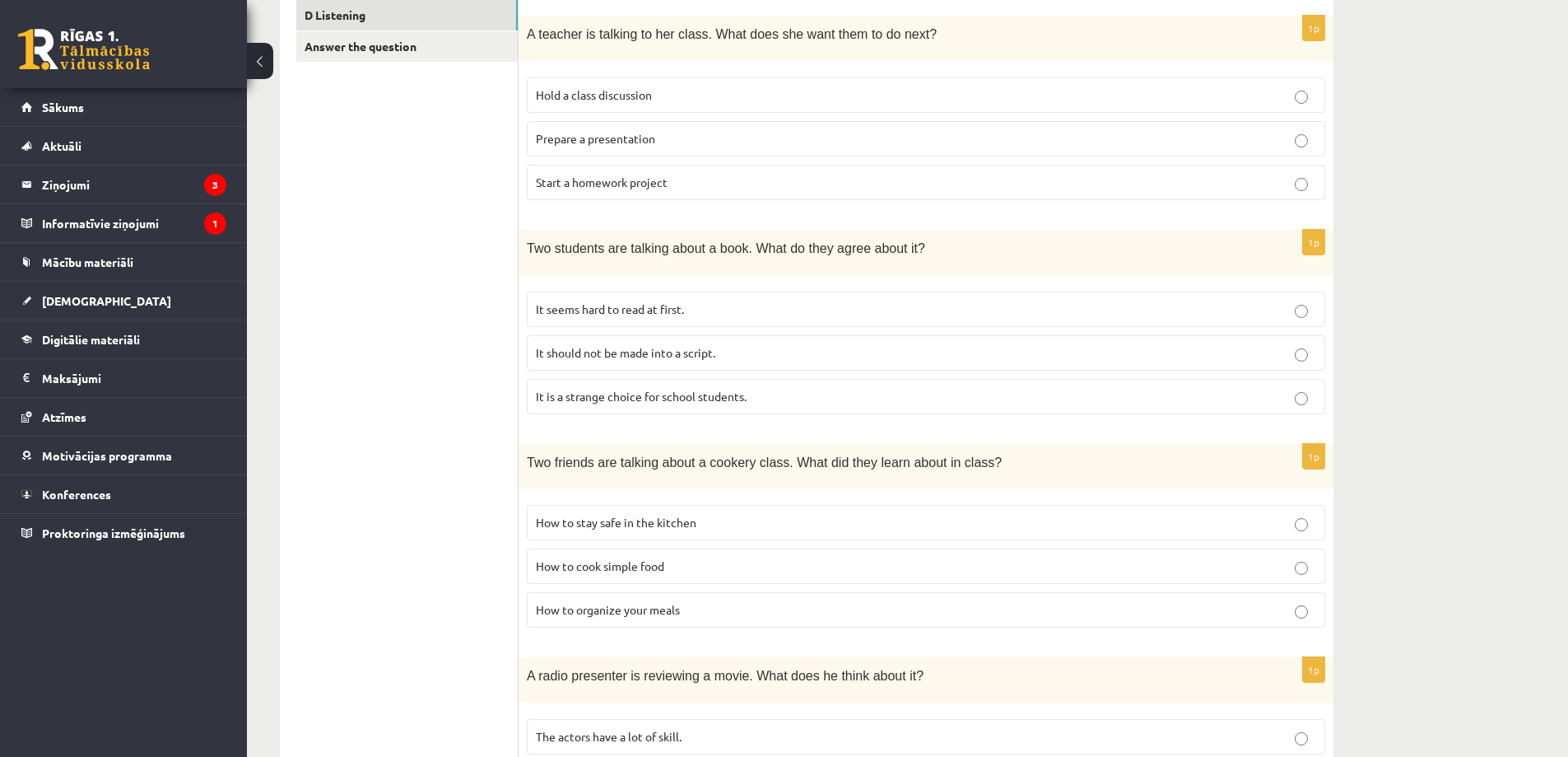
drag, startPoint x: 652, startPoint y: 313, endPoint x: 830, endPoint y: 445, distance: 221.6
click at [656, 318] on p "It seems hard to read at first." at bounding box center [926, 309] width 780 height 18
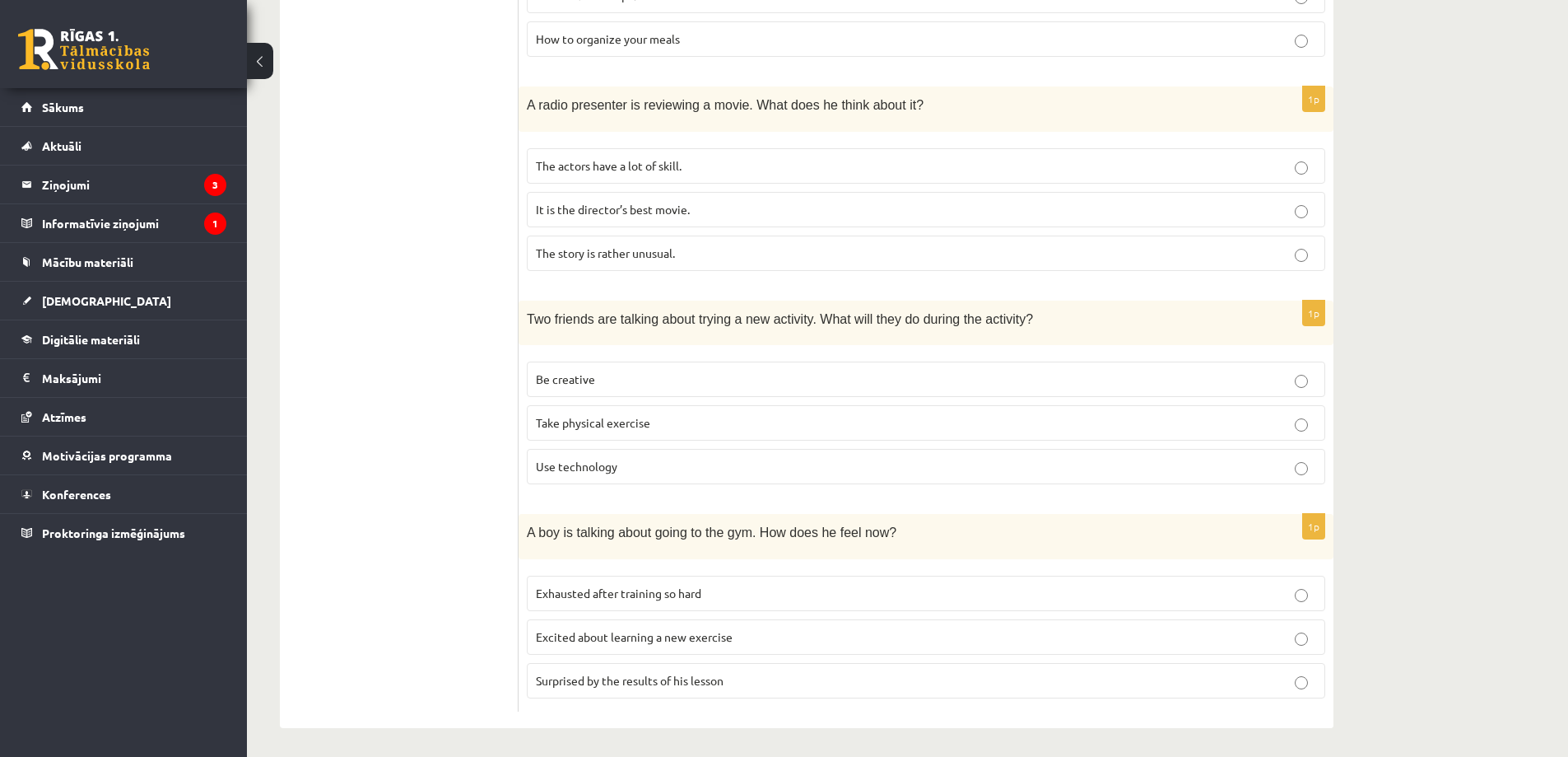
scroll to position [965, 0]
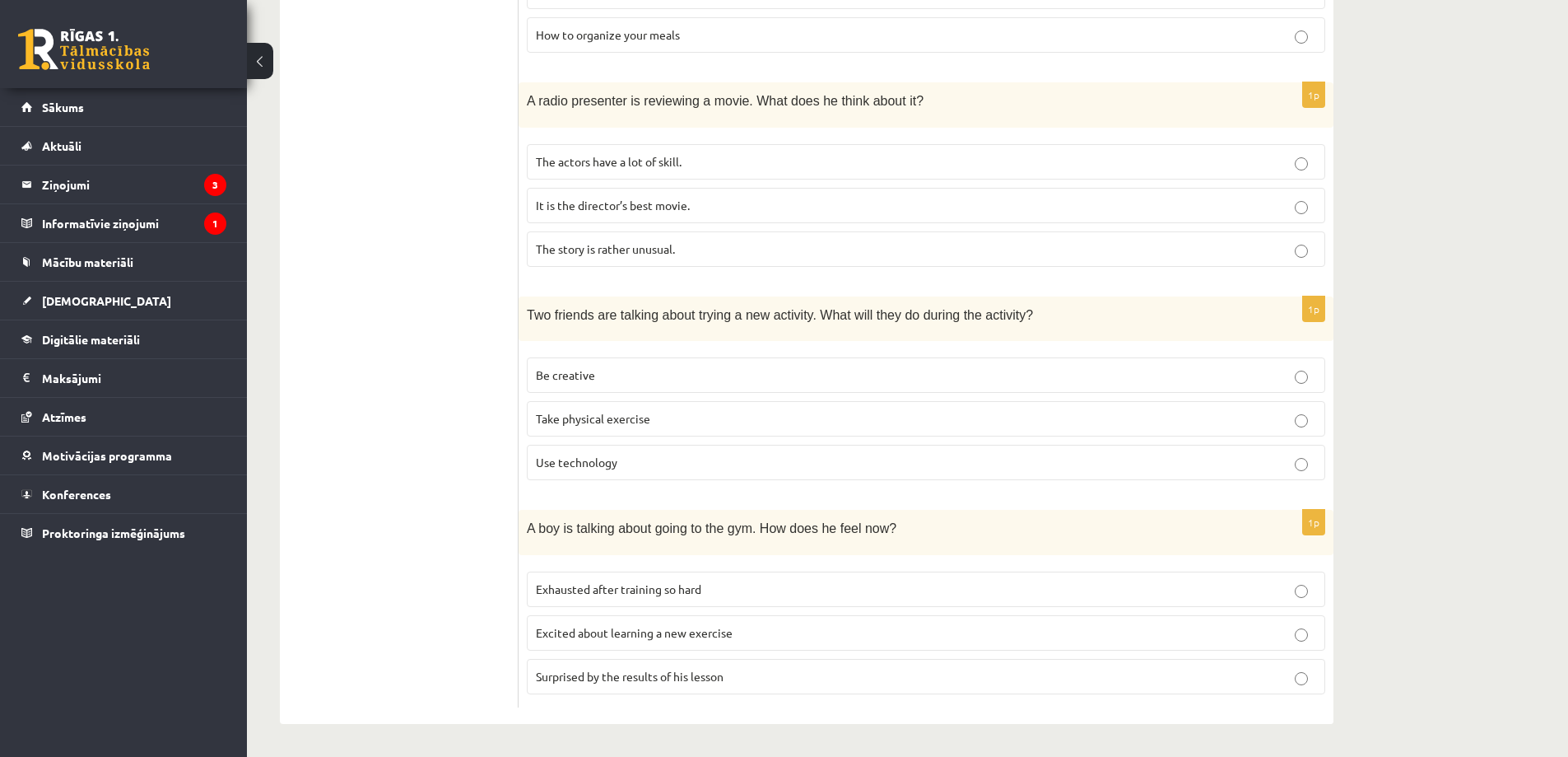
click at [591, 370] on span "Be creative" at bounding box center [565, 375] width 59 height 15
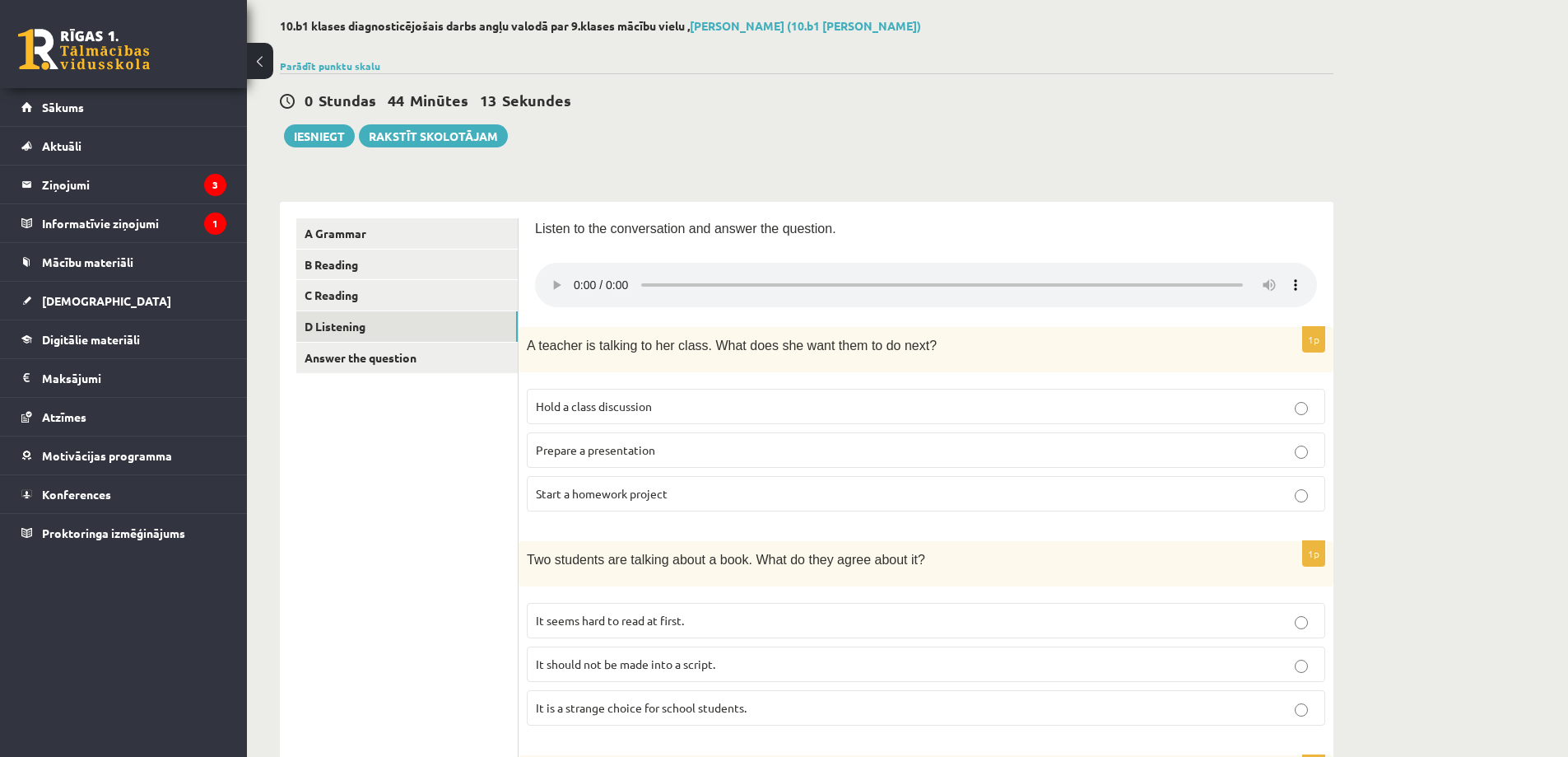
scroll to position [59, 0]
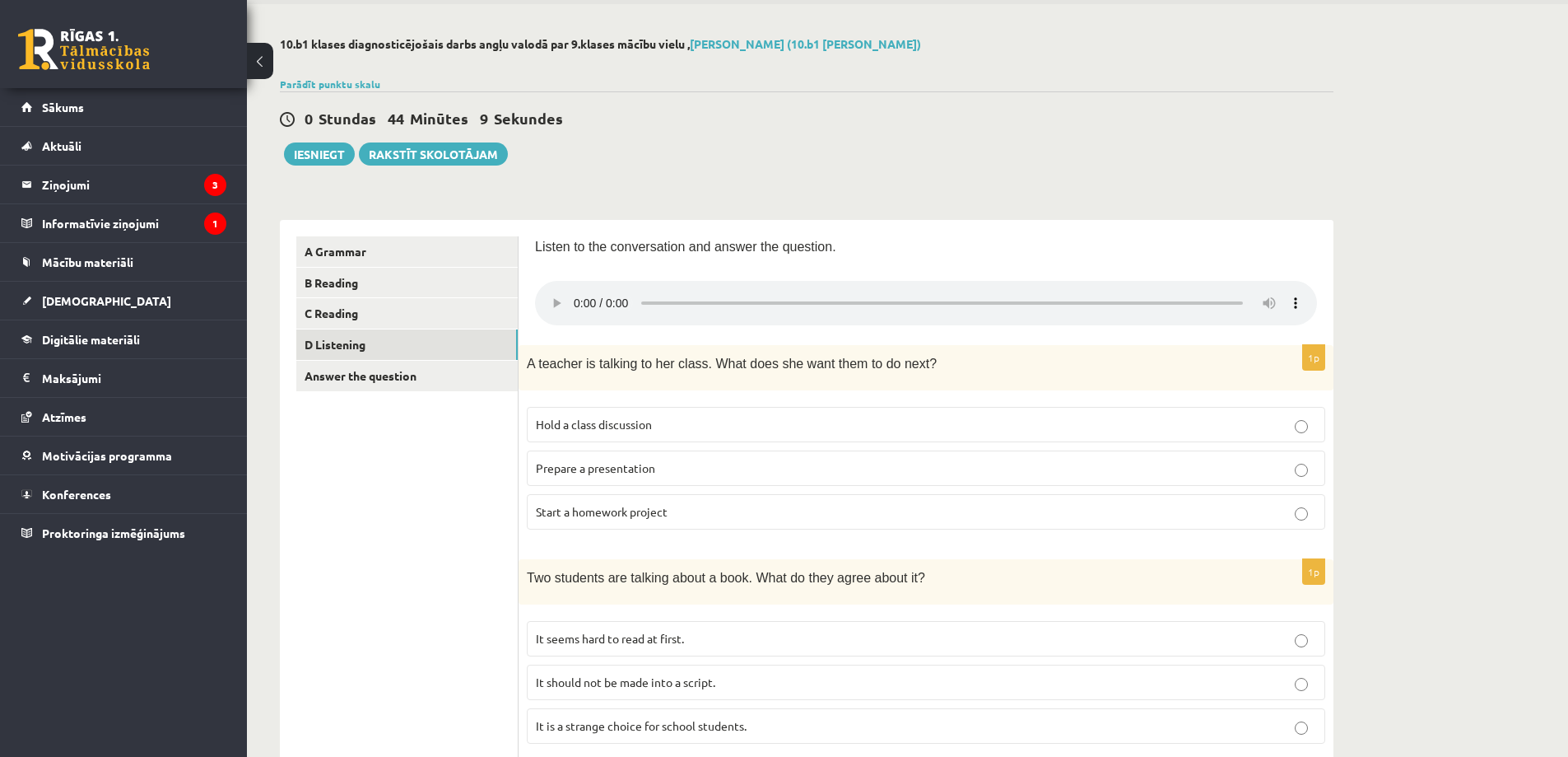
click at [763, 467] on p "Prepare a presentation" at bounding box center [926, 468] width 780 height 18
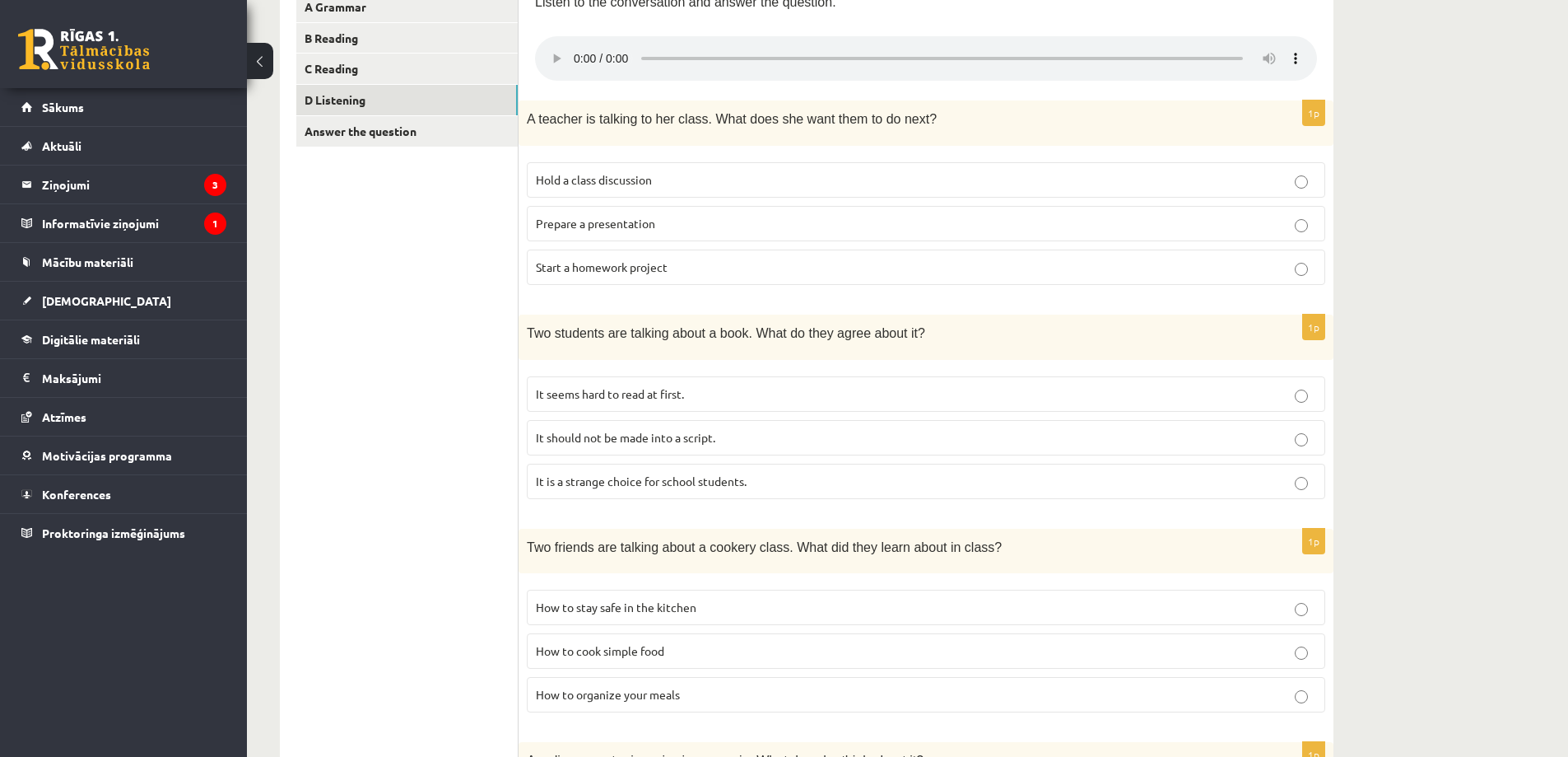
scroll to position [306, 0]
click at [408, 137] on link "Answer the question" at bounding box center [407, 129] width 222 height 30
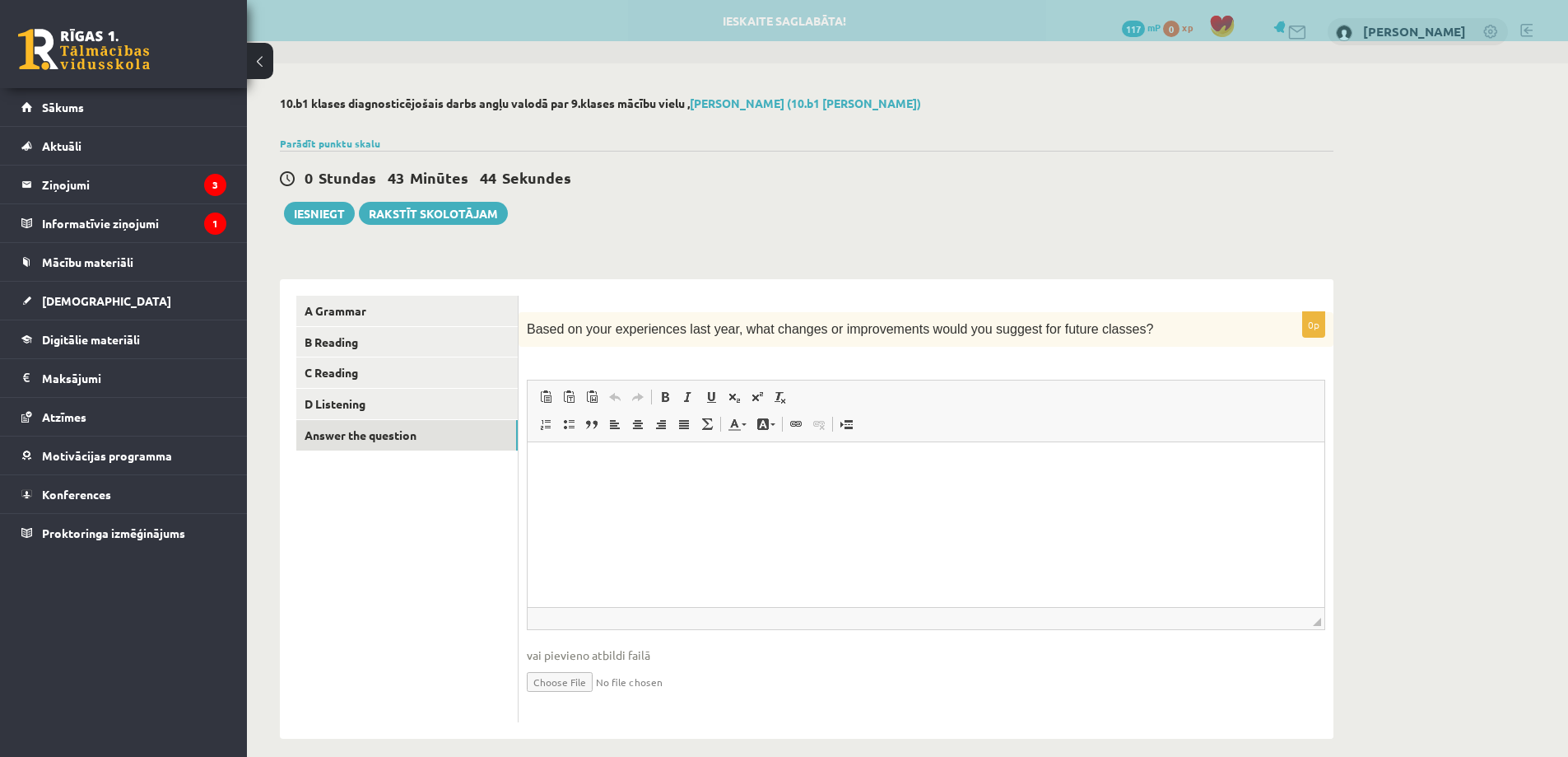
scroll to position [0, 0]
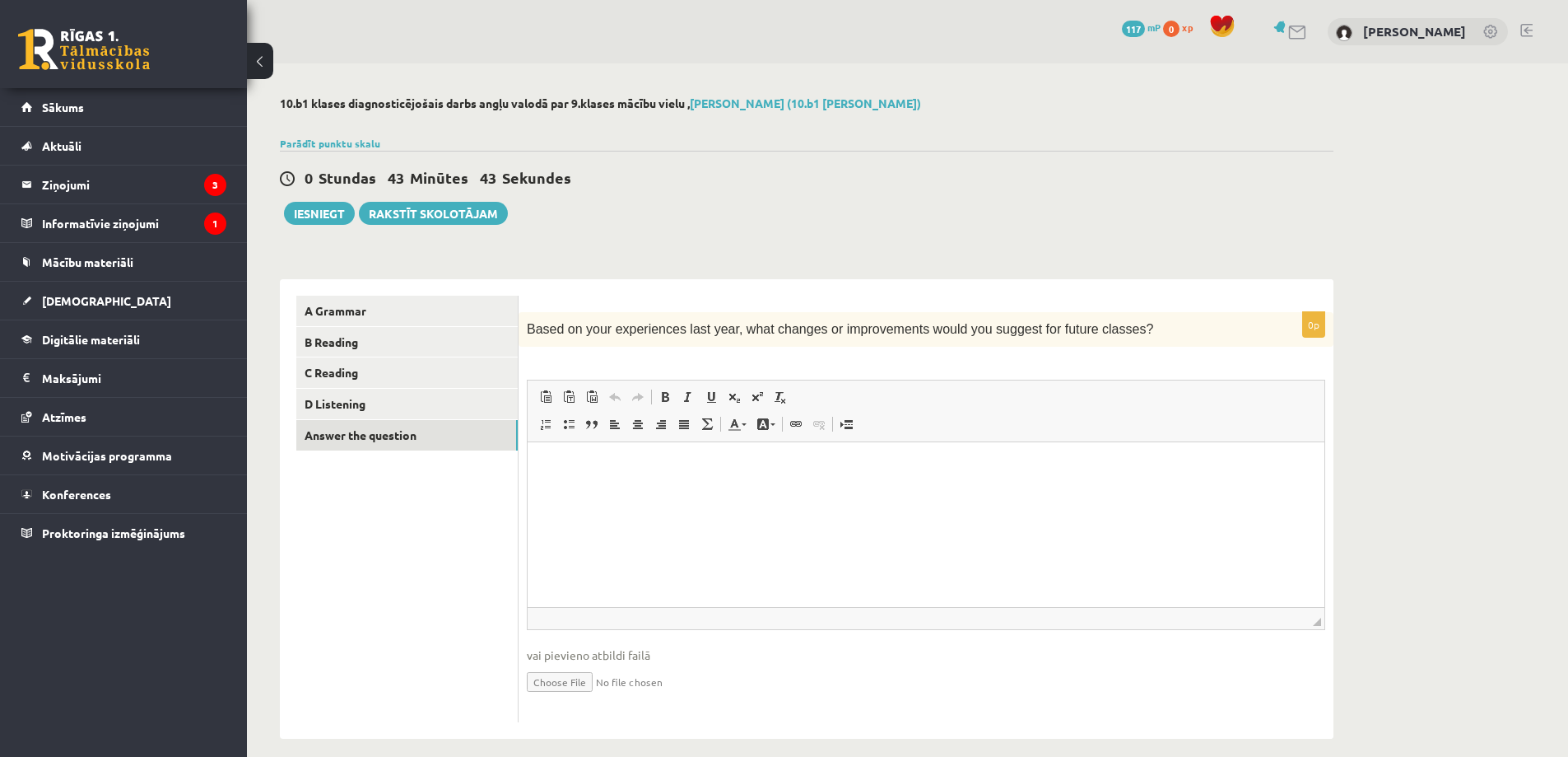
drag, startPoint x: 633, startPoint y: 391, endPoint x: 683, endPoint y: 354, distance: 62.2
click at [683, 354] on div "0p Based on your experiences last year, what changes or improvements would you …" at bounding box center [925, 517] width 815 height 410
click at [613, 467] on p "Editor, wiswyg-editor-user-answer-47024968152160" at bounding box center [926, 467] width 763 height 18
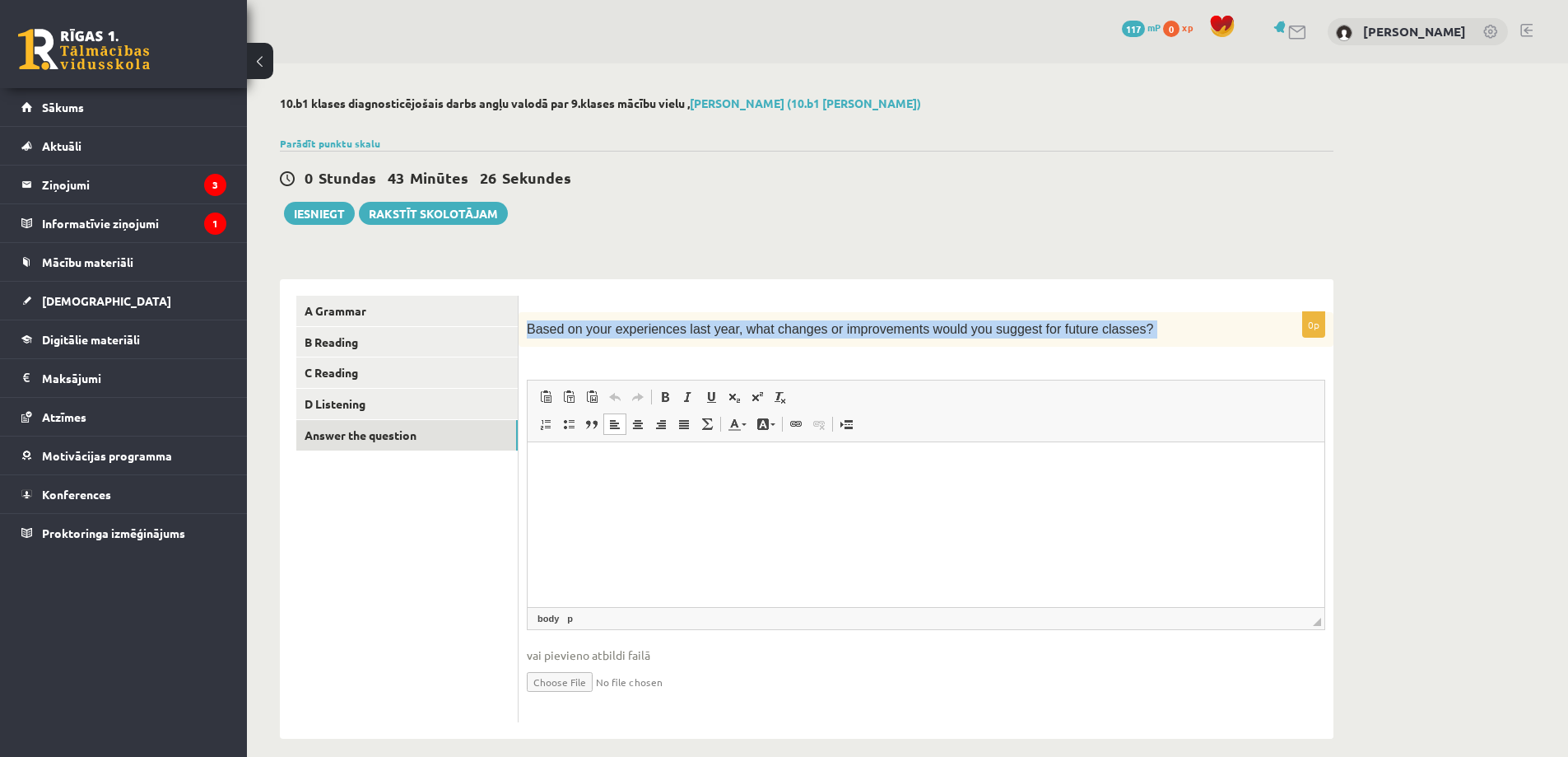
drag, startPoint x: 524, startPoint y: 330, endPoint x: 1126, endPoint y: 356, distance: 602.6
click at [1126, 356] on div "0p Based on your experiences last year, what changes or improvements would you …" at bounding box center [925, 517] width 815 height 410
copy div "Based on your experiences last year, what changes or improvements would you sug…"
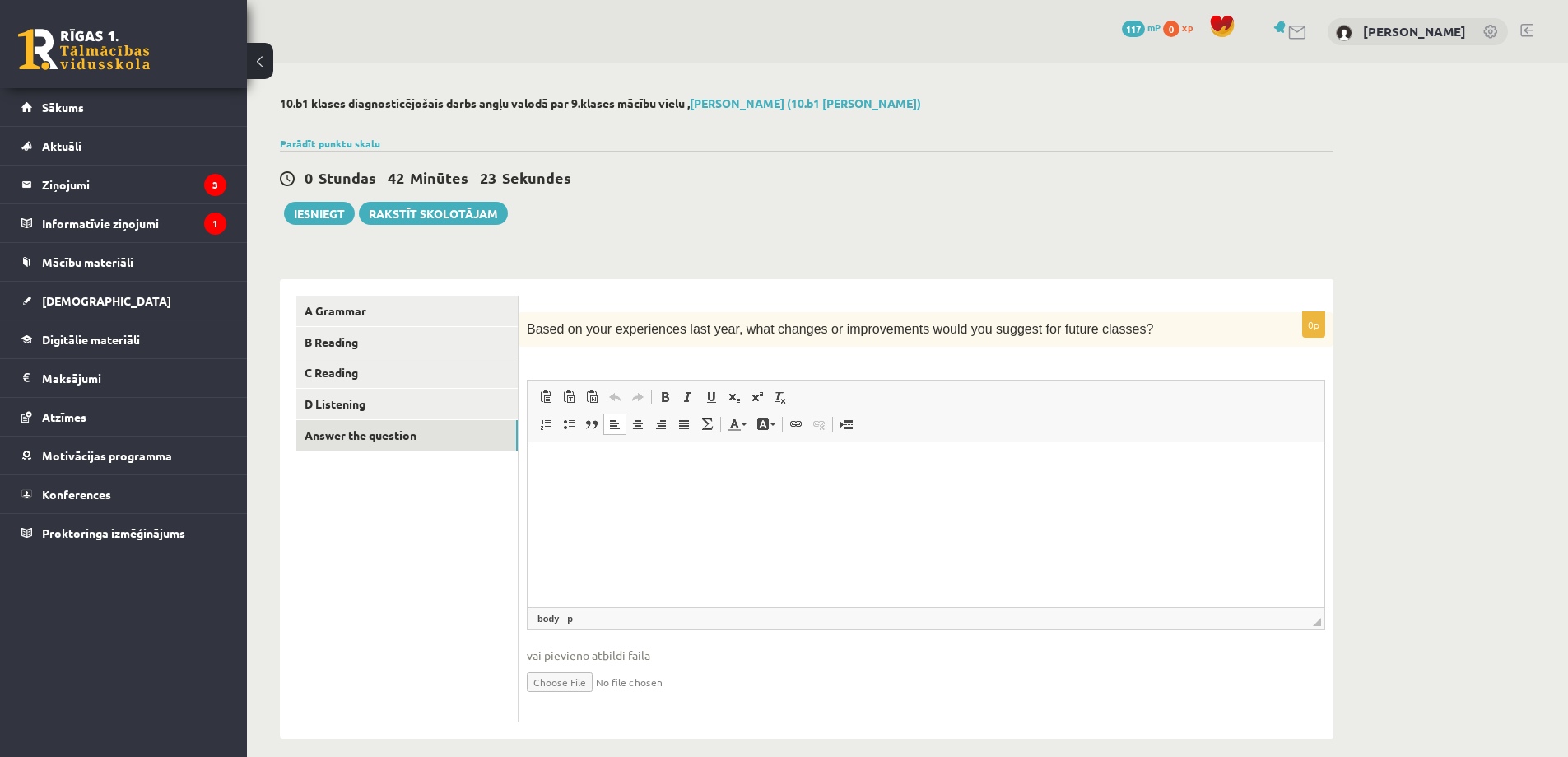
click at [658, 489] on html at bounding box center [926, 468] width 797 height 51
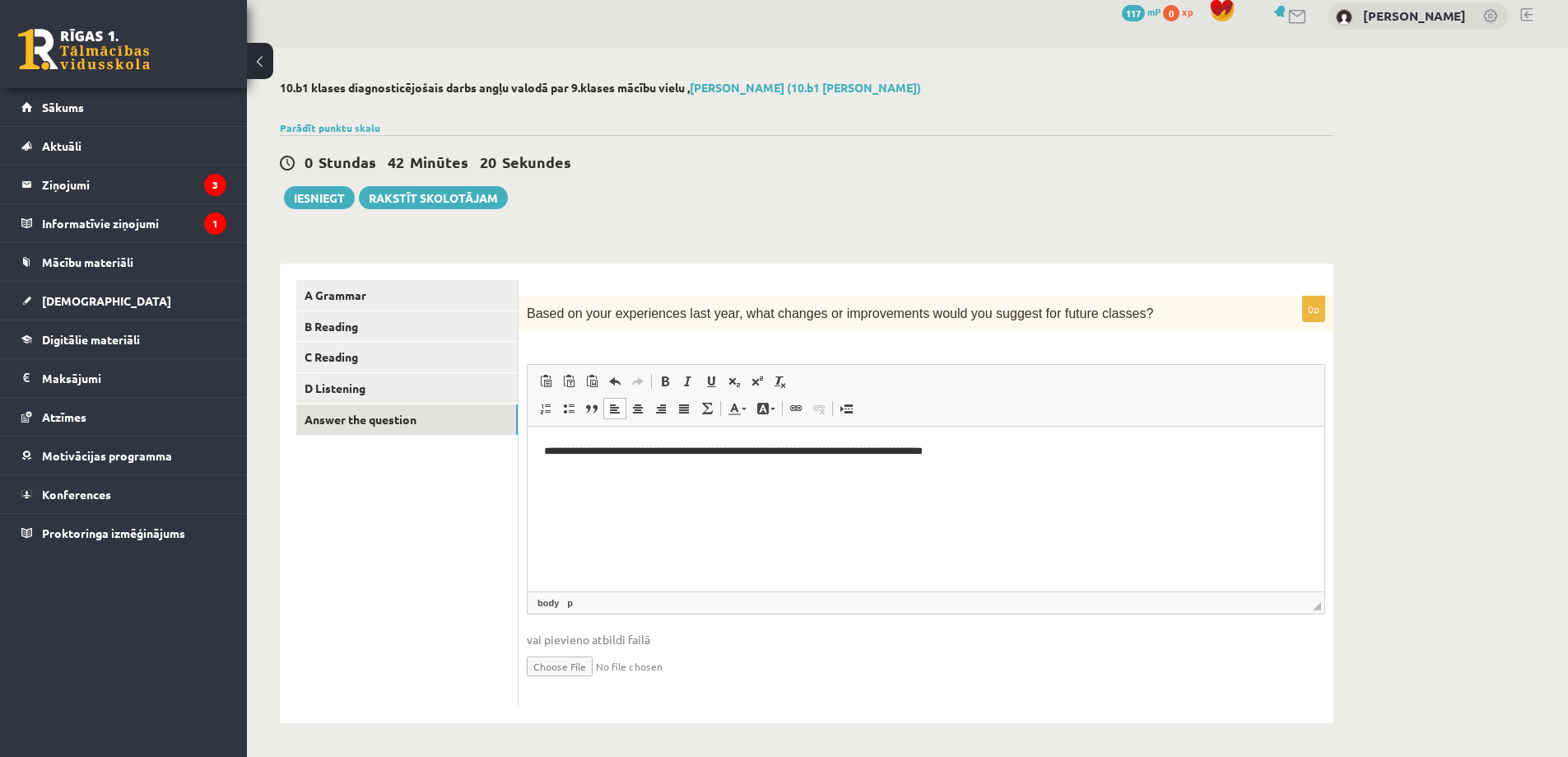
scroll to position [17, 0]
click at [307, 195] on button "Iesniegt" at bounding box center [319, 197] width 71 height 23
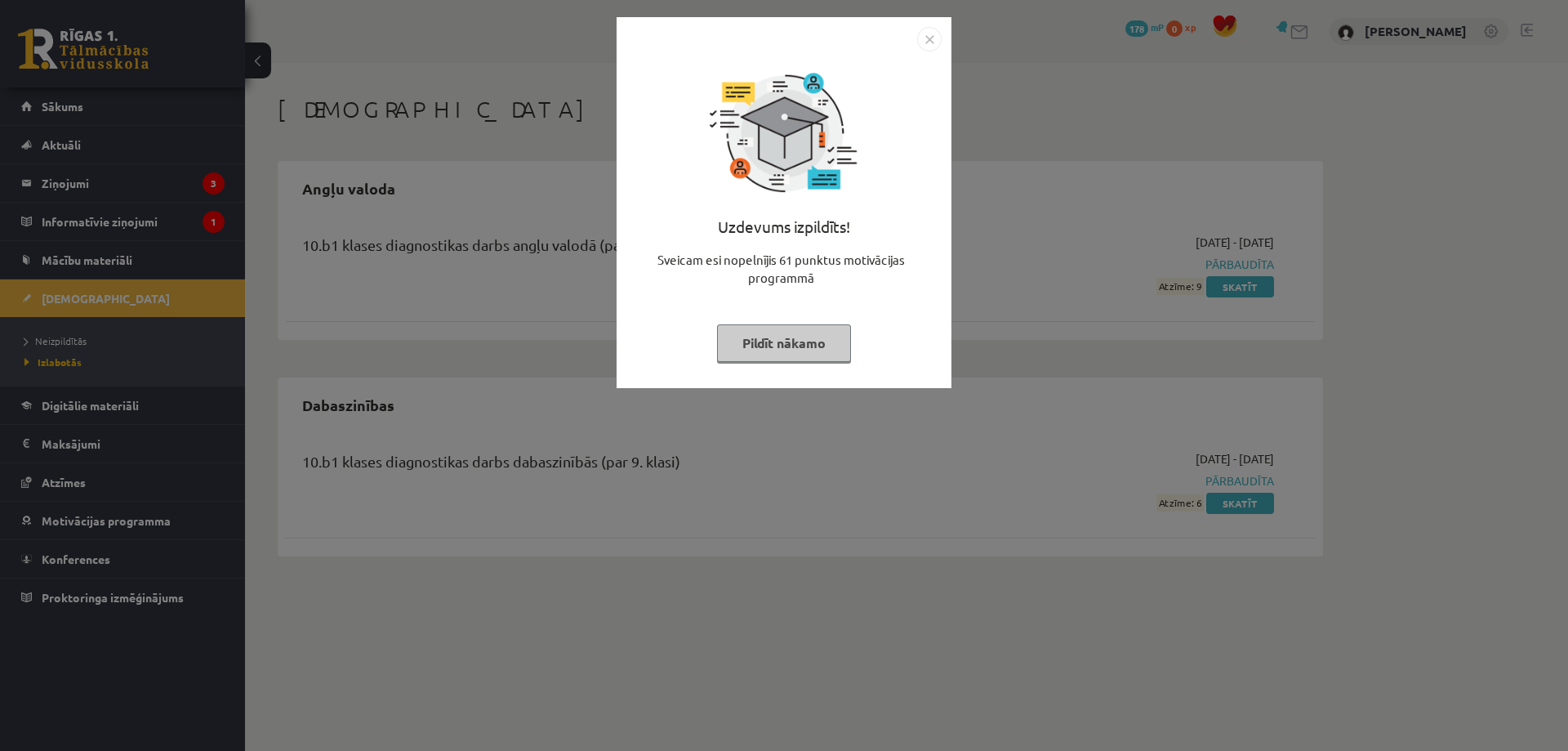
click at [928, 45] on img "Close" at bounding box center [929, 38] width 24 height 24
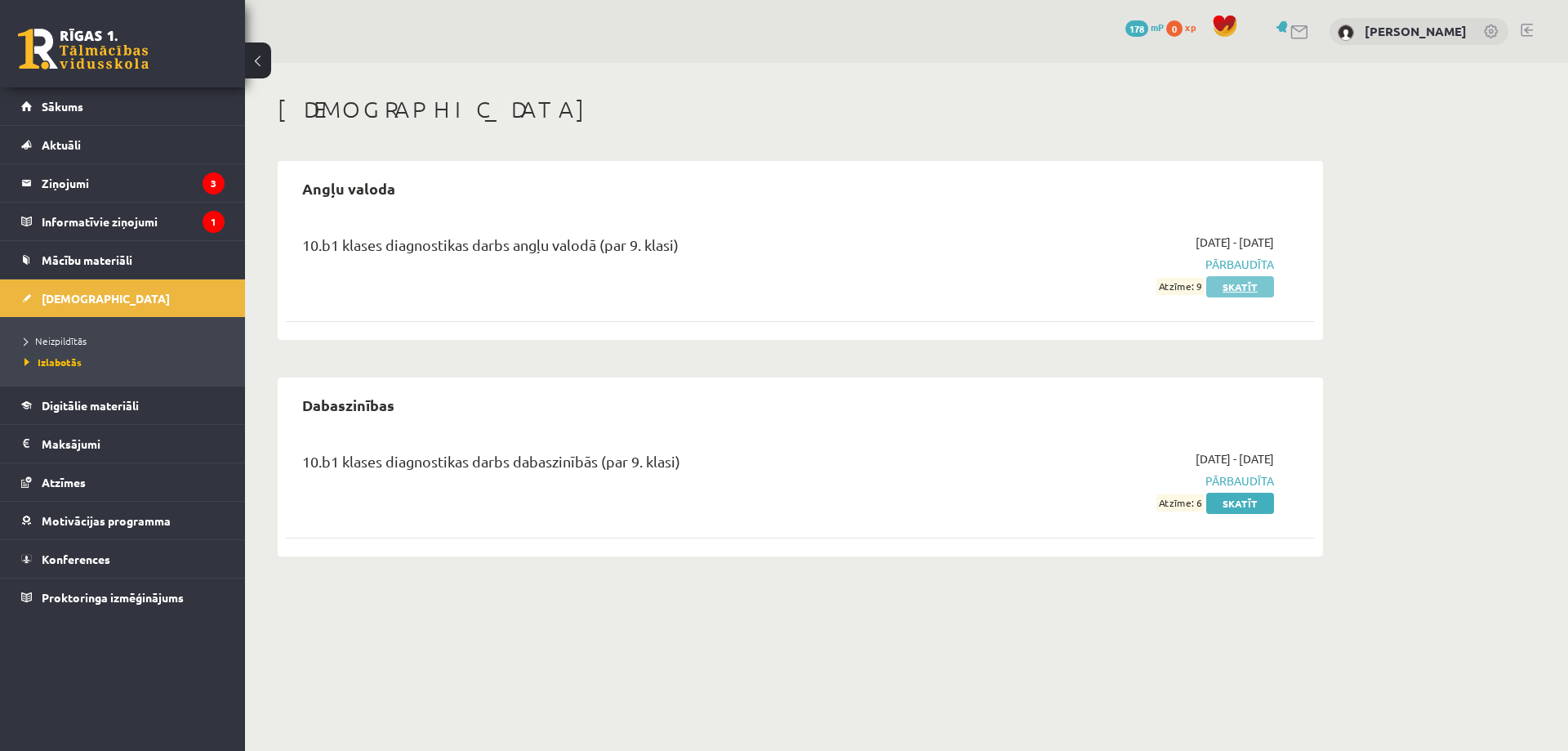
click at [1236, 280] on link "Skatīt" at bounding box center [1240, 286] width 68 height 21
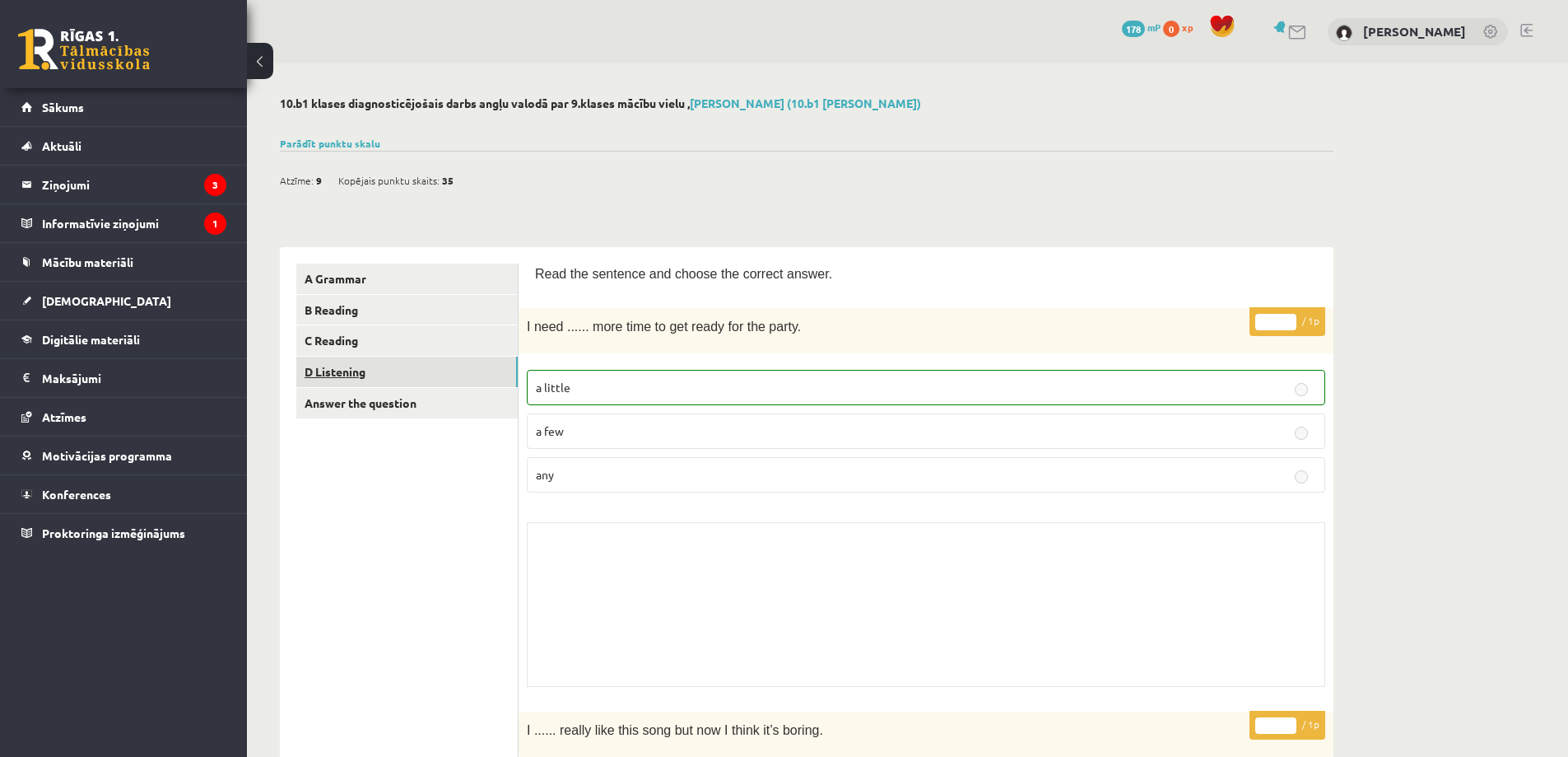
click at [407, 367] on link "D Listening" at bounding box center [407, 372] width 222 height 30
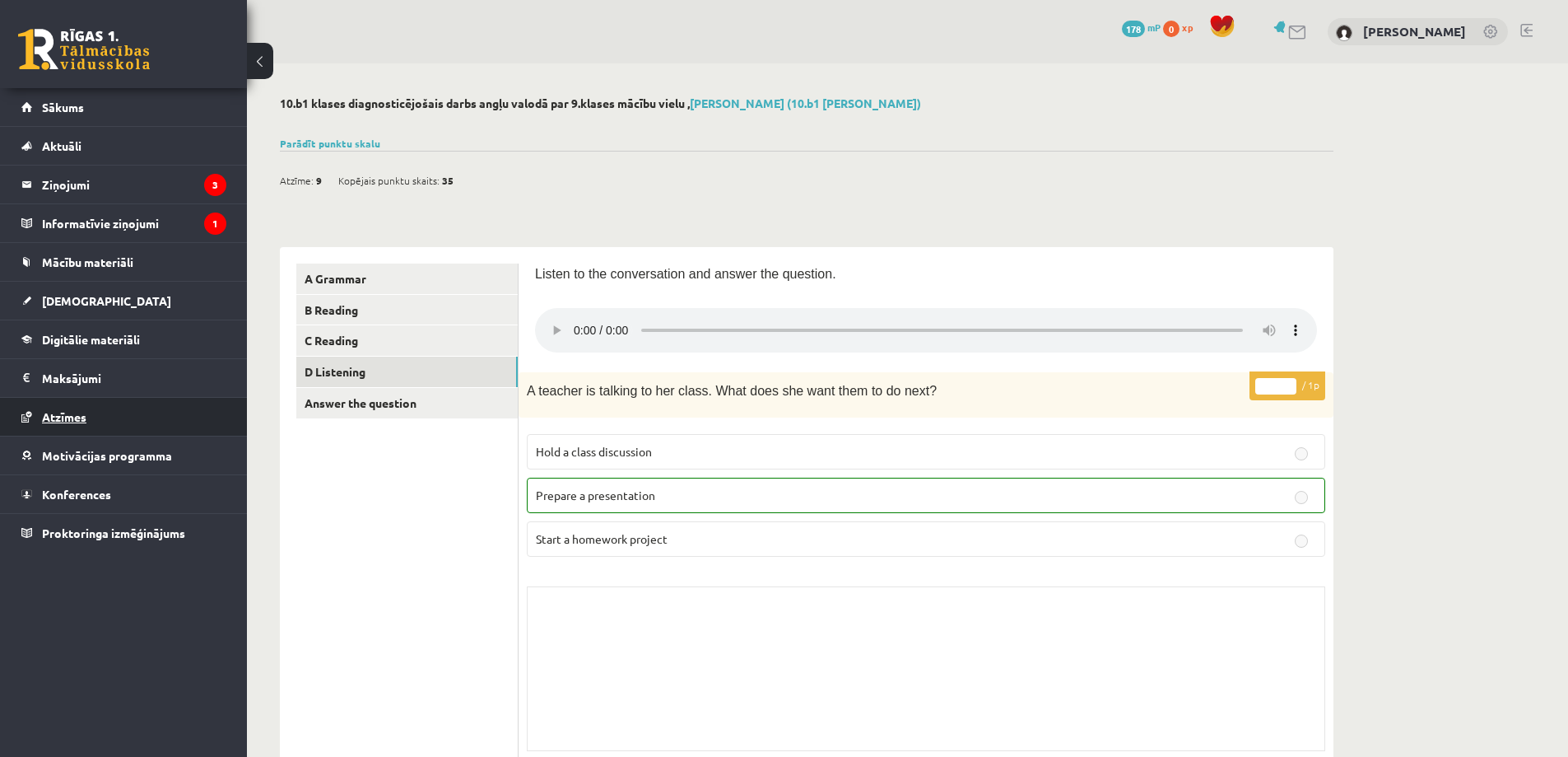
click at [79, 408] on link "Atzīmes" at bounding box center [123, 416] width 205 height 38
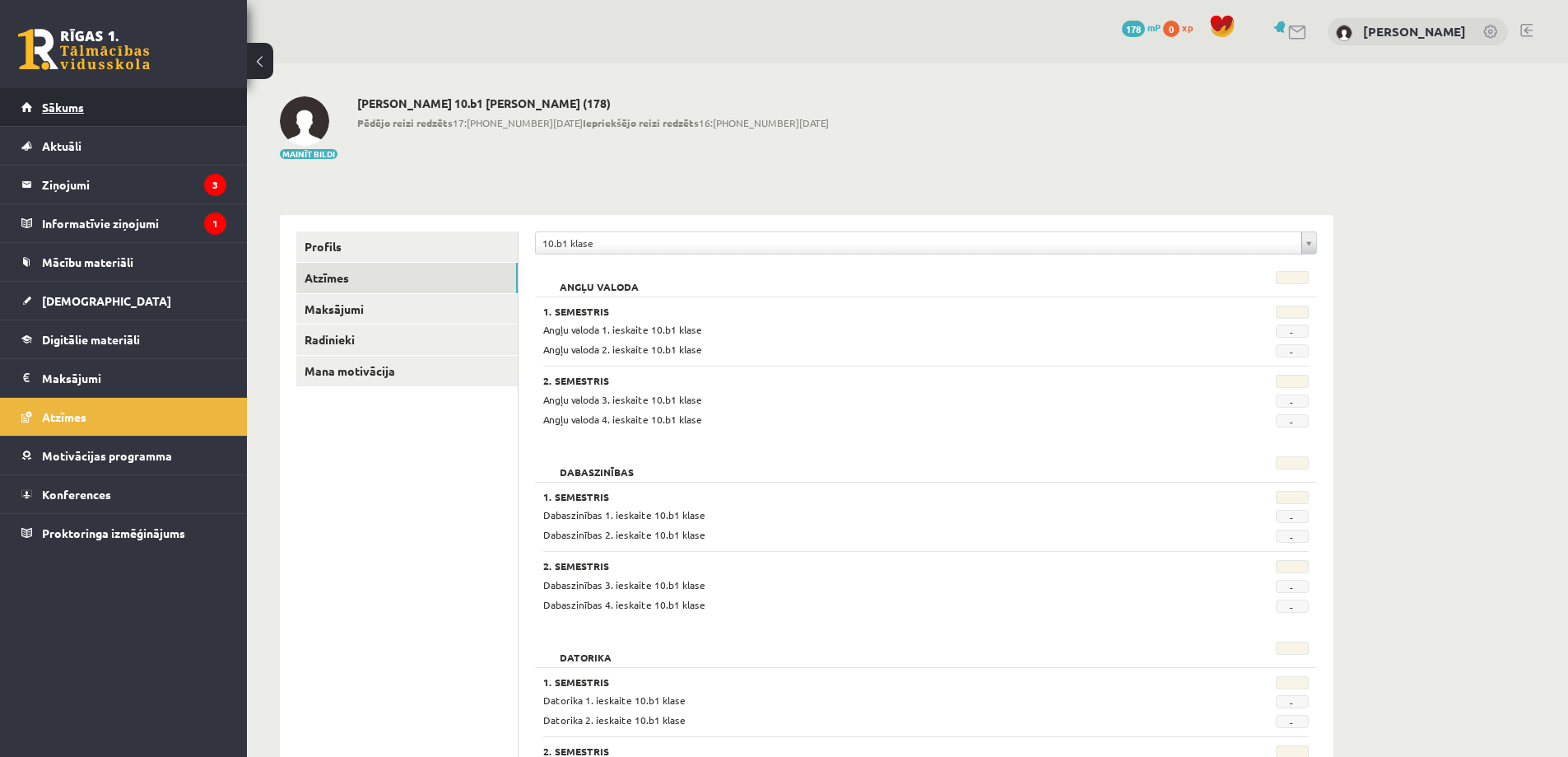
click at [83, 117] on link "Sākums" at bounding box center [123, 107] width 205 height 38
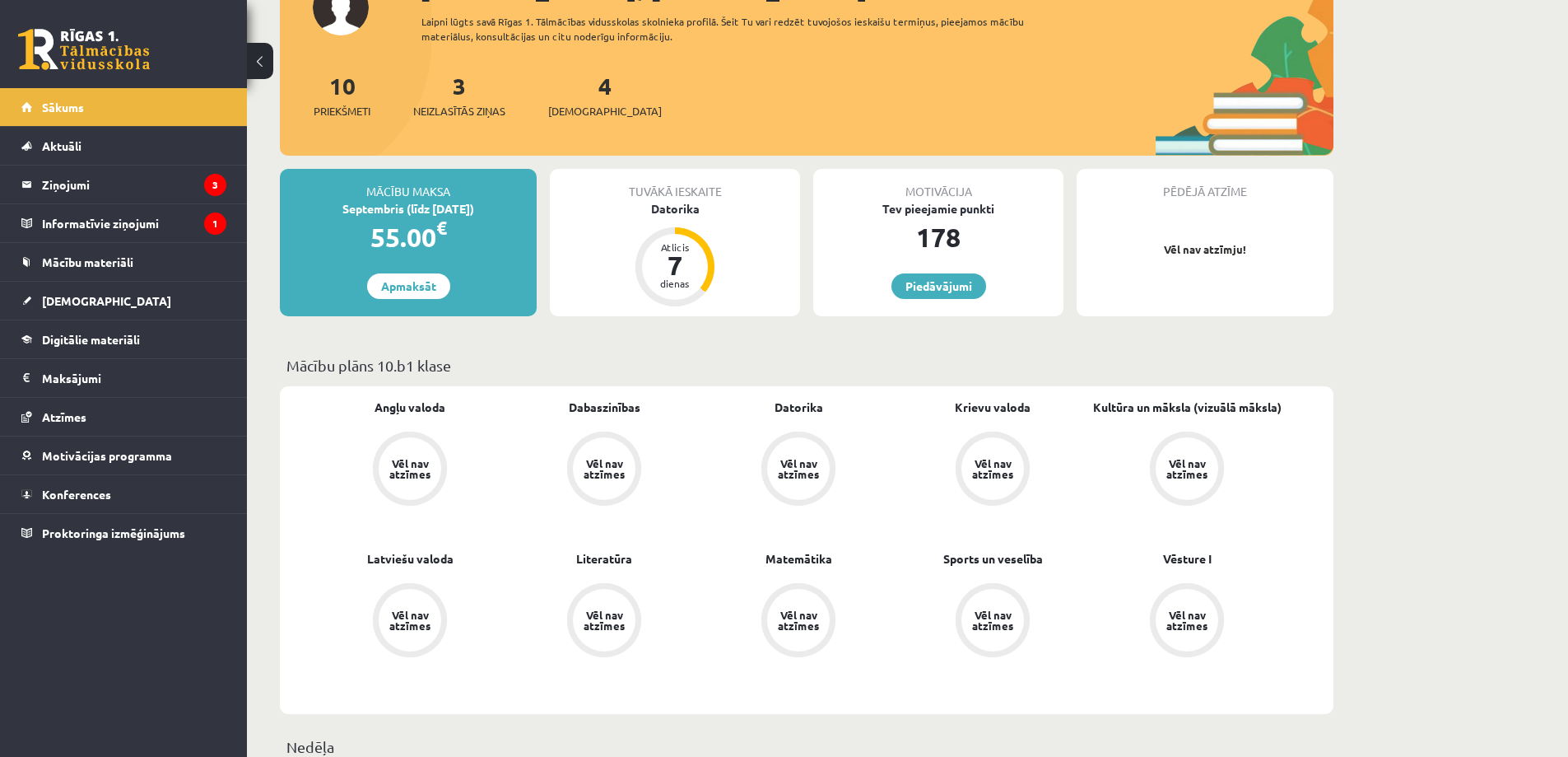
scroll to position [247, 0]
